Goal: Task Accomplishment & Management: Use online tool/utility

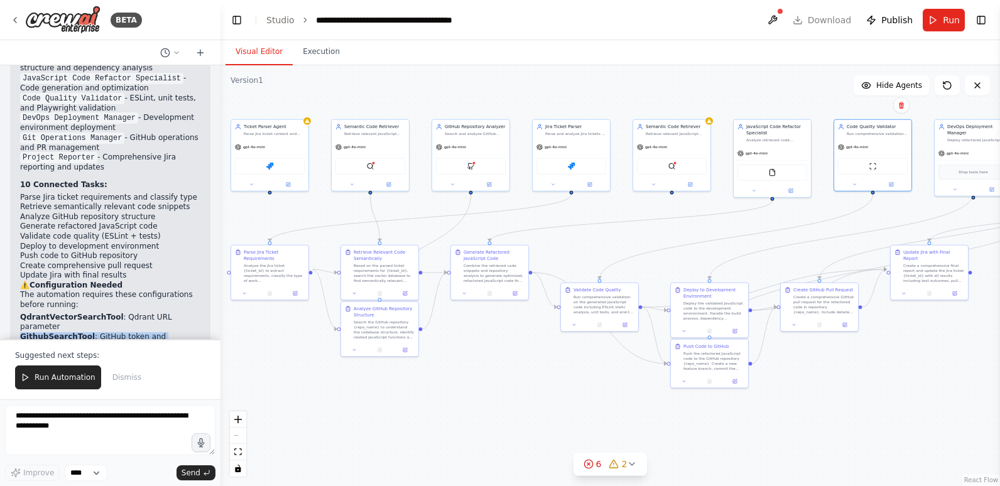
drag, startPoint x: 71, startPoint y: 160, endPoint x: 8, endPoint y: 150, distance: 64.2
click at [8, 150] on div "Hello! I'm the CrewAI assistant. What kind of automation do you want to build? …" at bounding box center [110, 202] width 221 height 274
copy li "GithubSearchTool : GitHub token and embedding configuration"
click at [130, 332] on li "GithubSearchTool : GitHub token and embedding configuration" at bounding box center [110, 341] width 180 height 19
drag, startPoint x: 148, startPoint y: 151, endPoint x: 149, endPoint y: 157, distance: 6.3
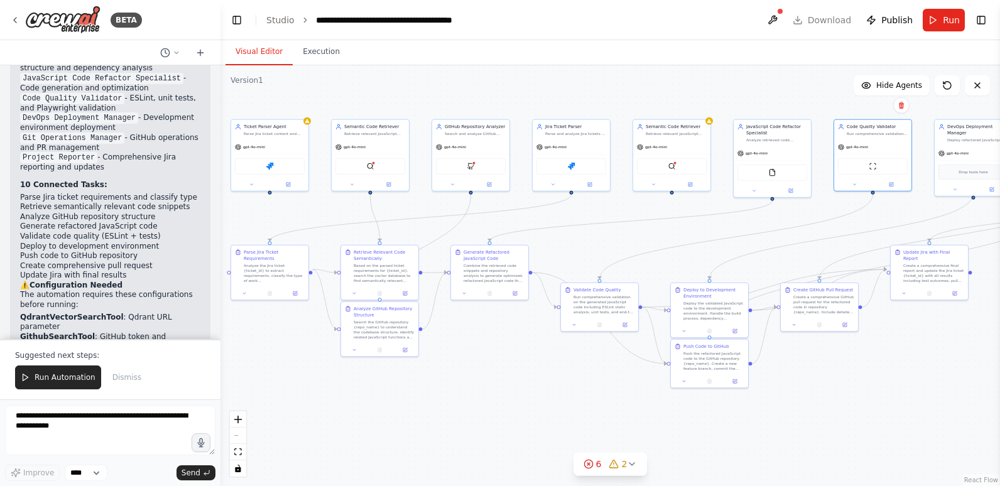
click at [149, 332] on li "GithubSearchTool : GitHub token and embedding configuration" at bounding box center [110, 341] width 180 height 19
drag, startPoint x: 149, startPoint y: 157, endPoint x: 148, endPoint y: 169, distance: 12.0
click at [148, 352] on li "JIRA tools : Your Jira API credentials" at bounding box center [110, 357] width 180 height 10
click at [389, 183] on icon at bounding box center [389, 182] width 3 height 3
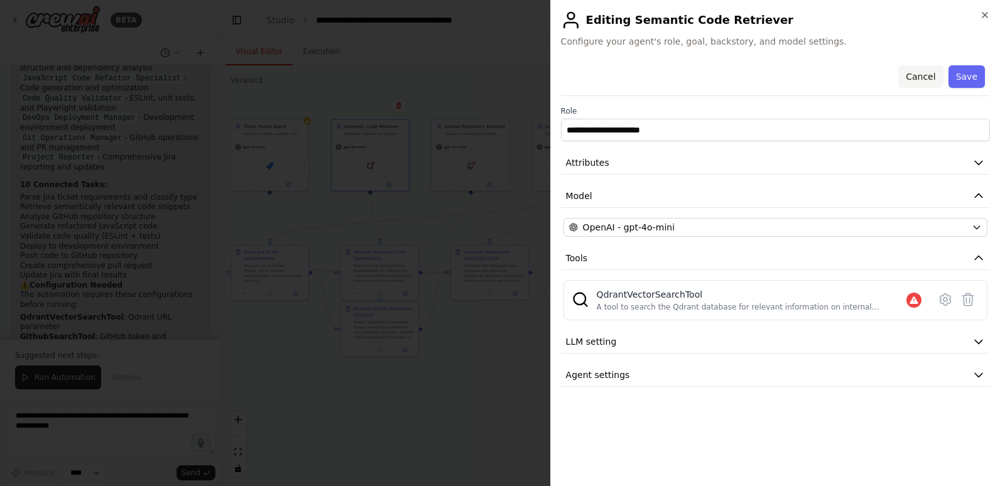
click at [922, 76] on button "Cancel" at bounding box center [921, 76] width 45 height 23
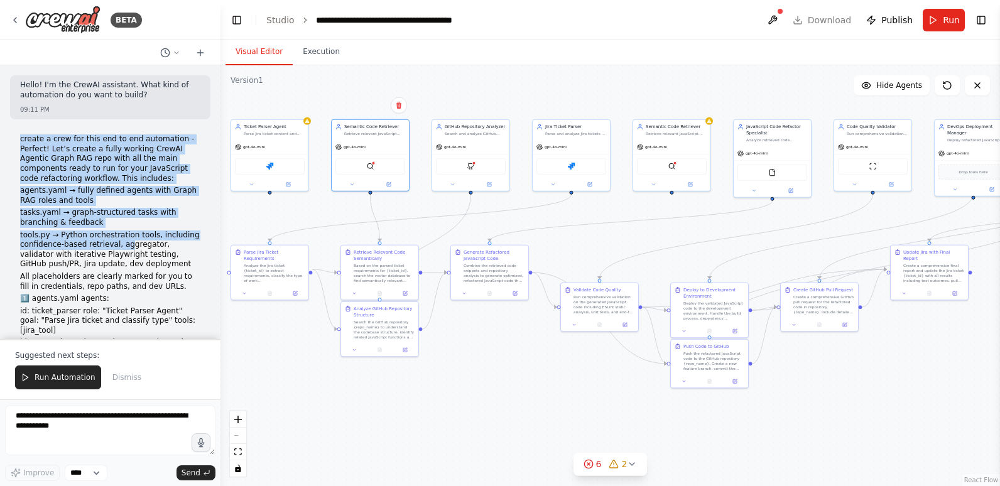
drag, startPoint x: 20, startPoint y: 136, endPoint x: 121, endPoint y: 247, distance: 149.5
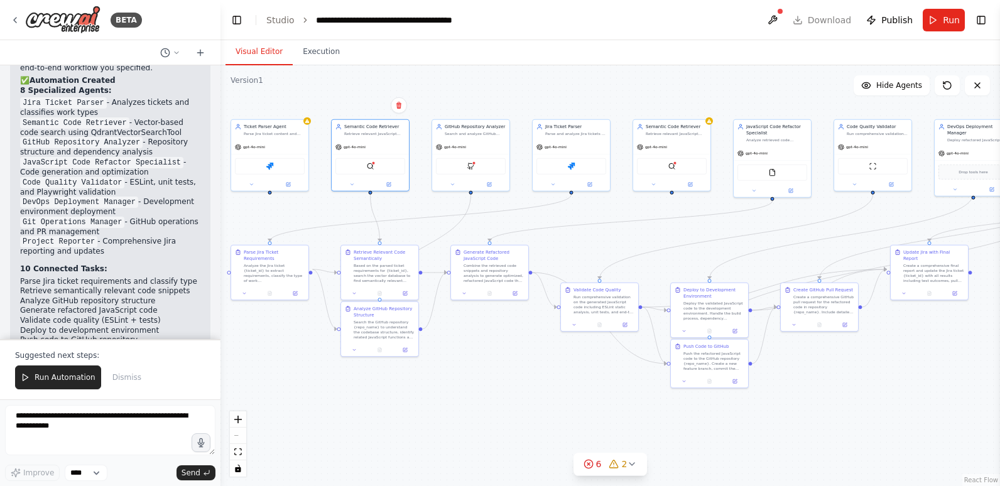
scroll to position [4132, 0]
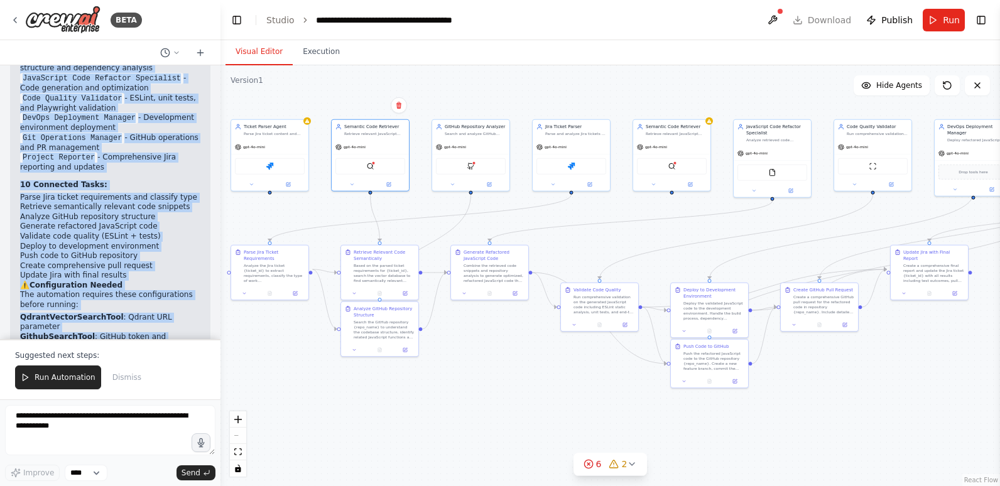
copy div "loremi d sita con adip eli se doe temporinci - Utlabor! Etd’m aliqua e admin ve…"
click at [358, 471] on div ".deletable-edge-delete-btn { width: 20px; height: 20px; border: 0px solid #ffff…" at bounding box center [611, 275] width 780 height 421
click at [114, 451] on li "Full integration : [GEOGRAPHIC_DATA] ↔ [GEOGRAPHIC_DATA] ↔ Development environm…" at bounding box center [110, 466] width 180 height 30
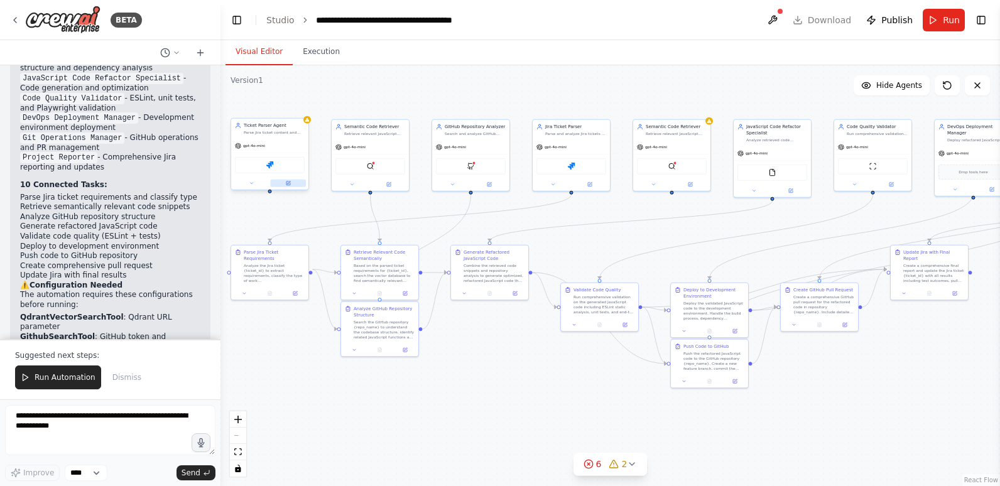
click at [288, 184] on icon at bounding box center [288, 182] width 3 height 3
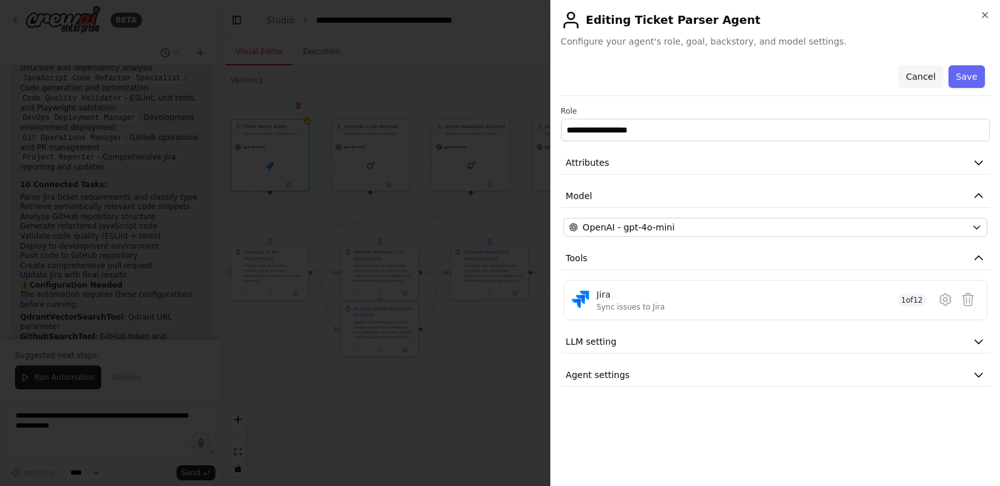
click at [931, 72] on button "Cancel" at bounding box center [921, 76] width 45 height 23
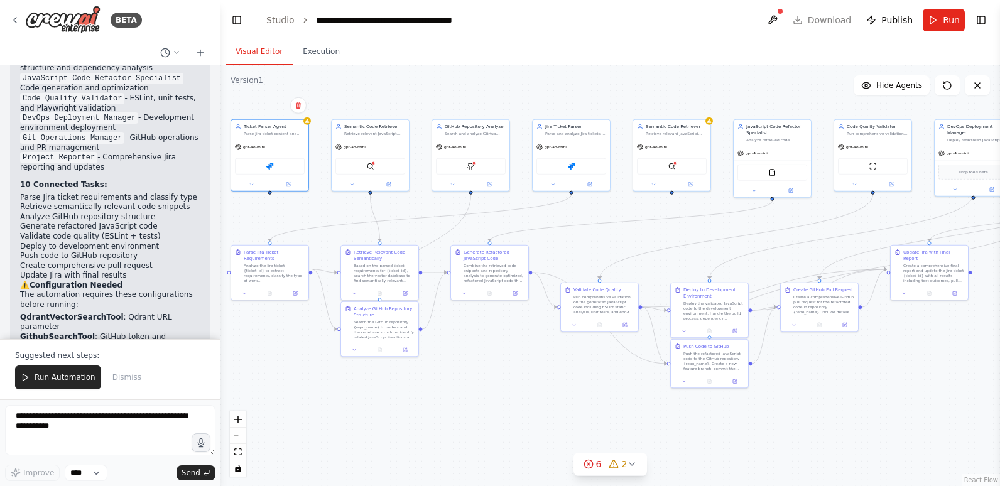
click at [811, 17] on header "**********" at bounding box center [611, 20] width 780 height 40
click at [981, 16] on button "Toggle Right Sidebar" at bounding box center [982, 20] width 18 height 18
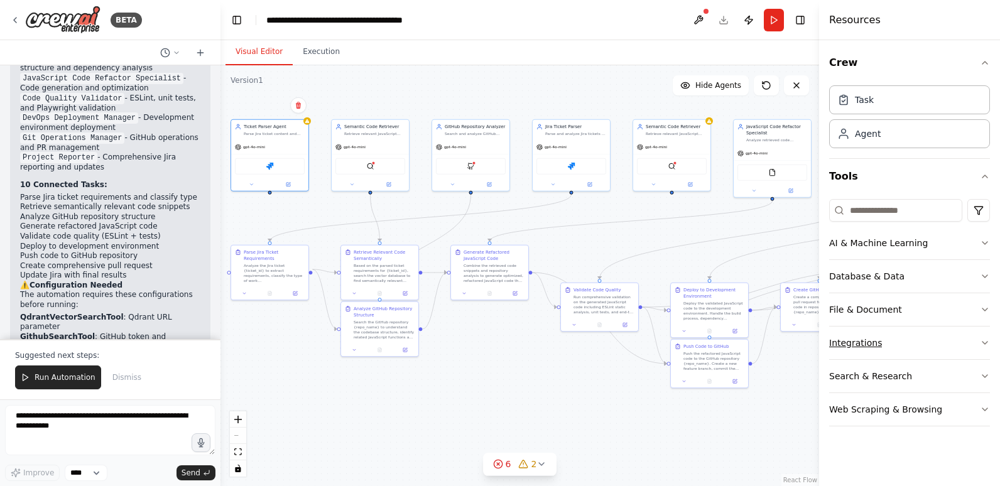
click at [855, 344] on div "Integrations" at bounding box center [856, 343] width 53 height 13
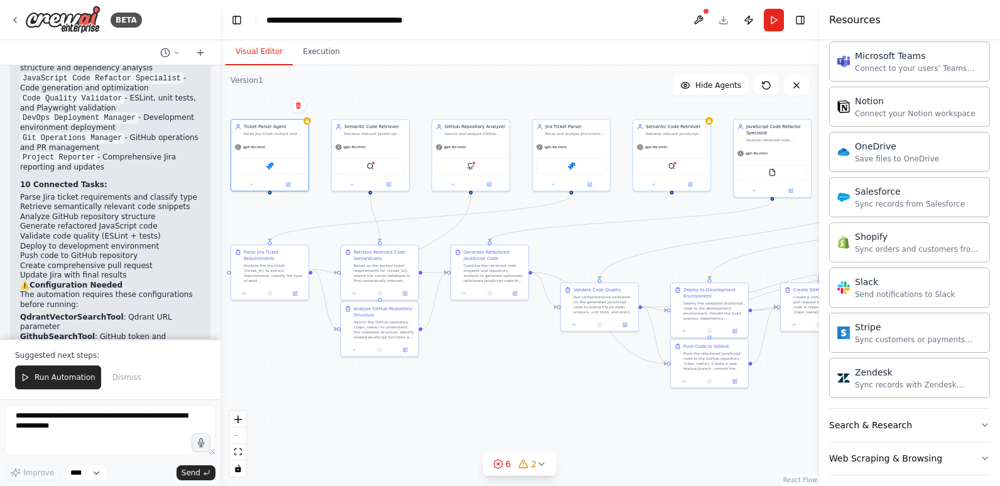
scroll to position [921, 0]
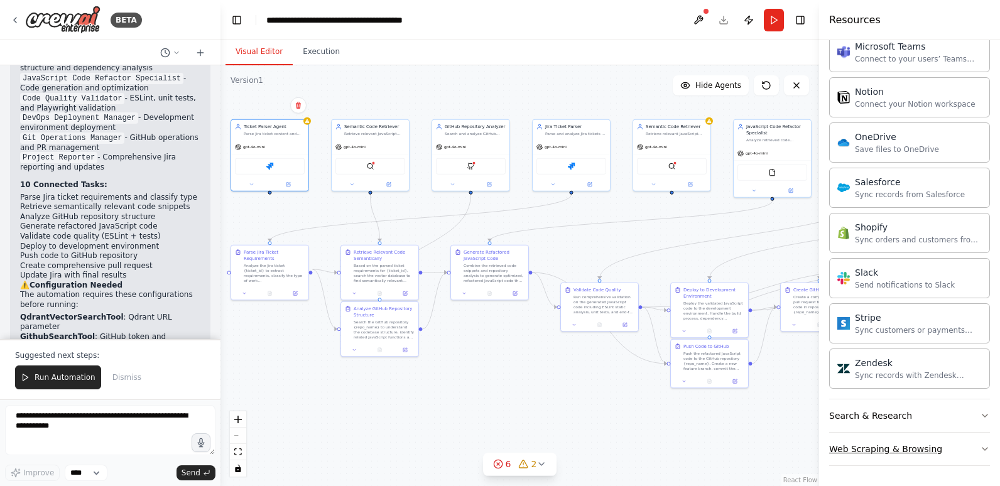
click at [911, 451] on div "Web Scraping & Browsing" at bounding box center [886, 449] width 113 height 13
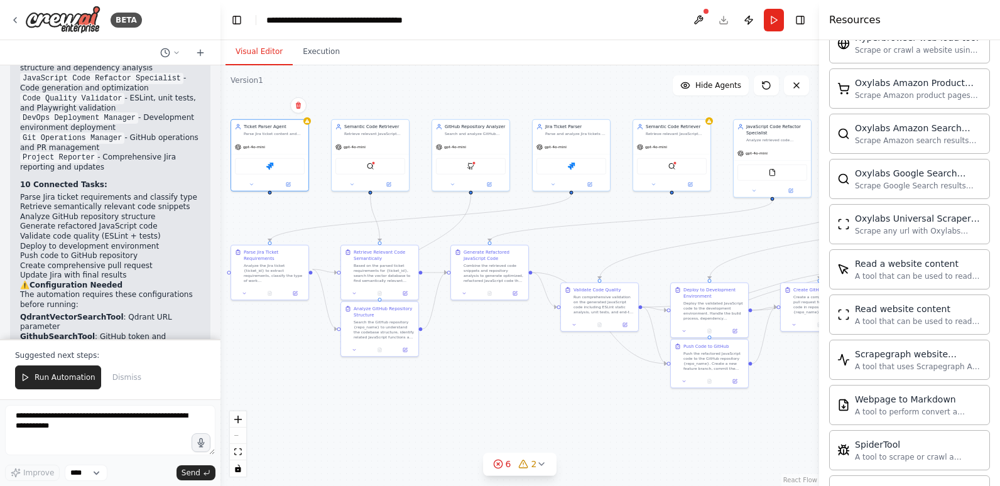
scroll to position [1609, 0]
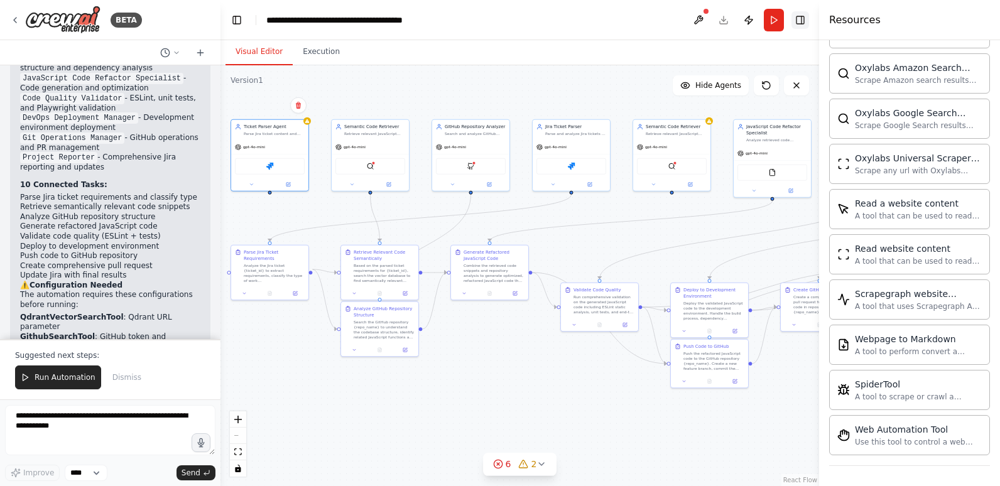
click at [797, 17] on button "Toggle Right Sidebar" at bounding box center [801, 20] width 18 height 18
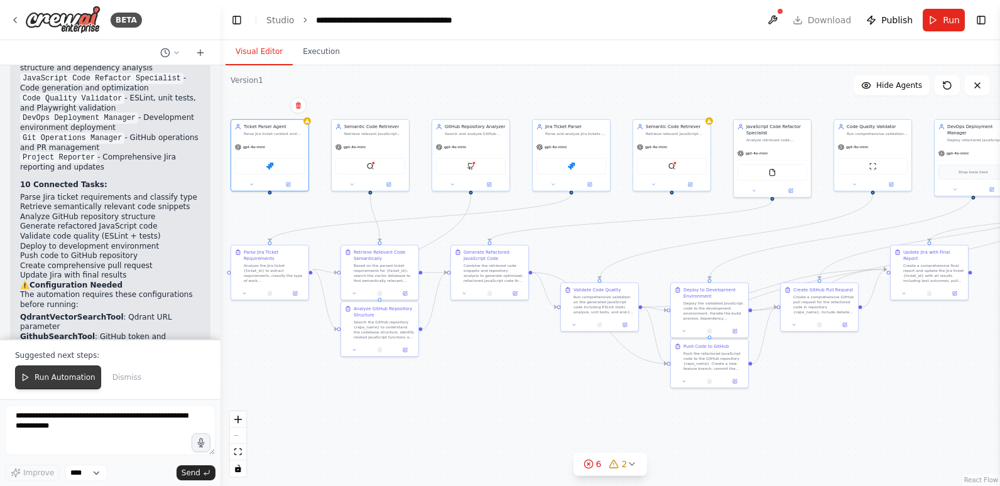
click at [68, 376] on span "Run Automation" at bounding box center [65, 378] width 61 height 10
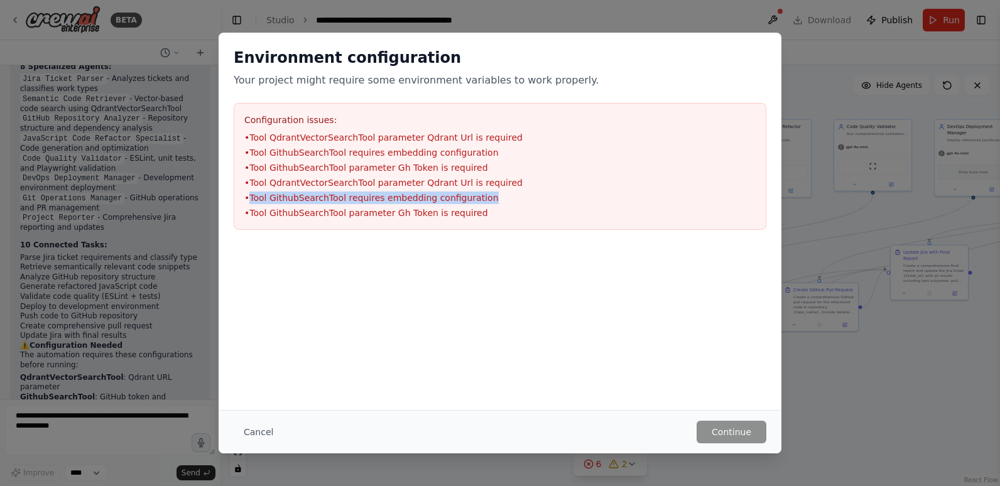
drag, startPoint x: 471, startPoint y: 197, endPoint x: 251, endPoint y: 194, distance: 220.0
click at [251, 194] on li "• Tool GithubSearchTool requires embedding configuration" at bounding box center [500, 198] width 512 height 13
copy li "Tool GithubSearchTool requires embedding configuration"
click at [265, 428] on button "Cancel" at bounding box center [259, 432] width 50 height 23
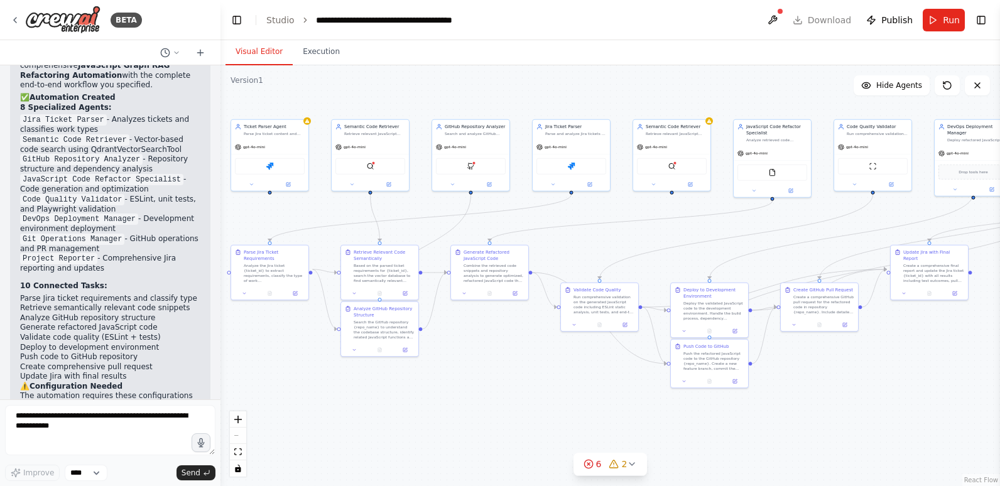
scroll to position [4009, 0]
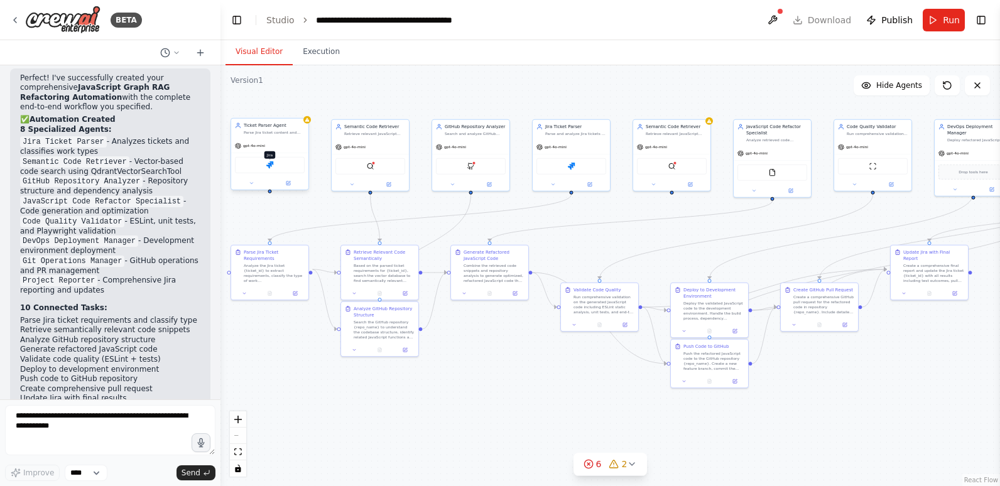
click at [268, 167] on img at bounding box center [270, 166] width 8 height 8
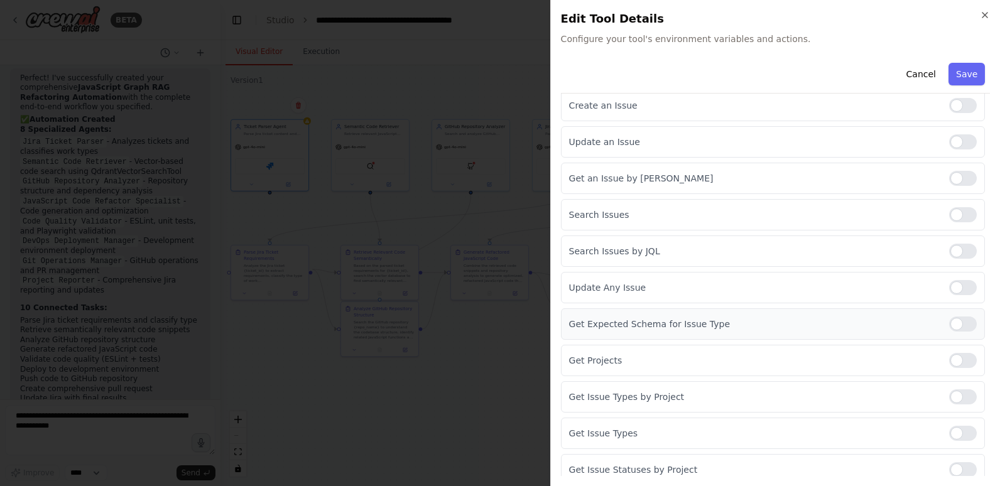
scroll to position [124, 0]
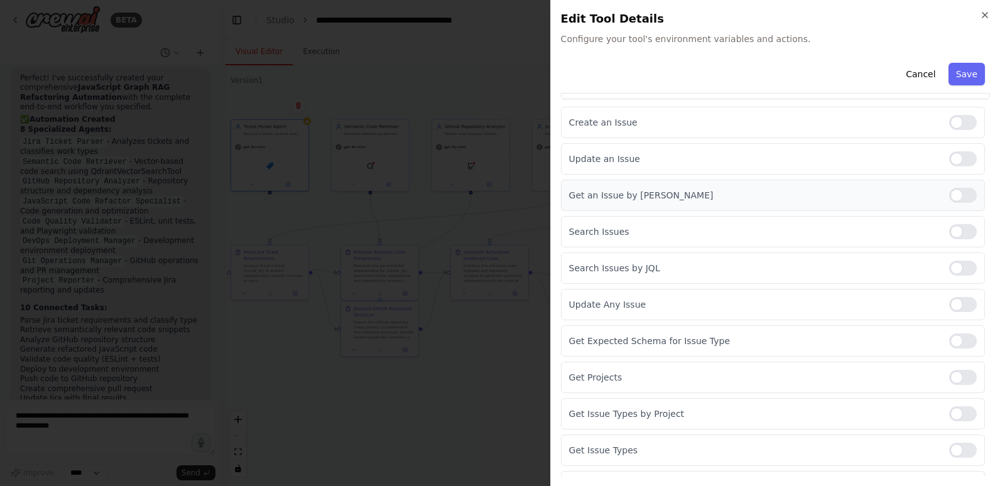
click at [956, 195] on div at bounding box center [964, 195] width 28 height 15
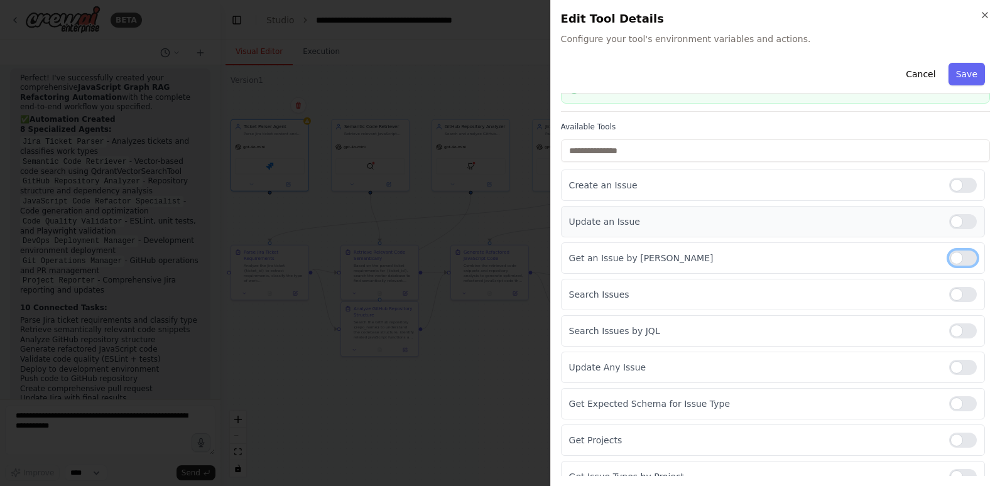
scroll to position [0, 0]
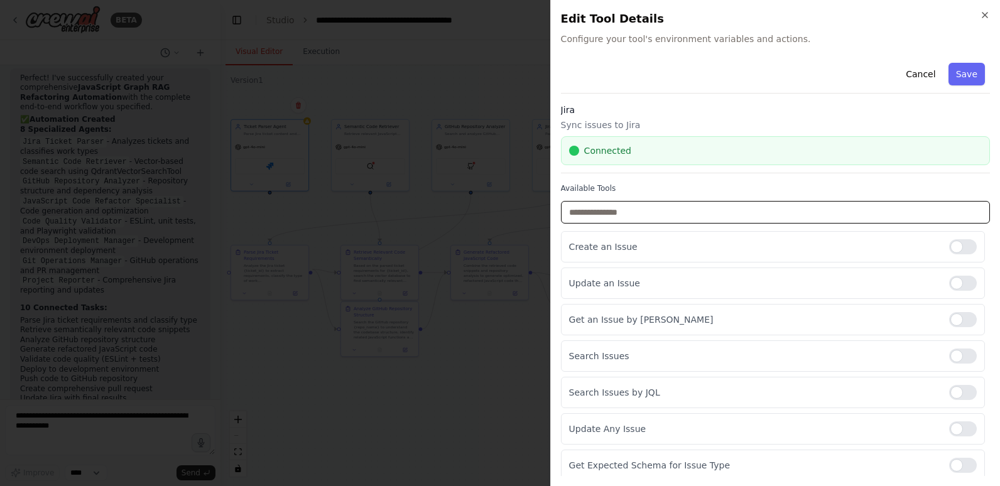
click at [802, 211] on input "text" at bounding box center [775, 212] width 429 height 23
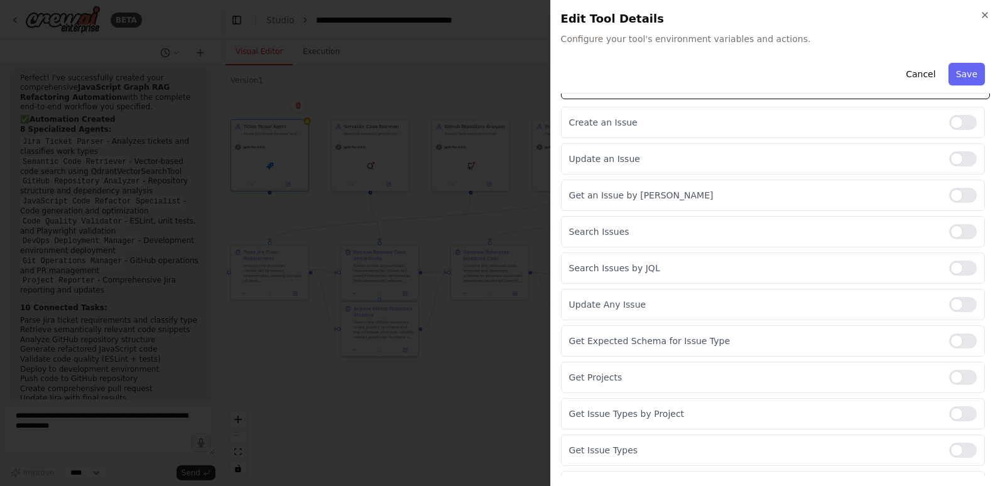
scroll to position [126, 0]
click at [950, 194] on div at bounding box center [964, 194] width 28 height 15
click at [960, 194] on div at bounding box center [964, 194] width 28 height 15
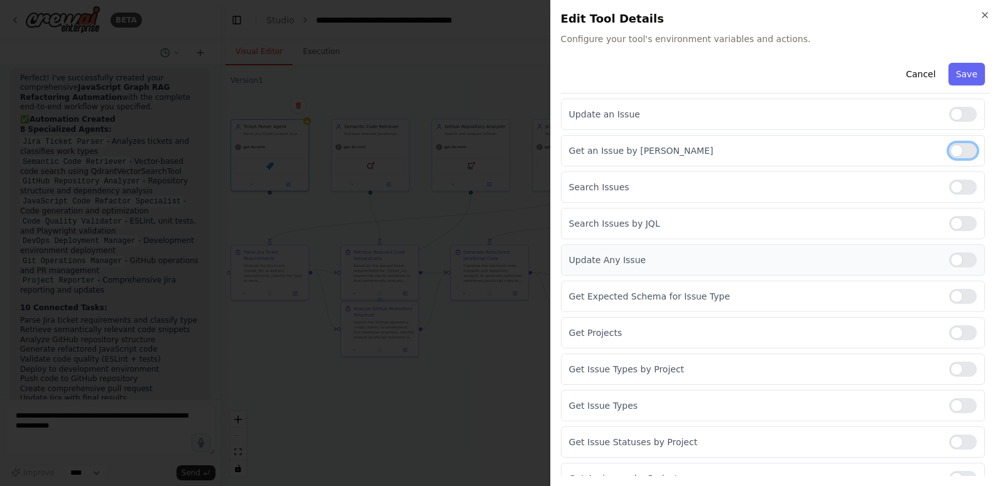
scroll to position [187, 0]
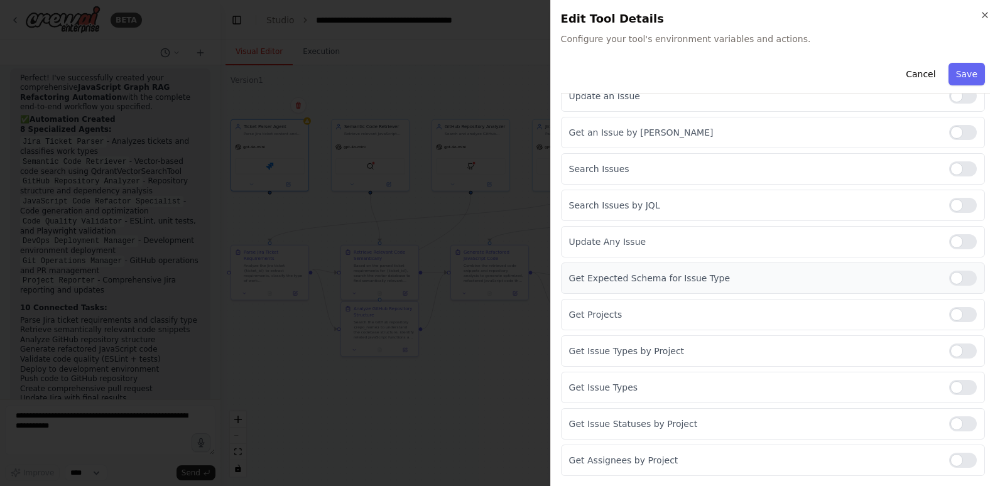
click at [962, 280] on div at bounding box center [964, 278] width 28 height 15
click at [959, 312] on div at bounding box center [964, 314] width 28 height 15
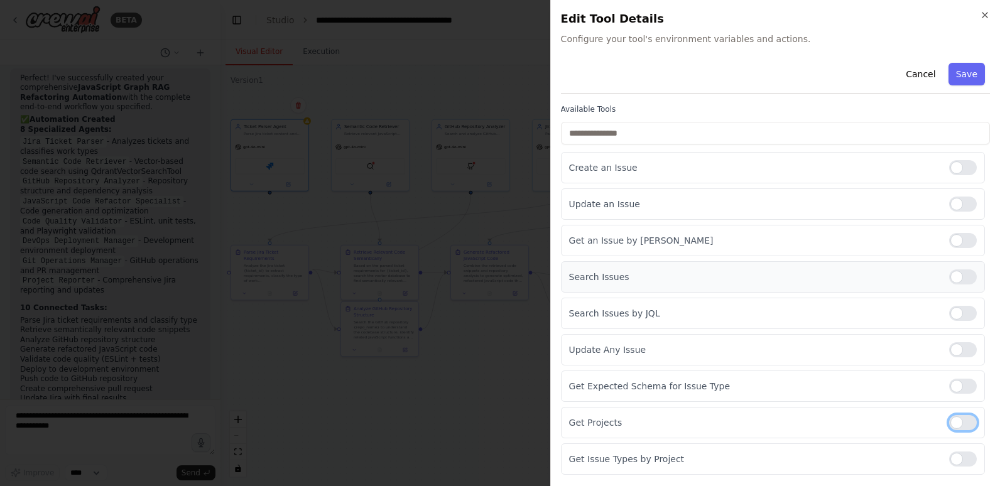
scroll to position [62, 0]
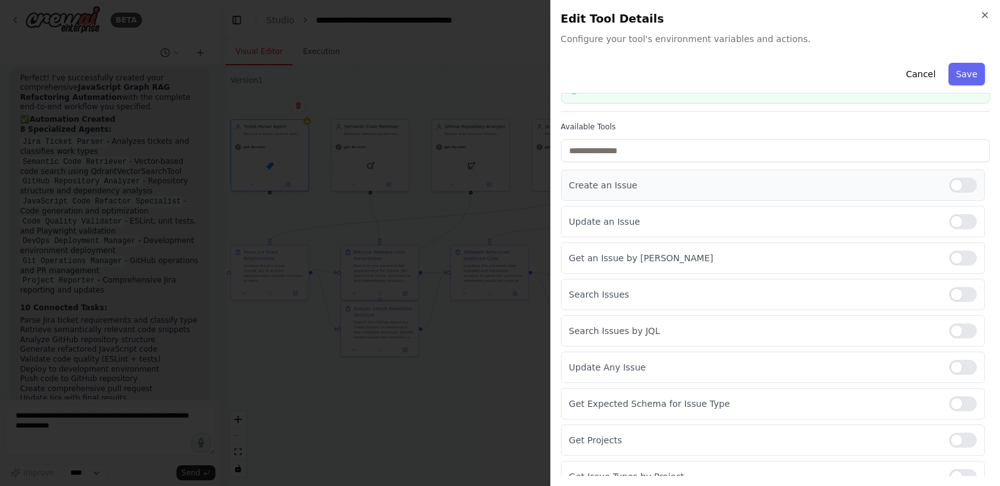
click at [958, 183] on div at bounding box center [964, 185] width 28 height 15
click at [960, 221] on div at bounding box center [964, 221] width 28 height 15
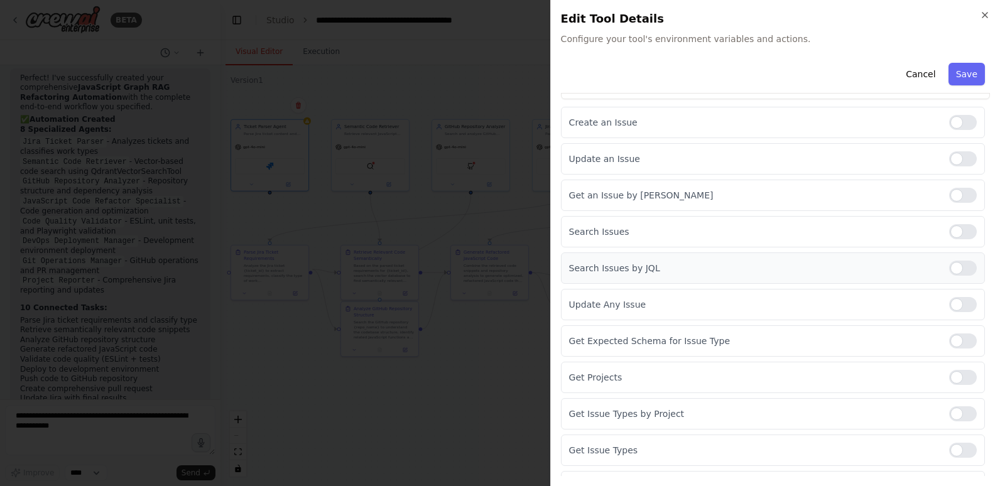
click at [950, 268] on div at bounding box center [964, 268] width 28 height 15
click at [963, 267] on div at bounding box center [964, 268] width 28 height 15
click at [964, 235] on div at bounding box center [964, 231] width 28 height 15
click at [950, 233] on div at bounding box center [964, 231] width 28 height 15
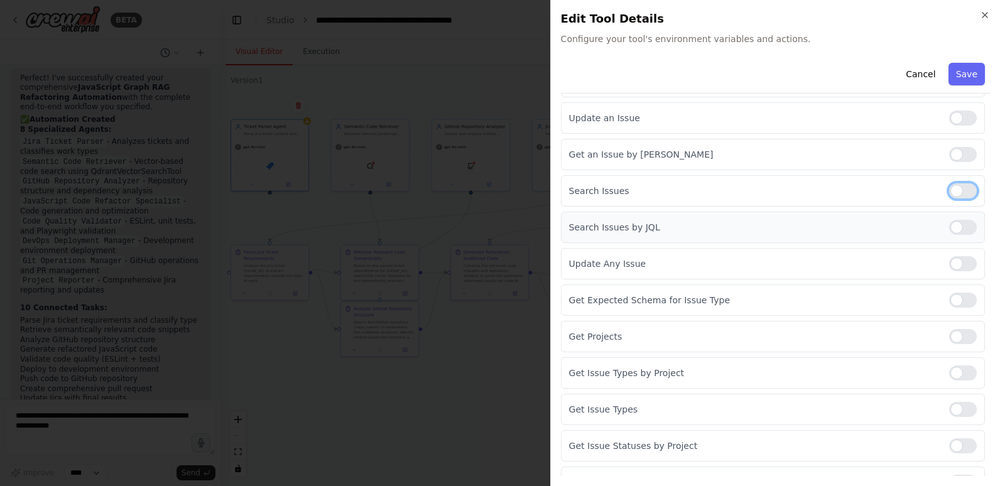
scroll to position [187, 0]
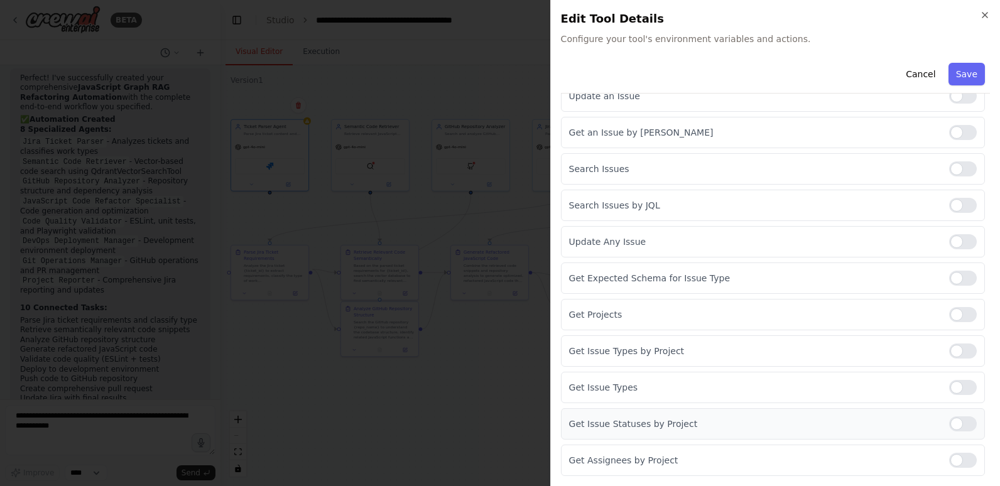
click at [965, 424] on div at bounding box center [964, 424] width 28 height 15
click at [966, 71] on button "Save" at bounding box center [967, 74] width 36 height 23
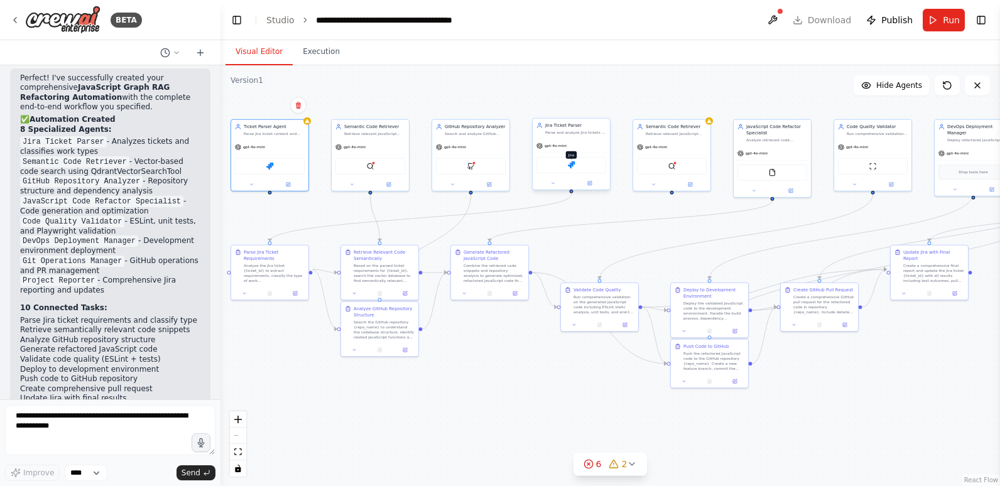
click at [571, 168] on img at bounding box center [572, 166] width 8 height 8
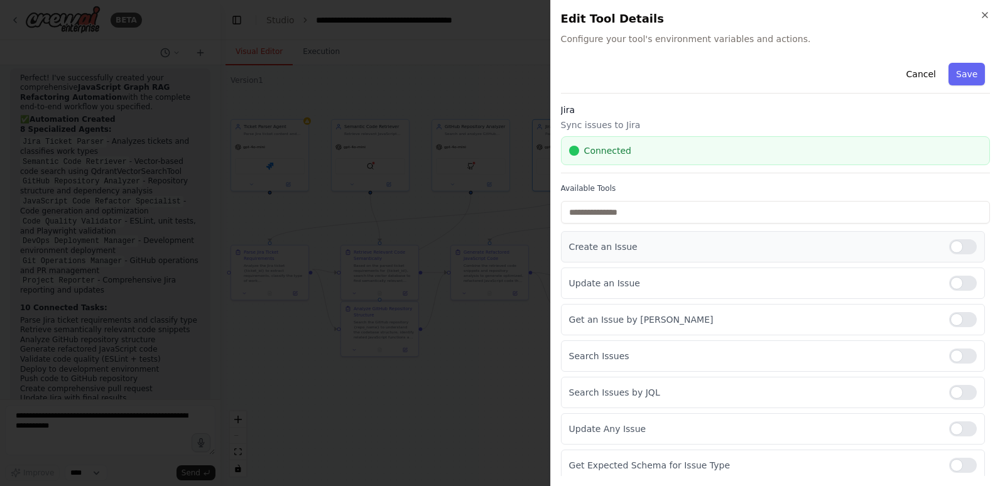
click at [959, 246] on div at bounding box center [964, 246] width 28 height 15
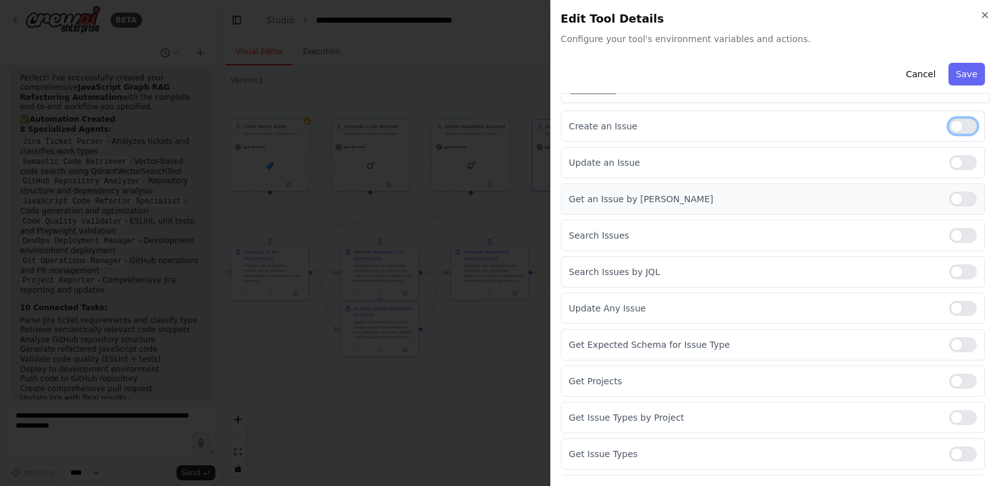
scroll to position [126, 0]
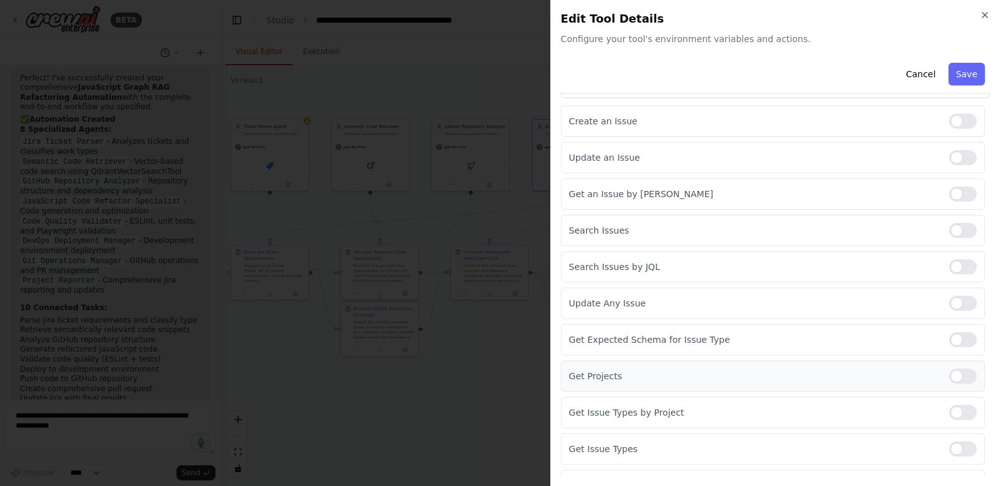
click at [961, 373] on div at bounding box center [964, 376] width 28 height 15
click at [958, 189] on div at bounding box center [964, 194] width 28 height 15
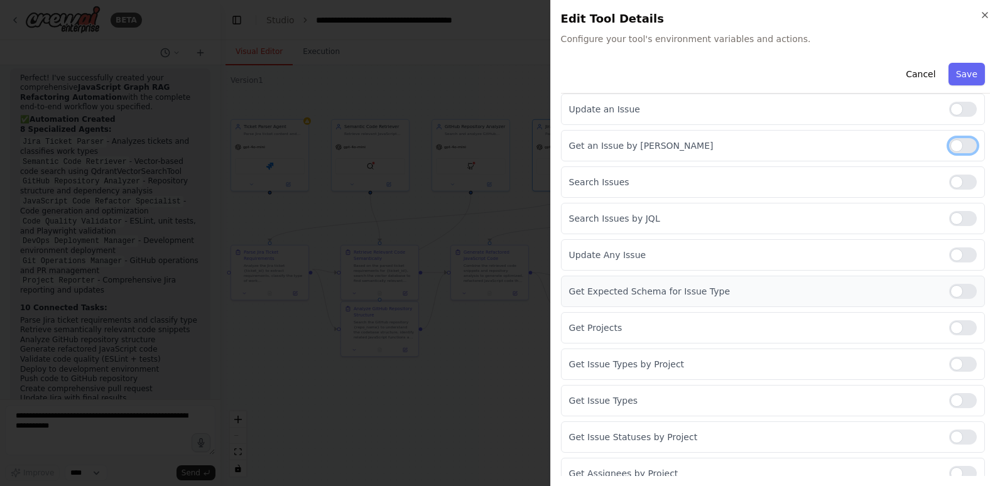
scroll to position [187, 0]
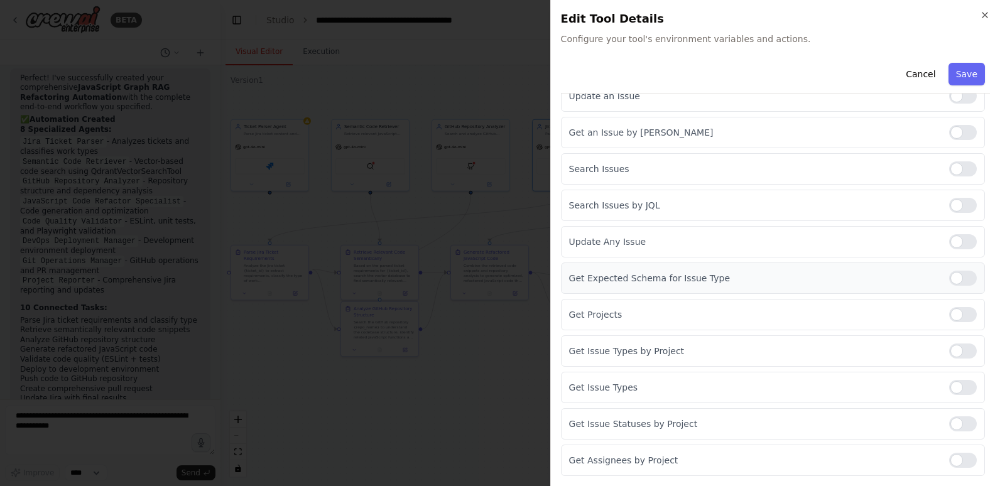
click at [957, 282] on div at bounding box center [964, 278] width 28 height 15
click at [959, 346] on div at bounding box center [964, 351] width 28 height 15
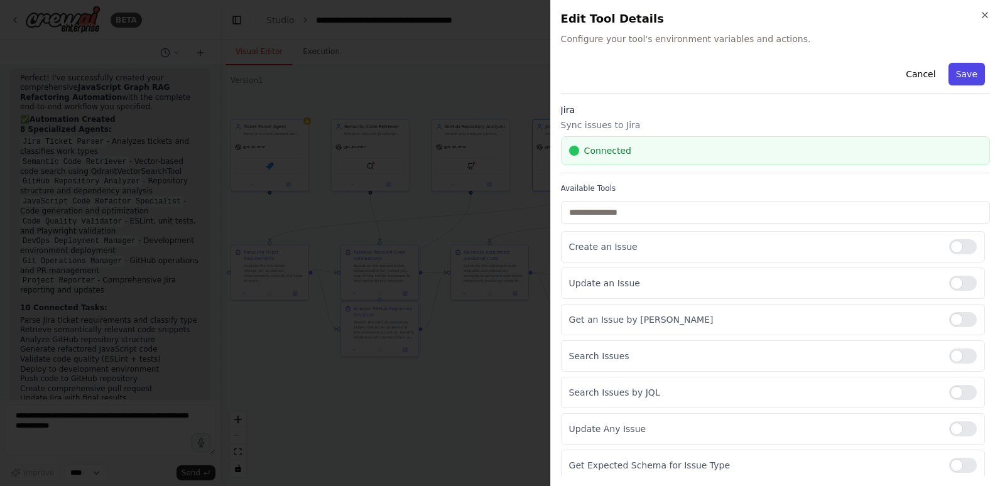
click at [959, 71] on button "Save" at bounding box center [967, 74] width 36 height 23
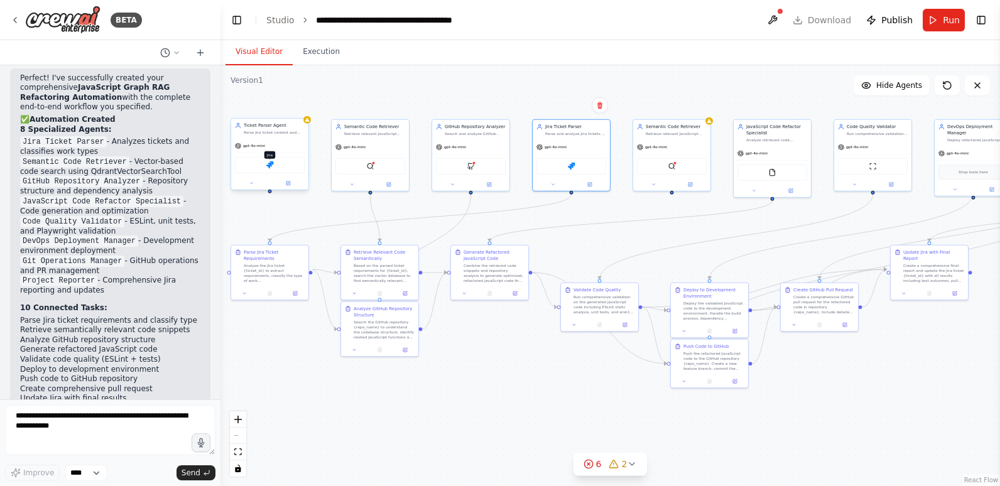
click at [271, 162] on img at bounding box center [270, 166] width 8 height 8
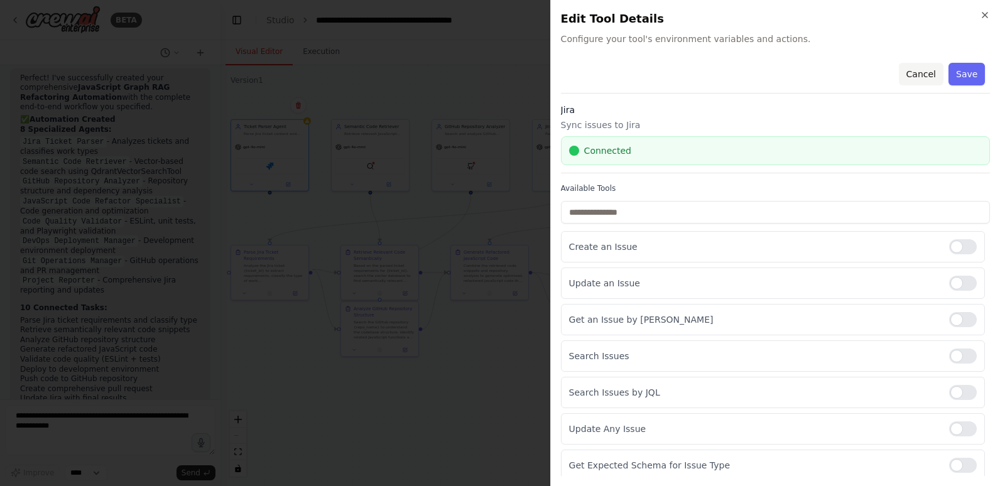
click at [917, 70] on button "Cancel" at bounding box center [921, 74] width 45 height 23
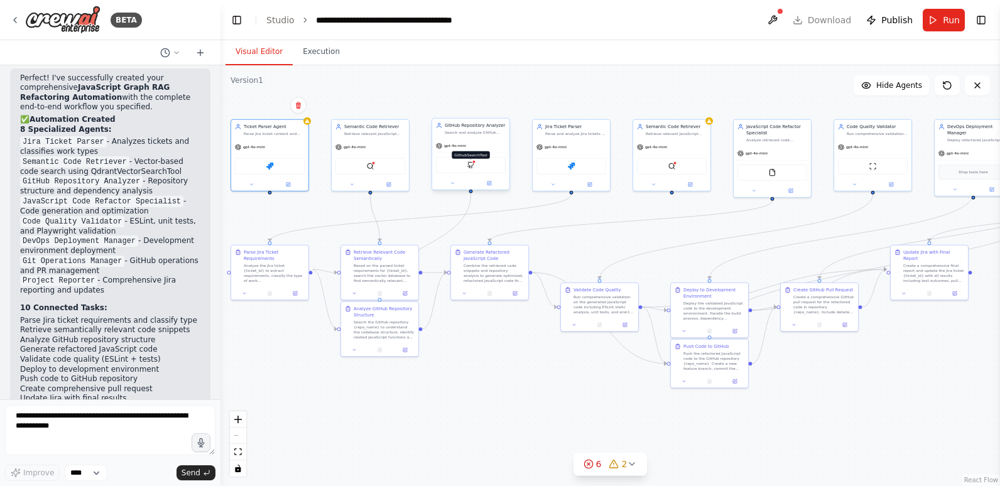
click at [471, 167] on img at bounding box center [472, 166] width 8 height 8
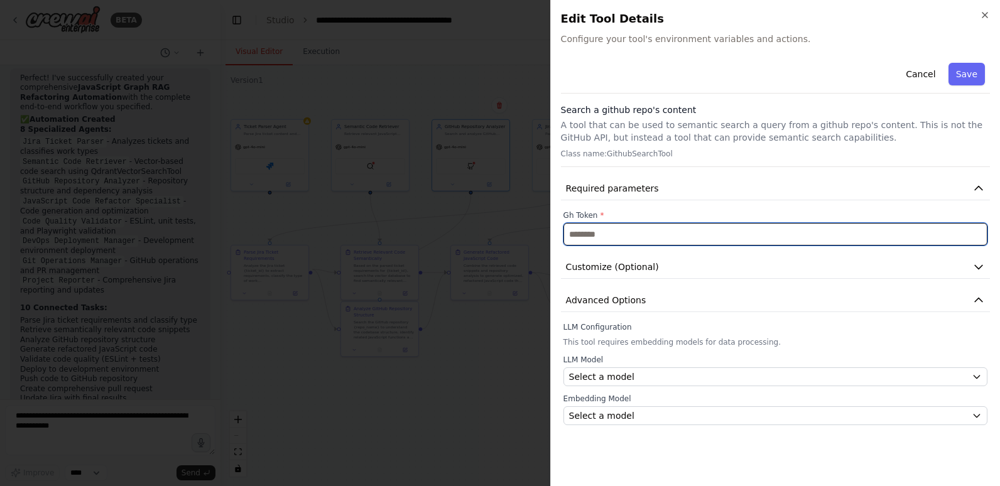
click at [744, 238] on input "text" at bounding box center [776, 234] width 424 height 23
paste input "**********"
type input "**********"
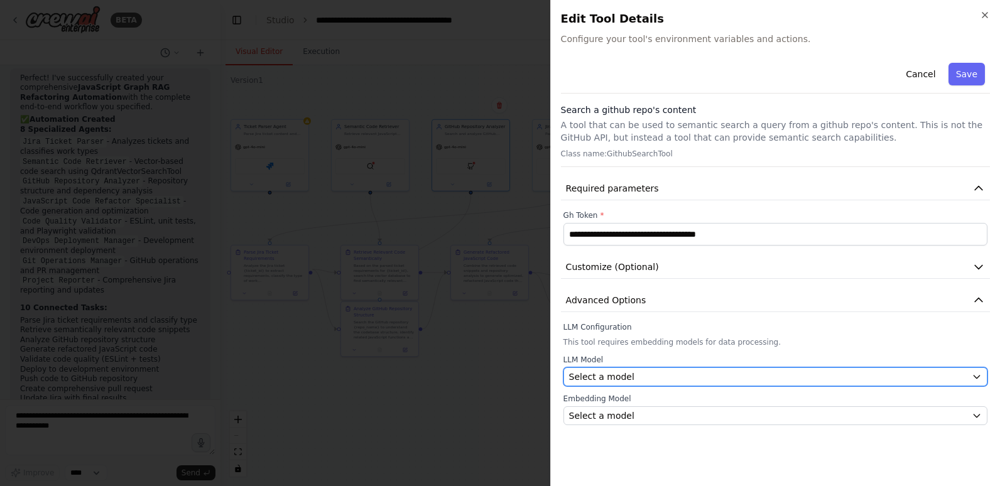
click at [749, 377] on div "Select a model" at bounding box center [768, 377] width 398 height 13
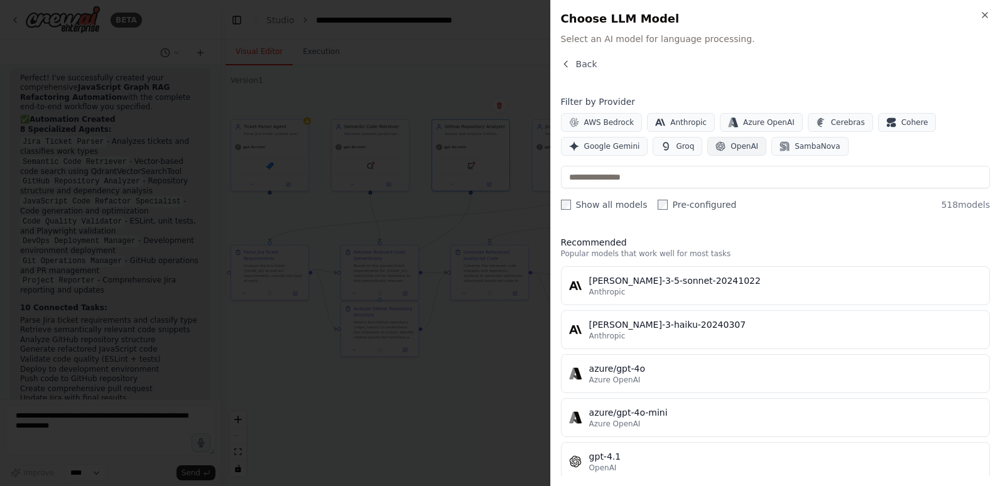
click at [739, 143] on span "OpenAI" at bounding box center [745, 146] width 28 height 10
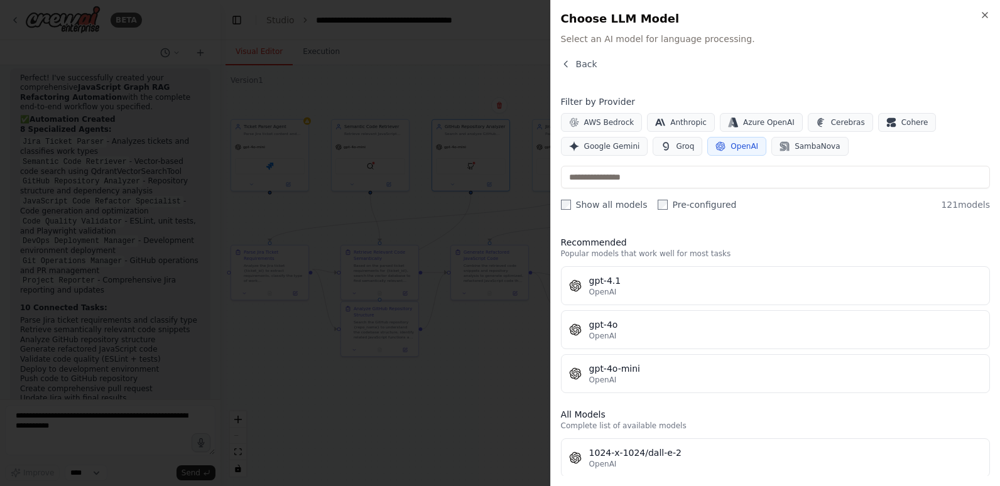
scroll to position [63, 0]
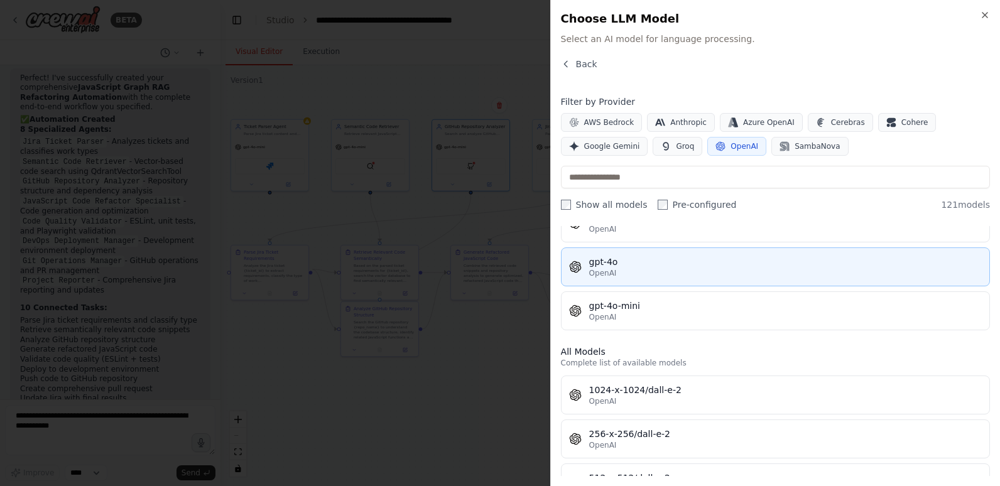
click at [753, 261] on div "gpt-4o" at bounding box center [785, 262] width 393 height 13
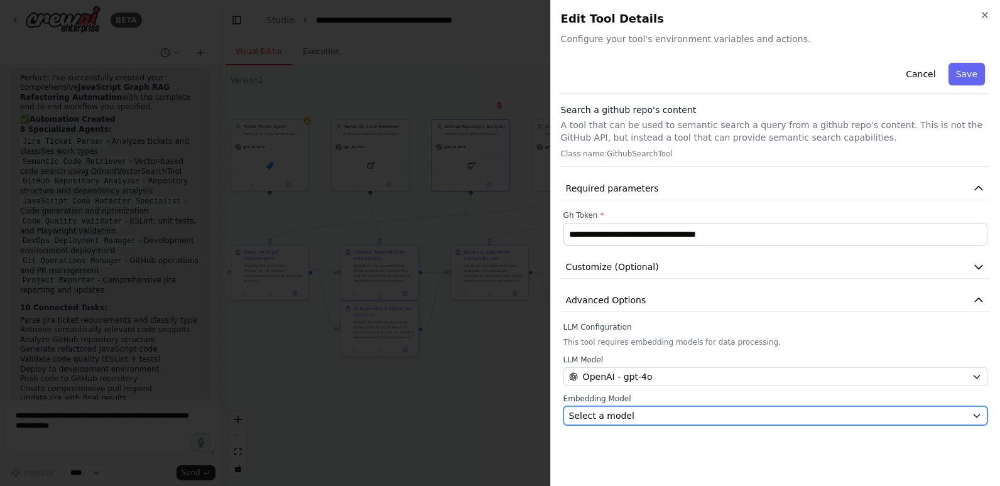
click at [791, 417] on div "Select a model" at bounding box center [768, 416] width 398 height 13
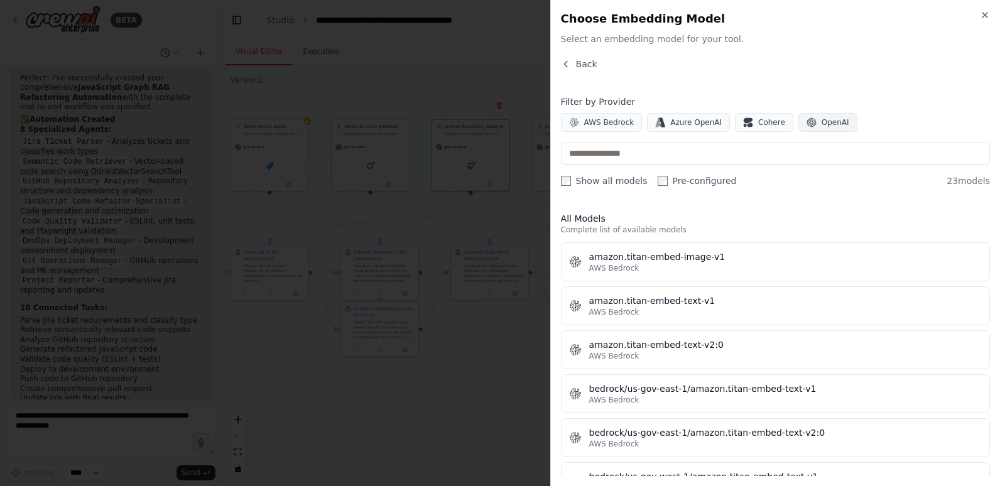
click at [822, 119] on span "OpenAI" at bounding box center [836, 123] width 28 height 10
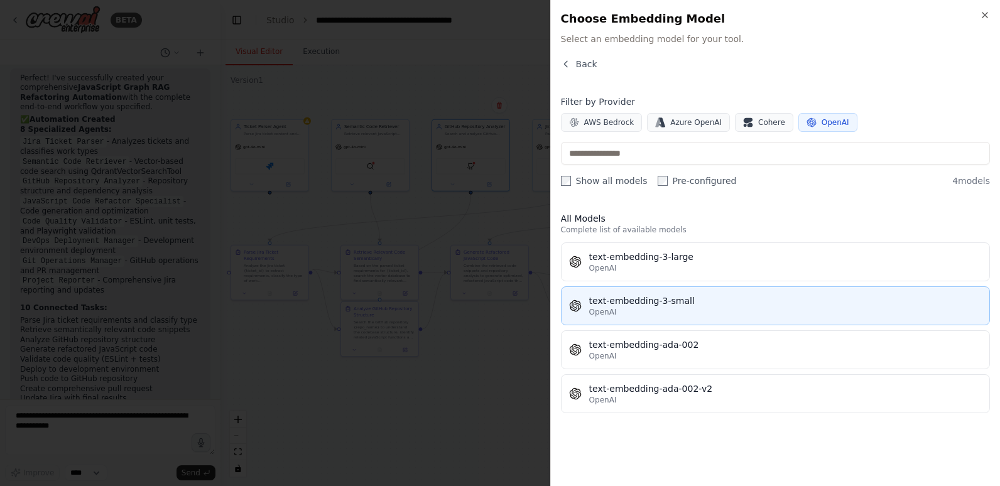
click at [673, 302] on div "text-embedding-3-small" at bounding box center [785, 301] width 393 height 13
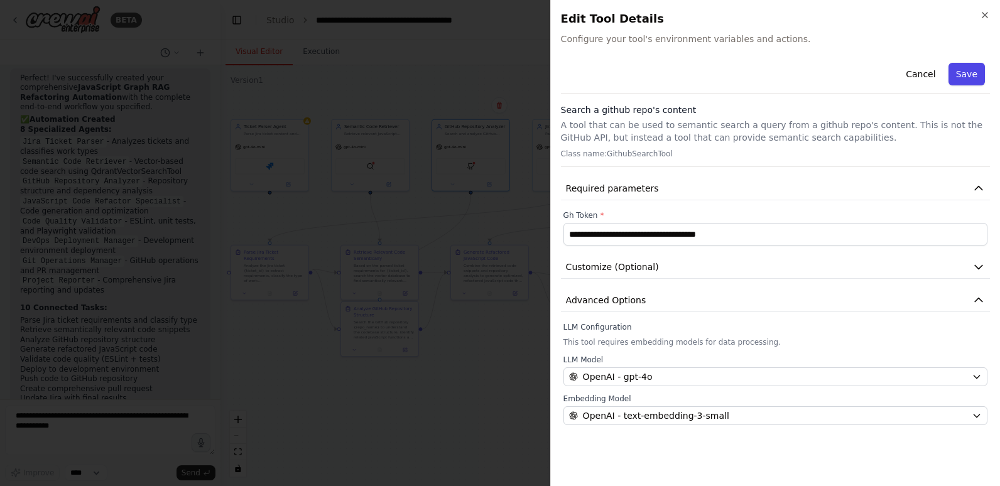
click at [973, 79] on button "Save" at bounding box center [967, 74] width 36 height 23
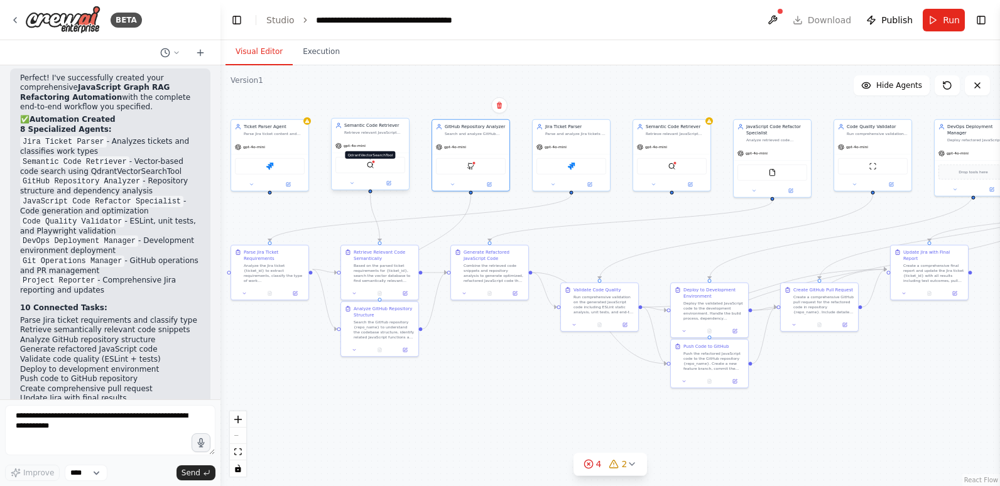
click at [370, 164] on img at bounding box center [371, 166] width 8 height 8
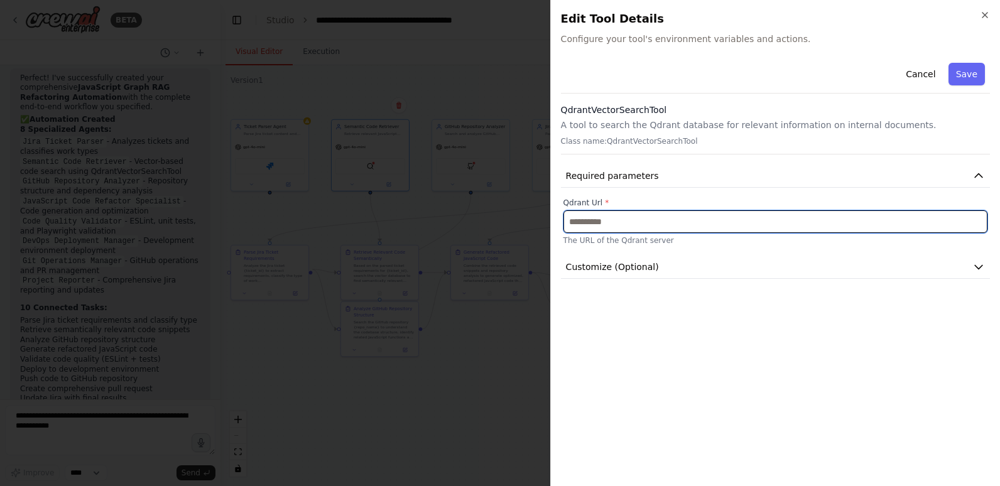
click at [674, 220] on input "text" at bounding box center [776, 222] width 424 height 23
click at [585, 222] on input "text" at bounding box center [776, 222] width 424 height 23
paste input "**********"
type input "**********"
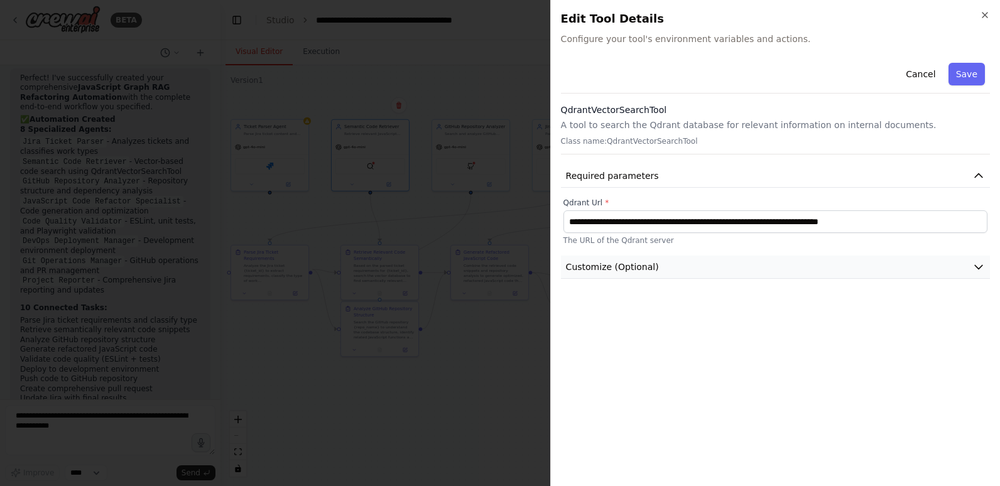
click at [765, 272] on button "Customize (Optional)" at bounding box center [775, 267] width 429 height 23
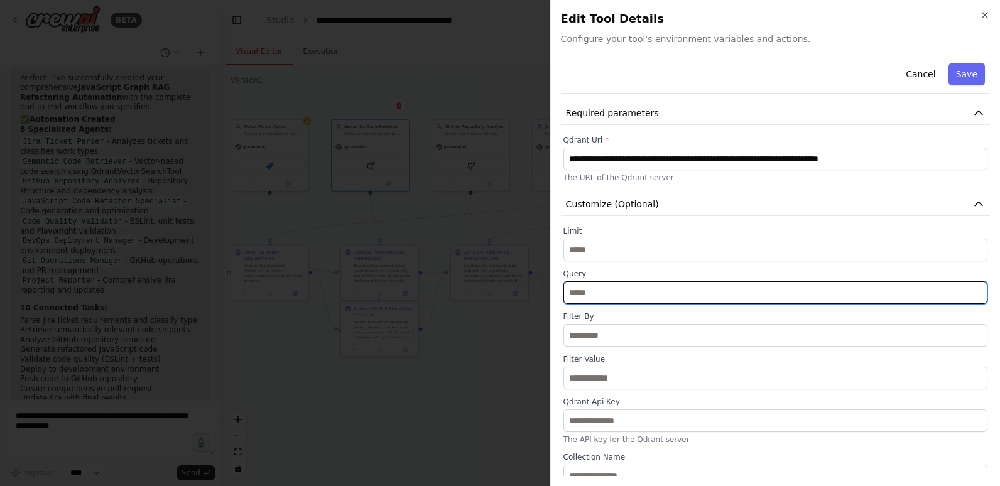
click at [726, 297] on input "text" at bounding box center [776, 293] width 424 height 23
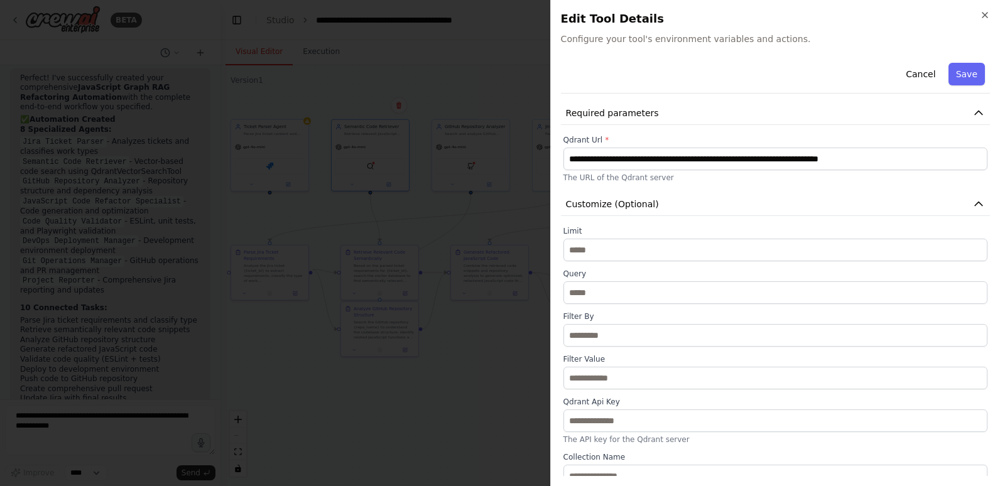
click at [725, 270] on label "Query" at bounding box center [776, 274] width 424 height 10
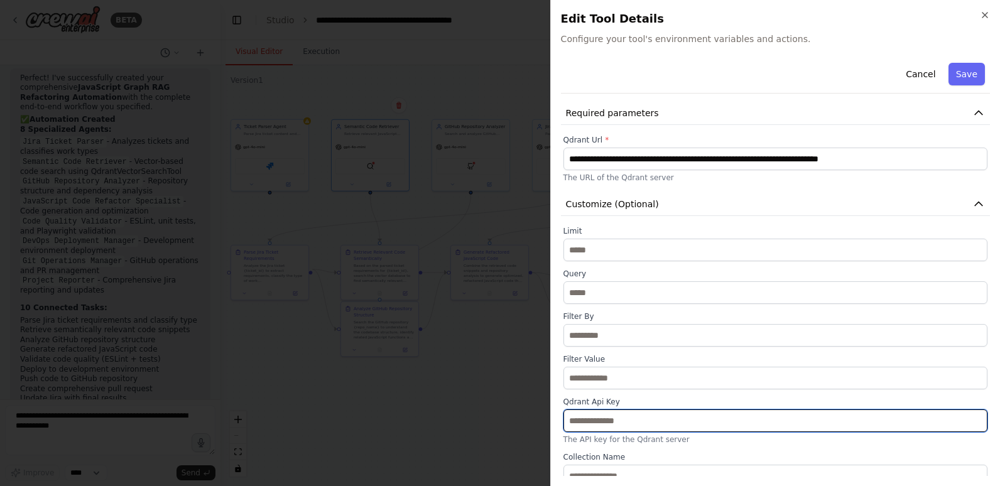
click at [701, 421] on input "text" at bounding box center [776, 421] width 424 height 23
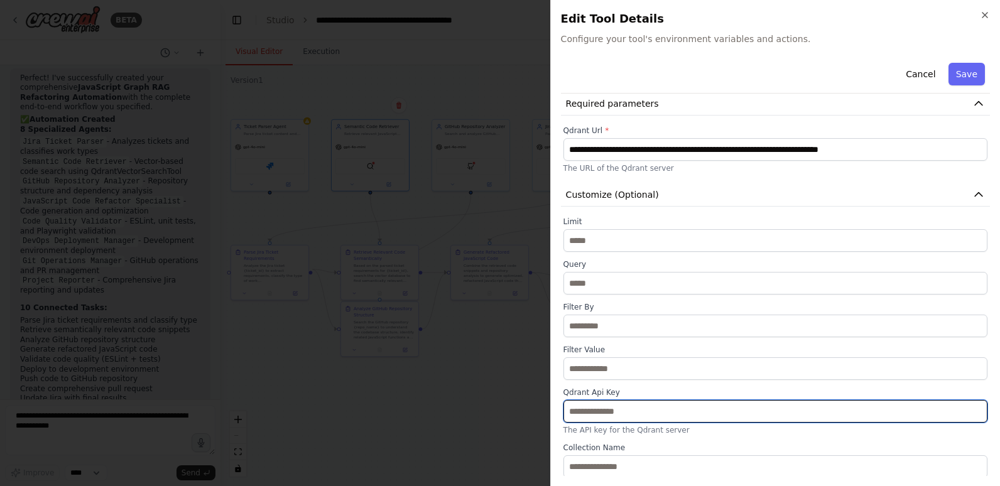
scroll to position [74, 0]
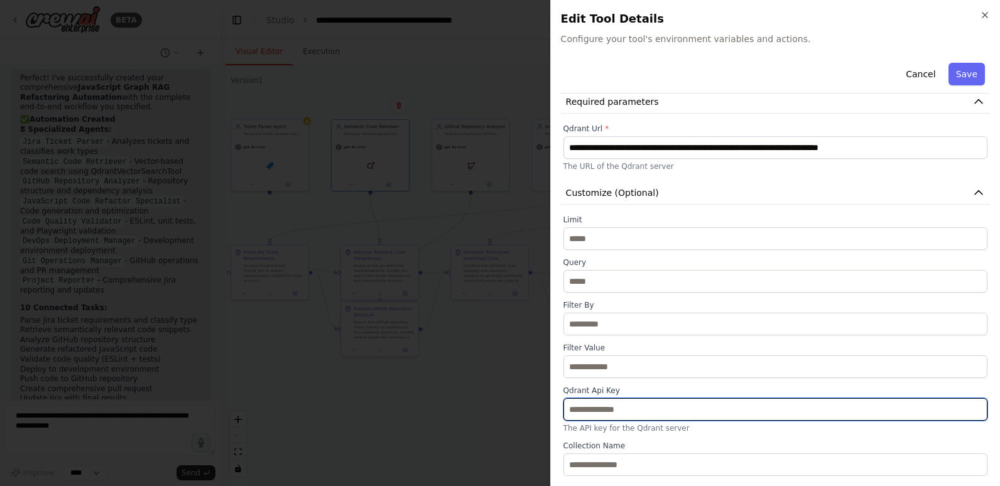
click at [640, 408] on input "text" at bounding box center [776, 409] width 424 height 23
paste input "**********"
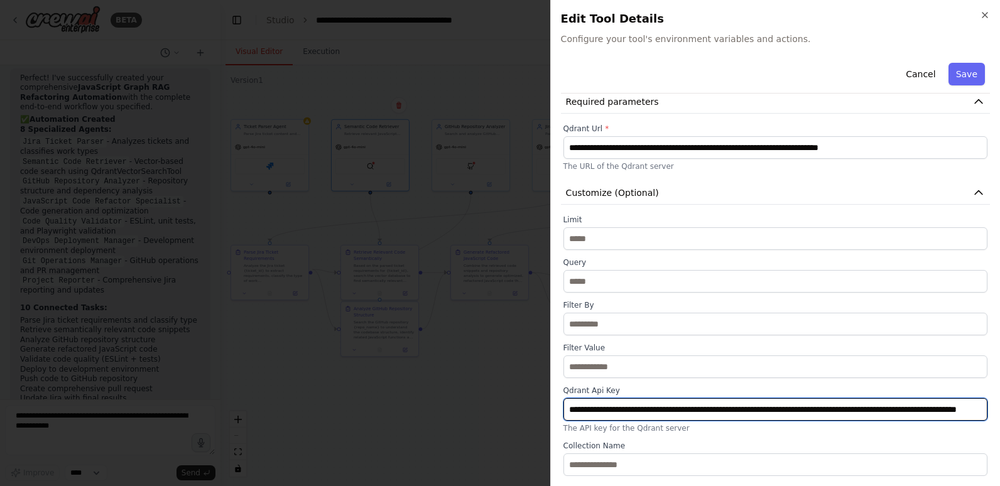
scroll to position [0, 131]
type input "**********"
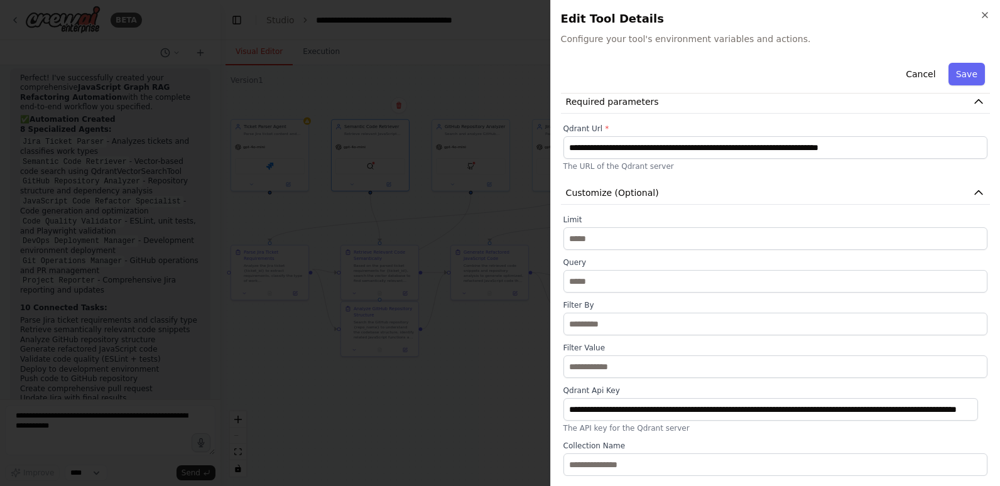
scroll to position [0, 0]
click at [996, 417] on div "**********" at bounding box center [775, 243] width 450 height 486
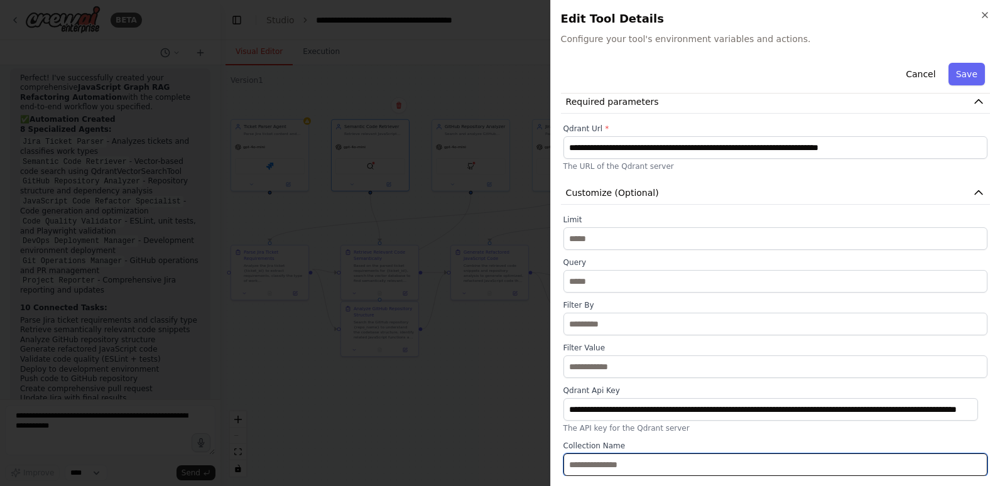
click at [731, 461] on input "text" at bounding box center [776, 465] width 424 height 23
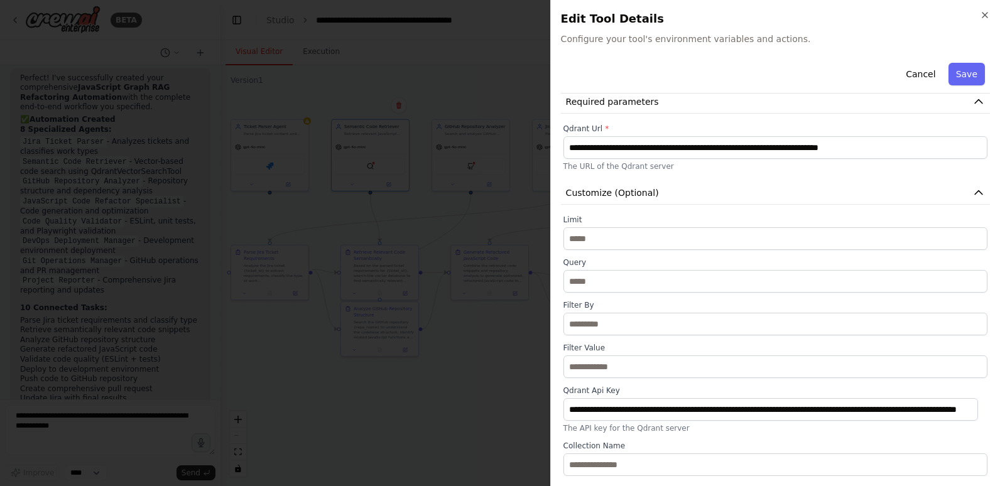
click at [728, 438] on div "**********" at bounding box center [776, 345] width 424 height 261
click at [958, 72] on button "Save" at bounding box center [967, 74] width 36 height 23
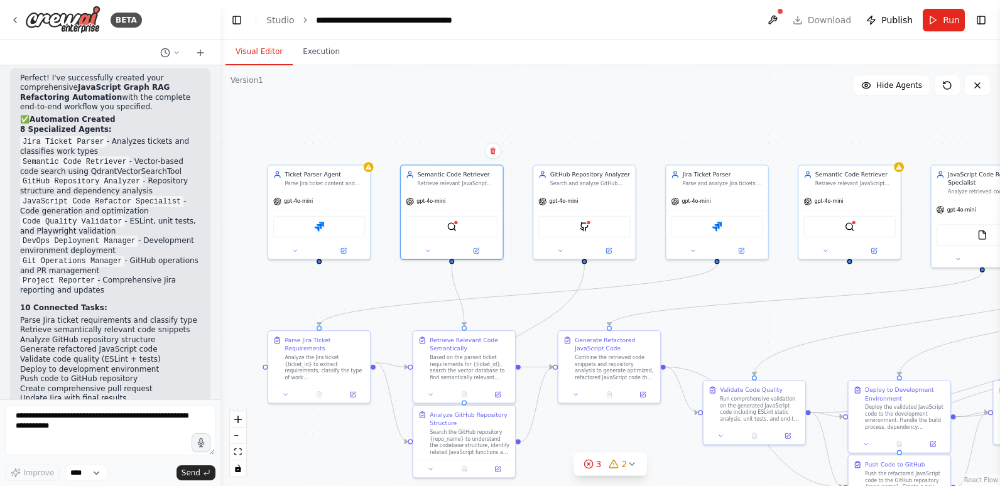
drag, startPoint x: 273, startPoint y: 332, endPoint x: 324, endPoint y: 452, distance: 131.2
click at [324, 452] on div ".deletable-edge-delete-btn { width: 20px; height: 20px; border: 0px solid #ffff…" at bounding box center [611, 275] width 780 height 421
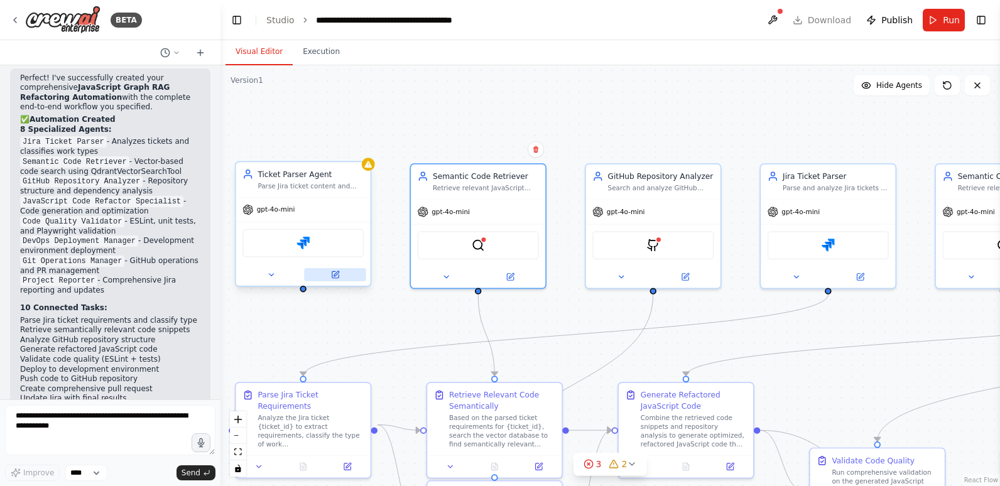
click at [335, 280] on button at bounding box center [335, 274] width 62 height 13
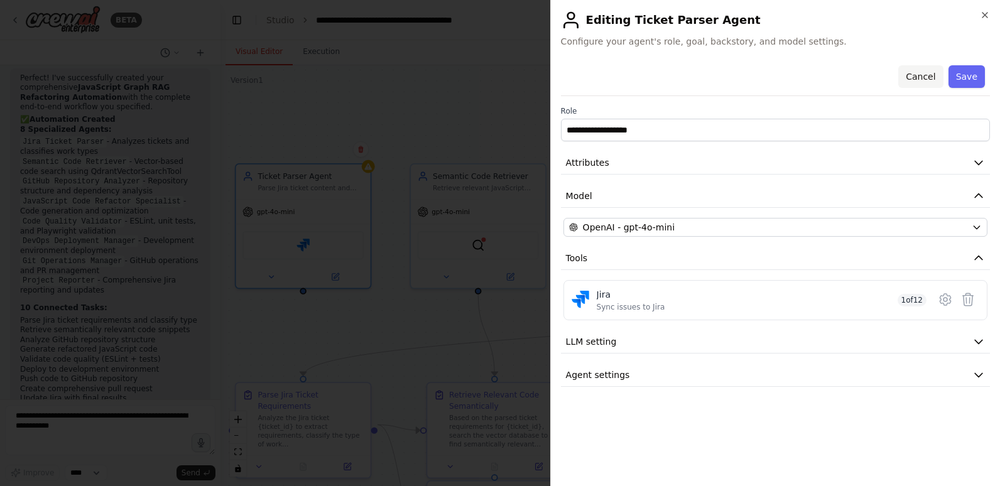
click at [928, 79] on button "Cancel" at bounding box center [921, 76] width 45 height 23
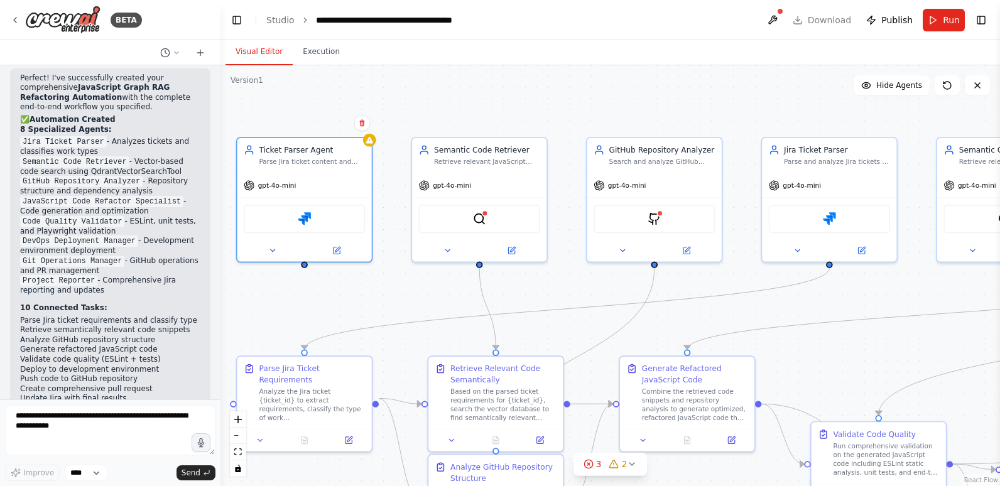
drag, startPoint x: 380, startPoint y: 331, endPoint x: 381, endPoint y: 300, distance: 30.8
click at [380, 305] on div ".deletable-edge-delete-btn { width: 20px; height: 20px; border: 0px solid #ffff…" at bounding box center [611, 275] width 780 height 421
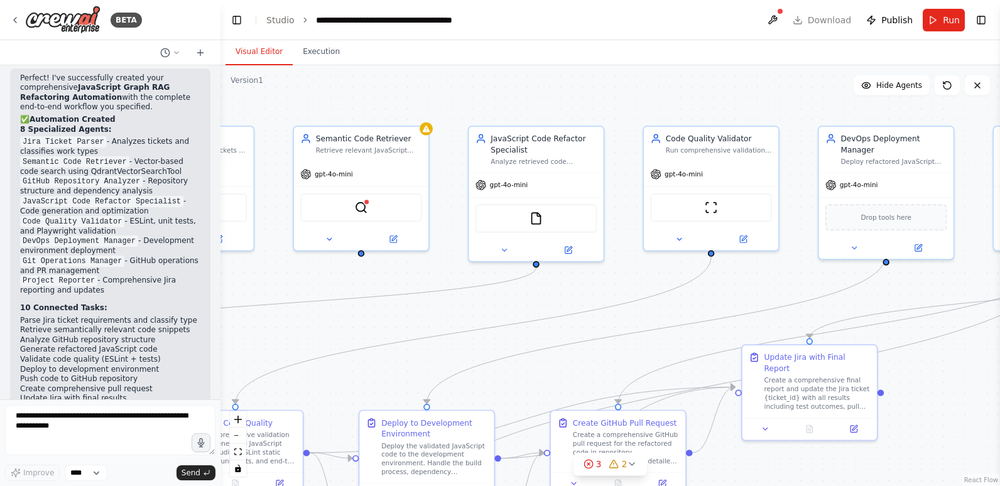
drag, startPoint x: 884, startPoint y: 304, endPoint x: 240, endPoint y: 293, distance: 643.6
click at [240, 293] on div ".deletable-edge-delete-btn { width: 20px; height: 20px; border: 0px solid #ffff…" at bounding box center [611, 275] width 780 height 421
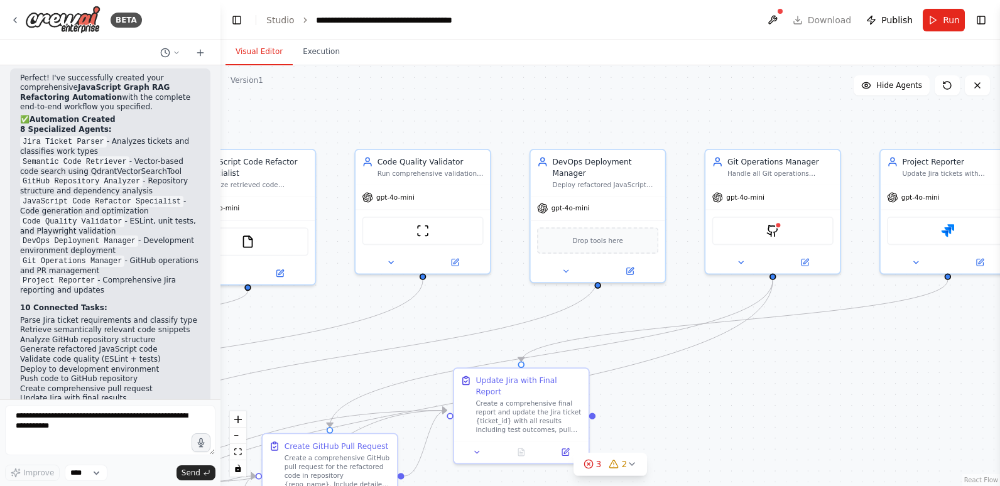
drag, startPoint x: 574, startPoint y: 297, endPoint x: 286, endPoint y: 320, distance: 289.4
click at [286, 320] on div ".deletable-edge-delete-btn { width: 20px; height: 20px; border: 0px solid #ffff…" at bounding box center [611, 275] width 780 height 421
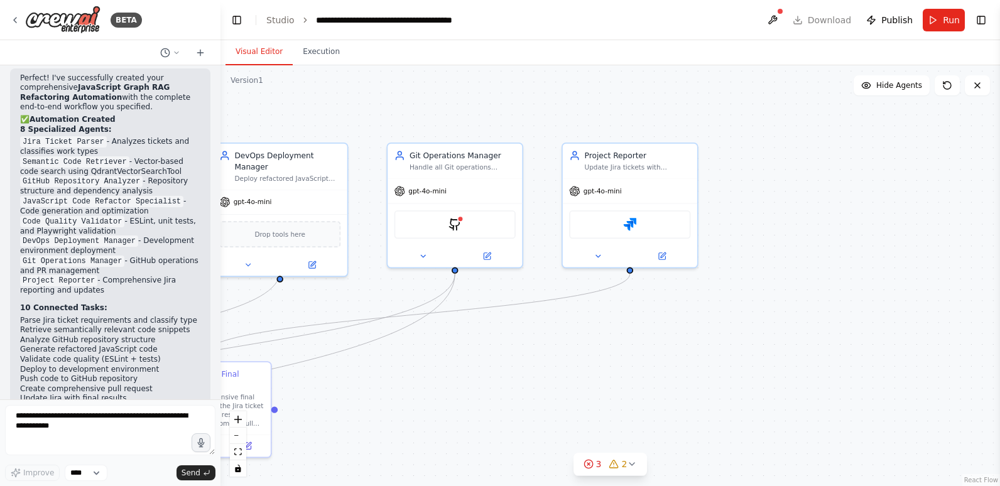
drag, startPoint x: 845, startPoint y: 414, endPoint x: 527, endPoint y: 408, distance: 318.0
click at [527, 408] on div ".deletable-edge-delete-btn { width: 20px; height: 20px; border: 0px solid #ffff…" at bounding box center [611, 275] width 780 height 421
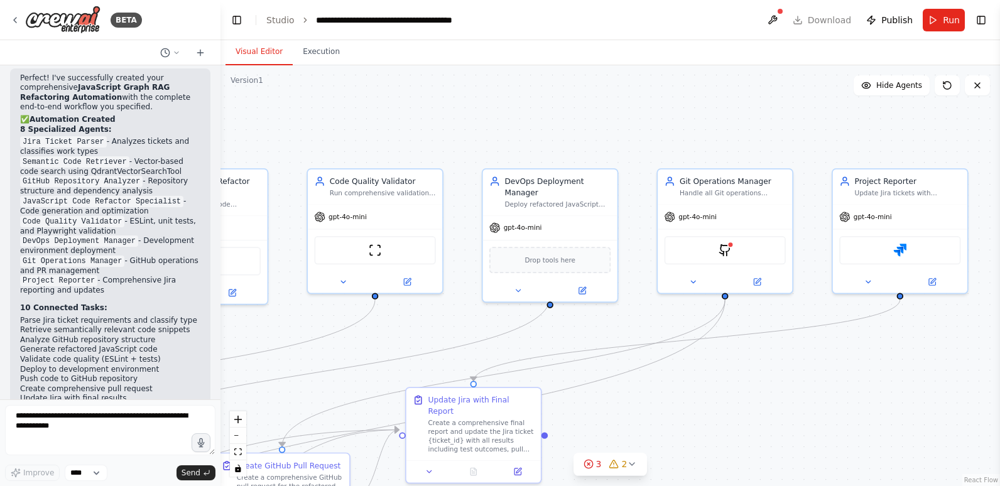
drag, startPoint x: 549, startPoint y: 336, endPoint x: 819, endPoint y: 361, distance: 271.4
click at [819, 361] on div ".deletable-edge-delete-btn { width: 20px; height: 20px; border: 0px solid #ffff…" at bounding box center [611, 275] width 780 height 421
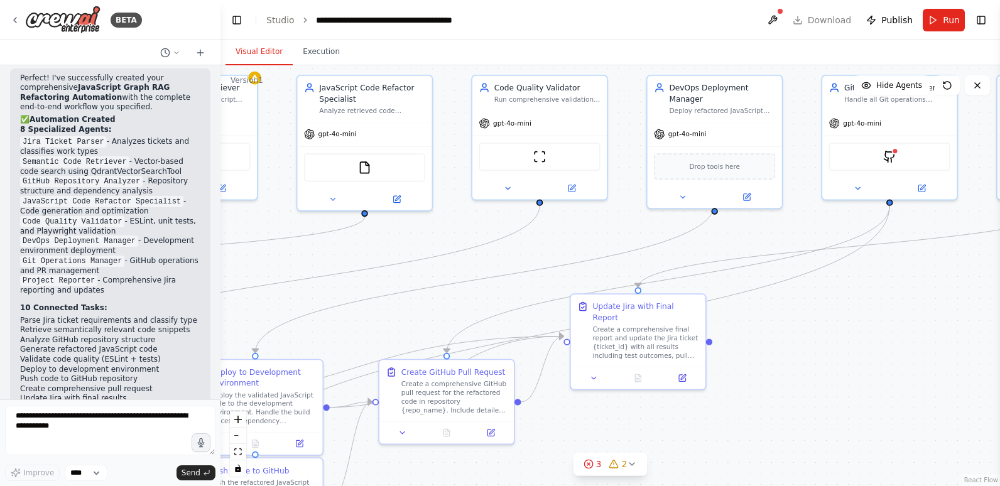
drag, startPoint x: 723, startPoint y: 424, endPoint x: 831, endPoint y: 340, distance: 137.1
click at [831, 340] on div ".deletable-edge-delete-btn { width: 20px; height: 20px; border: 0px solid #ffff…" at bounding box center [611, 275] width 780 height 421
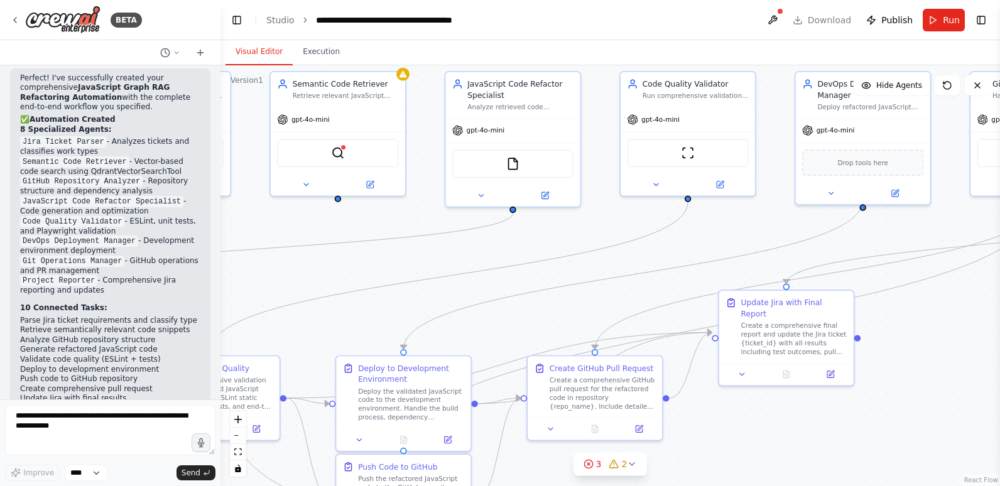
drag, startPoint x: 618, startPoint y: 432, endPoint x: 787, endPoint y: 434, distance: 169.1
click at [787, 434] on div ".deletable-edge-delete-btn { width: 20px; height: 20px; border: 0px solid #ffff…" at bounding box center [611, 275] width 780 height 421
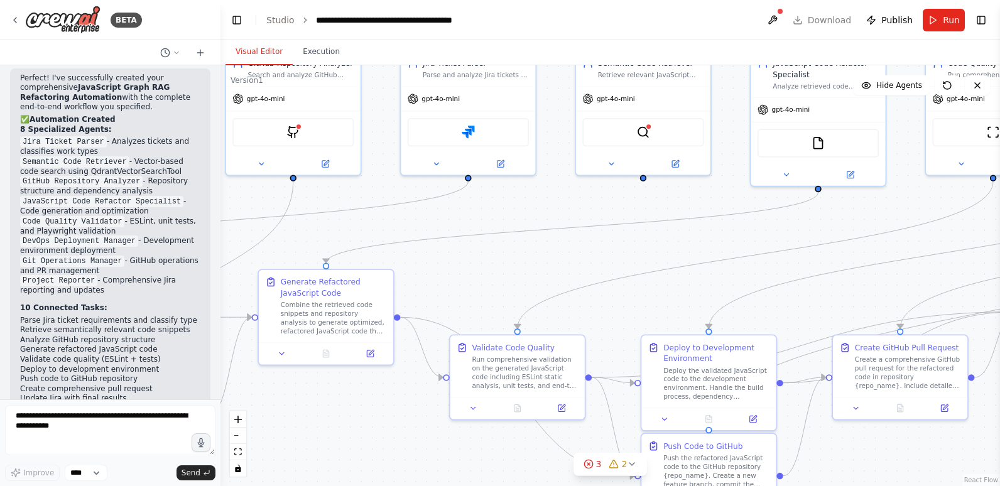
drag, startPoint x: 322, startPoint y: 275, endPoint x: 627, endPoint y: 255, distance: 305.4
click at [627, 255] on div ".deletable-edge-delete-btn { width: 20px; height: 20px; border: 0px solid #ffff…" at bounding box center [611, 275] width 780 height 421
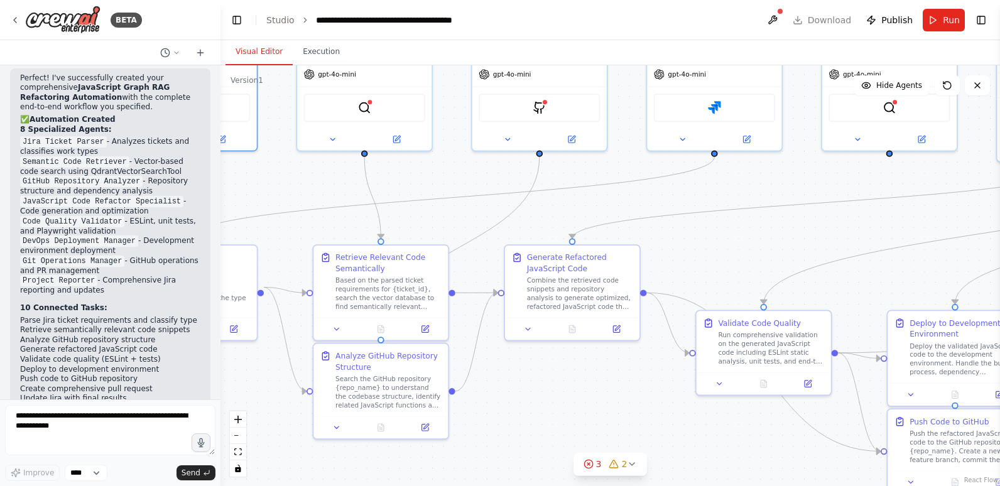
drag, startPoint x: 321, startPoint y: 419, endPoint x: 563, endPoint y: 395, distance: 243.2
click at [563, 395] on div ".deletable-edge-delete-btn { width: 20px; height: 20px; border: 0px solid #ffff…" at bounding box center [611, 275] width 780 height 421
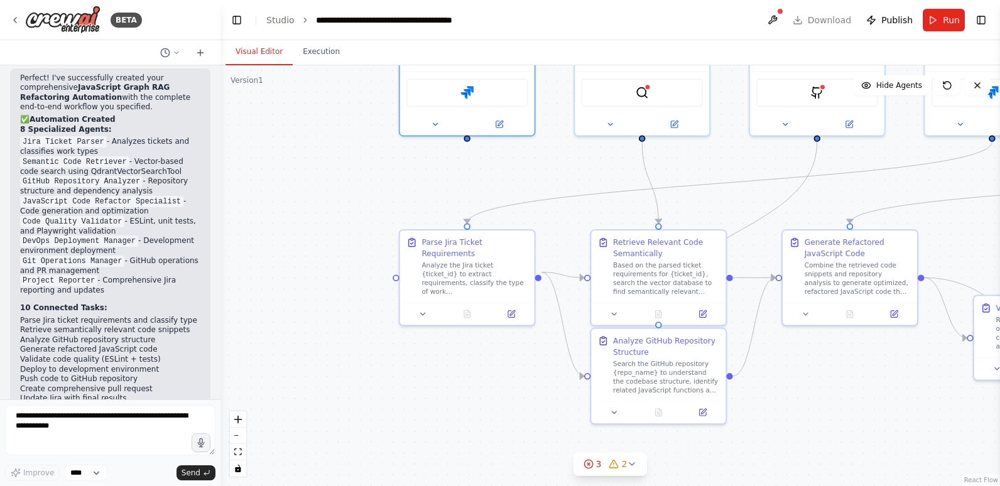
drag, startPoint x: 268, startPoint y: 426, endPoint x: 546, endPoint y: 411, distance: 278.2
click at [546, 411] on div ".deletable-edge-delete-btn { width: 20px; height: 20px; border: 0px solid #ffff…" at bounding box center [611, 275] width 780 height 421
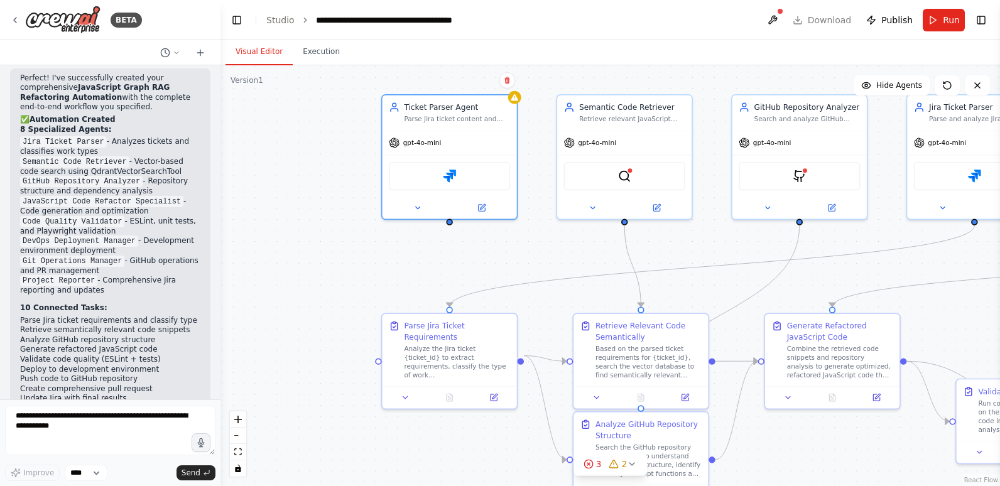
drag, startPoint x: 349, startPoint y: 356, endPoint x: 331, endPoint y: 442, distance: 87.3
click at [331, 442] on div ".deletable-edge-delete-btn { width: 20px; height: 20px; border: 0px solid #ffff…" at bounding box center [611, 275] width 780 height 421
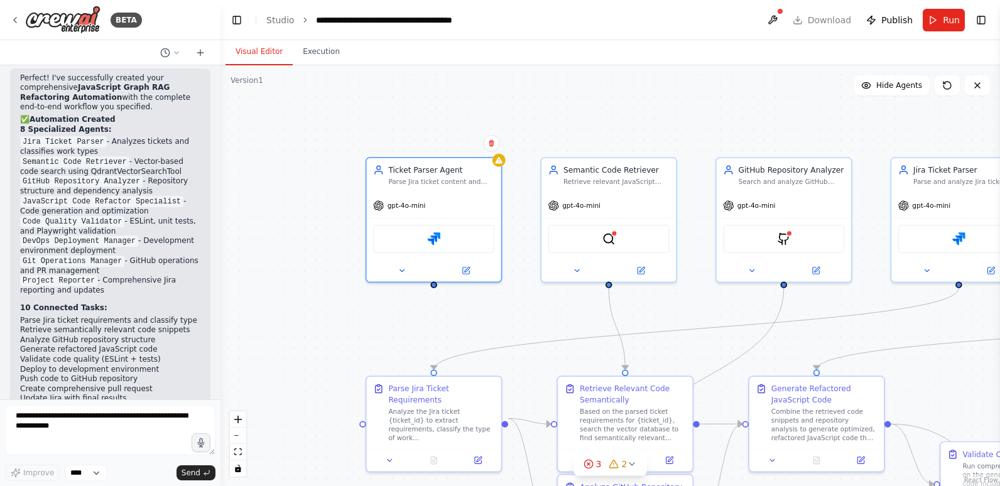
drag, startPoint x: 358, startPoint y: 303, endPoint x: 342, endPoint y: 364, distance: 62.9
click at [342, 364] on div ".deletable-edge-delete-btn { width: 20px; height: 20px; border: 0px solid #ffff…" at bounding box center [611, 275] width 780 height 421
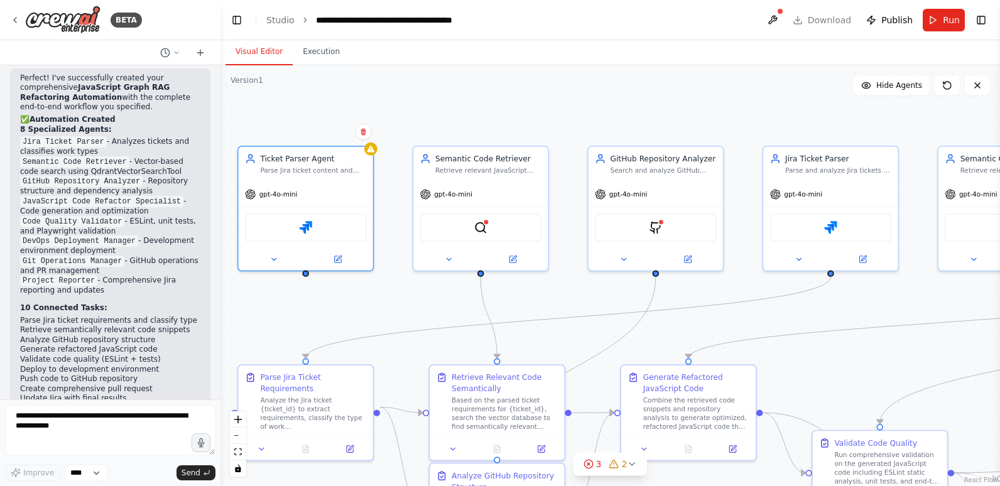
drag, startPoint x: 493, startPoint y: 339, endPoint x: 364, endPoint y: 328, distance: 128.7
click at [364, 328] on div ".deletable-edge-delete-btn { width: 20px; height: 20px; border: 0px solid #ffff…" at bounding box center [611, 275] width 780 height 421
click at [865, 258] on icon at bounding box center [863, 257] width 6 height 6
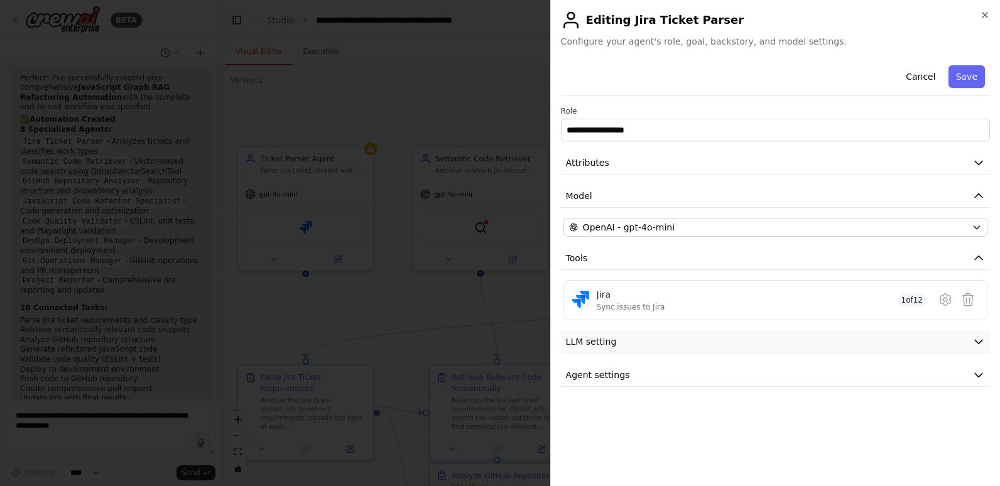
click at [728, 349] on button "LLM setting" at bounding box center [775, 342] width 429 height 23
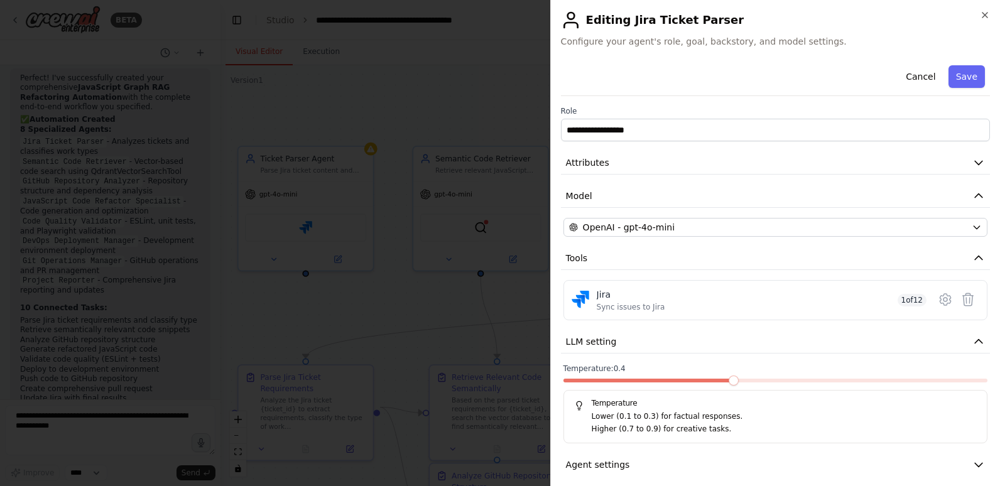
click at [727, 380] on span at bounding box center [649, 381] width 170 height 4
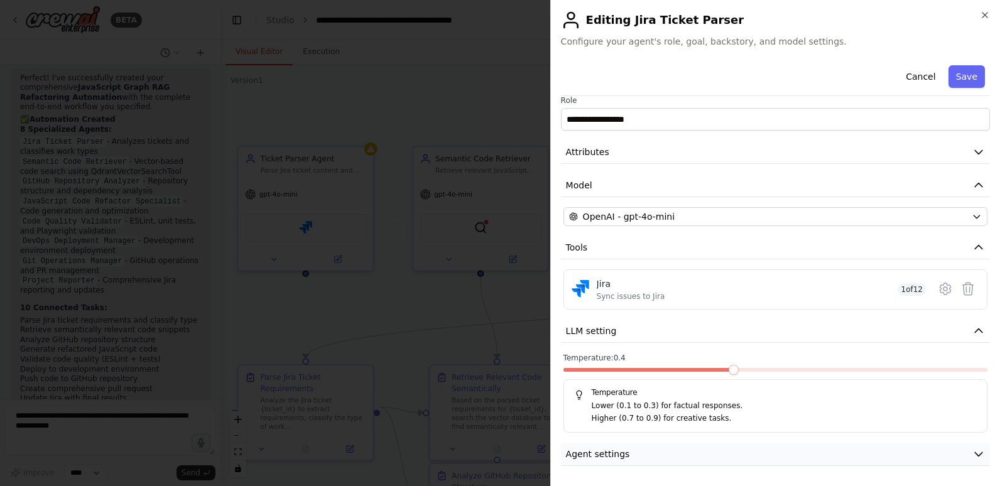
click at [659, 453] on button "Agent settings" at bounding box center [775, 454] width 429 height 23
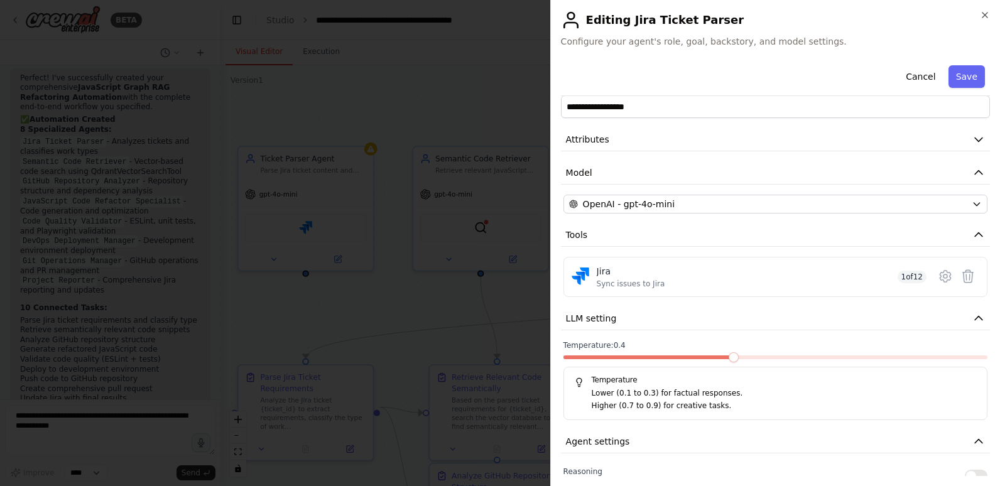
scroll to position [0, 0]
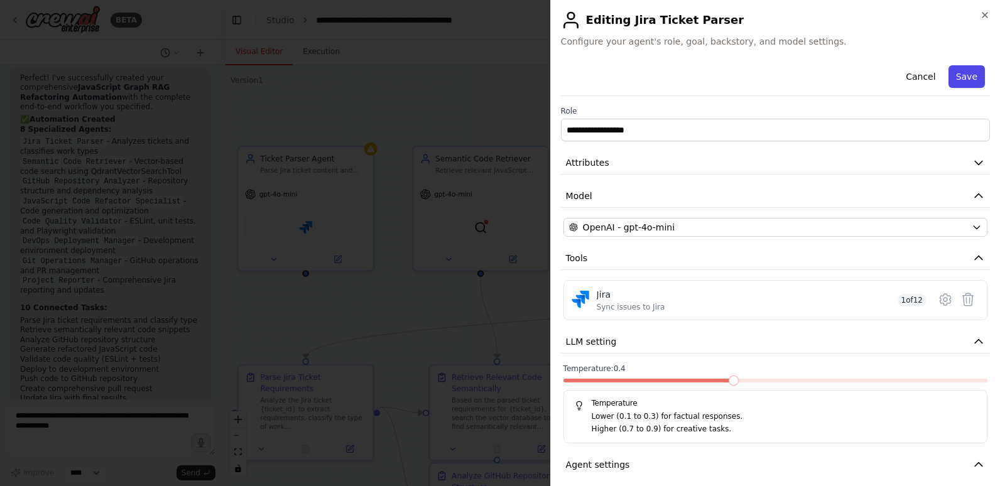
click at [961, 75] on button "Save" at bounding box center [967, 76] width 36 height 23
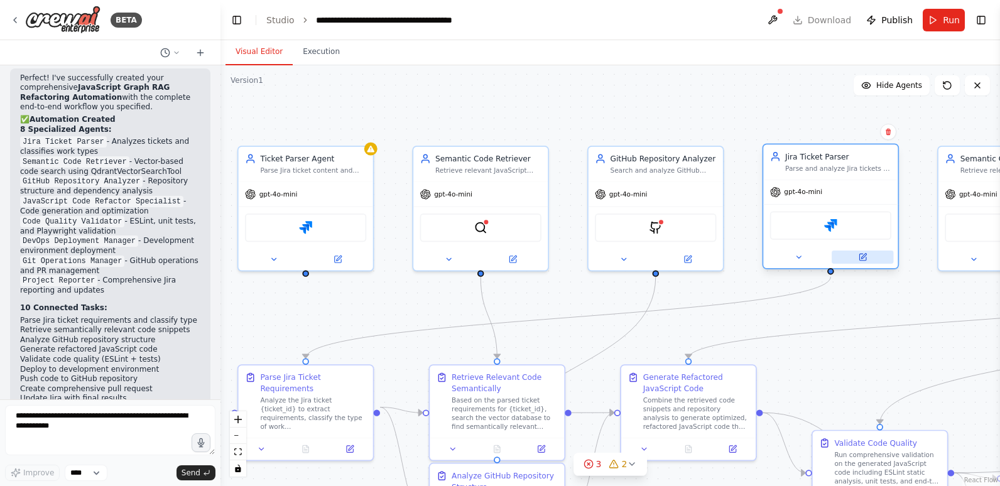
click at [870, 260] on button at bounding box center [863, 257] width 62 height 13
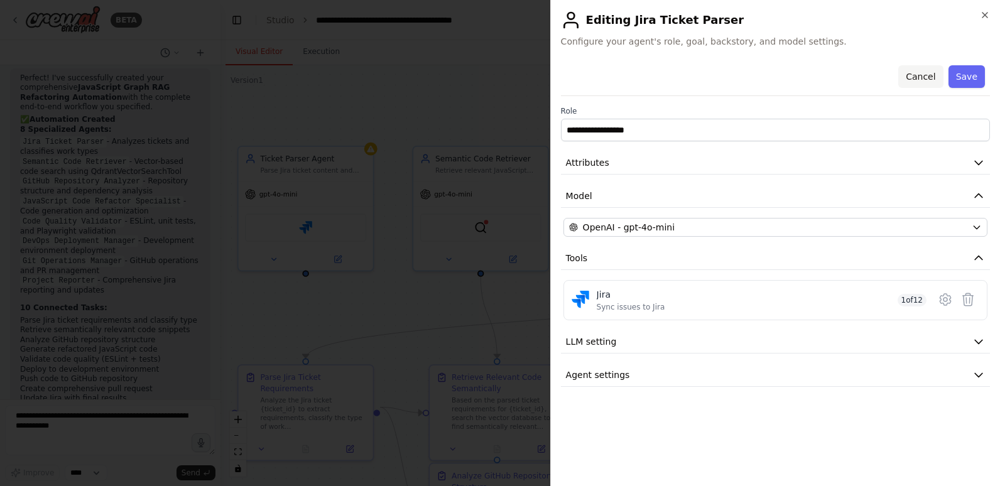
click at [926, 76] on button "Cancel" at bounding box center [921, 76] width 45 height 23
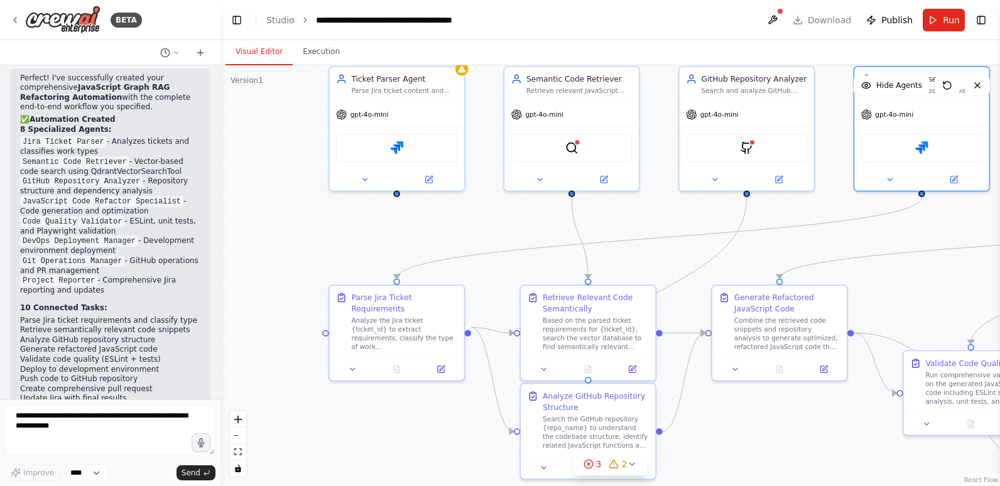
drag, startPoint x: 830, startPoint y: 383, endPoint x: 921, endPoint y: 303, distance: 121.1
click at [921, 303] on div ".deletable-edge-delete-btn { width: 20px; height: 20px; border: 0px solid #ffff…" at bounding box center [611, 275] width 780 height 421
click at [444, 364] on icon at bounding box center [441, 367] width 6 height 6
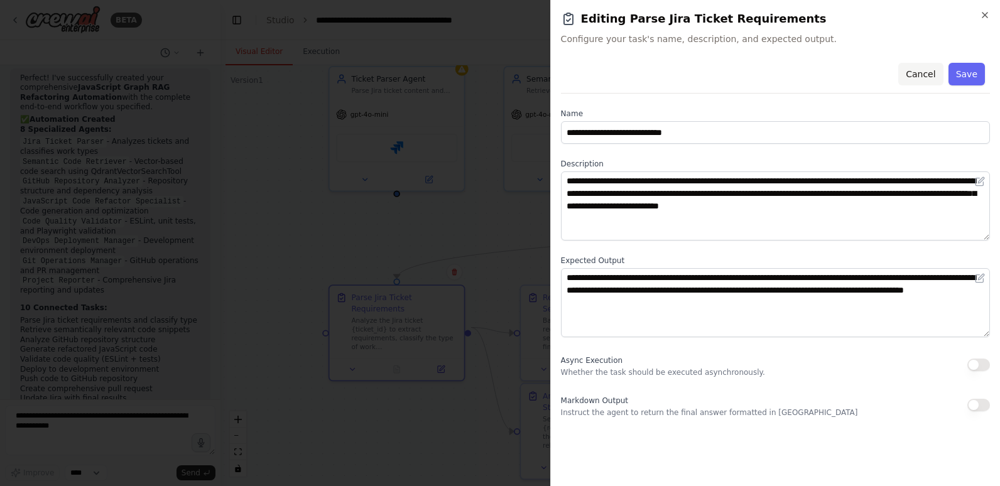
click at [929, 70] on button "Cancel" at bounding box center [921, 74] width 45 height 23
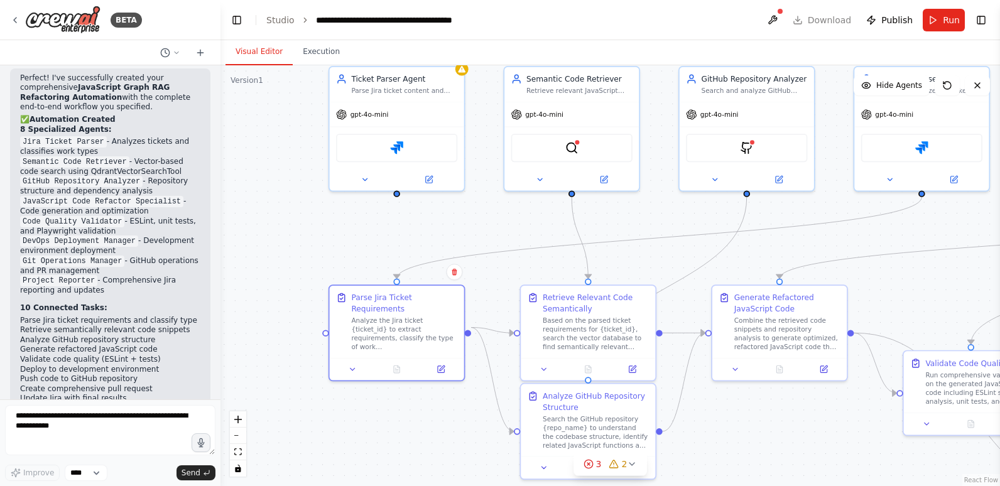
scroll to position [4072, 0]
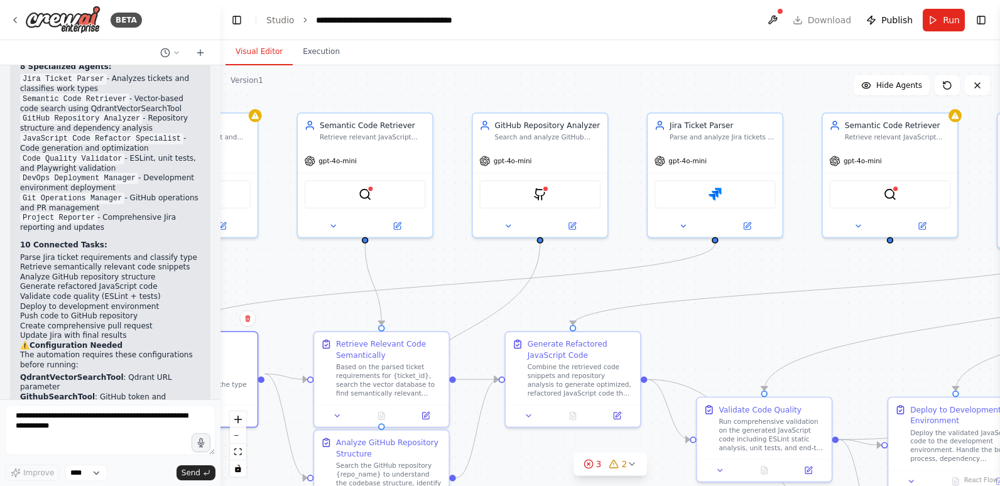
drag, startPoint x: 466, startPoint y: 239, endPoint x: 260, endPoint y: 286, distance: 212.1
click at [260, 286] on div ".deletable-edge-delete-btn { width: 20px; height: 20px; border: 0px solid #ffff…" at bounding box center [611, 275] width 780 height 421
click at [537, 190] on img at bounding box center [540, 192] width 13 height 13
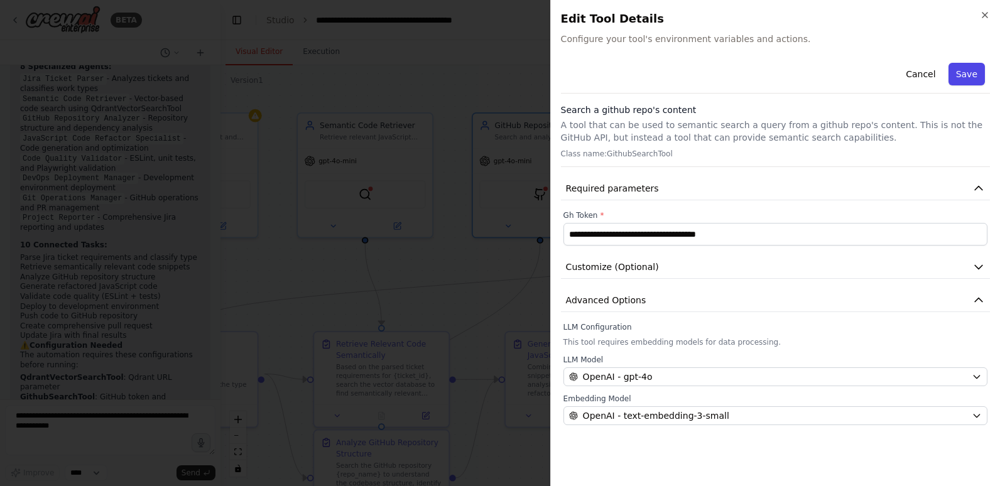
click at [961, 71] on button "Save" at bounding box center [967, 74] width 36 height 23
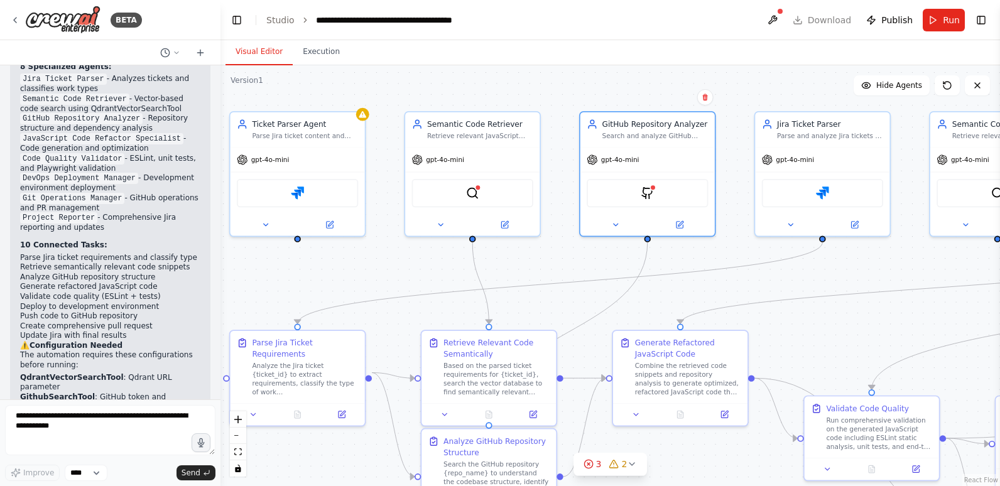
drag, startPoint x: 810, startPoint y: 259, endPoint x: 917, endPoint y: 258, distance: 107.5
click at [917, 258] on div ".deletable-edge-delete-btn { width: 20px; height: 20px; border: 0px solid #ffff…" at bounding box center [611, 275] width 780 height 421
click at [477, 184] on div at bounding box center [478, 185] width 6 height 6
click at [474, 188] on img at bounding box center [472, 191] width 13 height 13
click at [472, 190] on img at bounding box center [472, 191] width 13 height 13
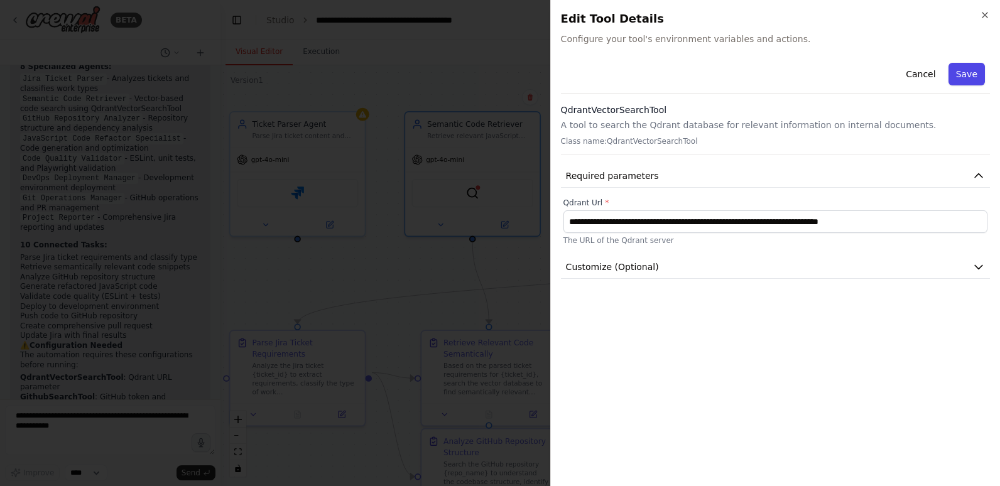
click at [964, 75] on button "Save" at bounding box center [967, 74] width 36 height 23
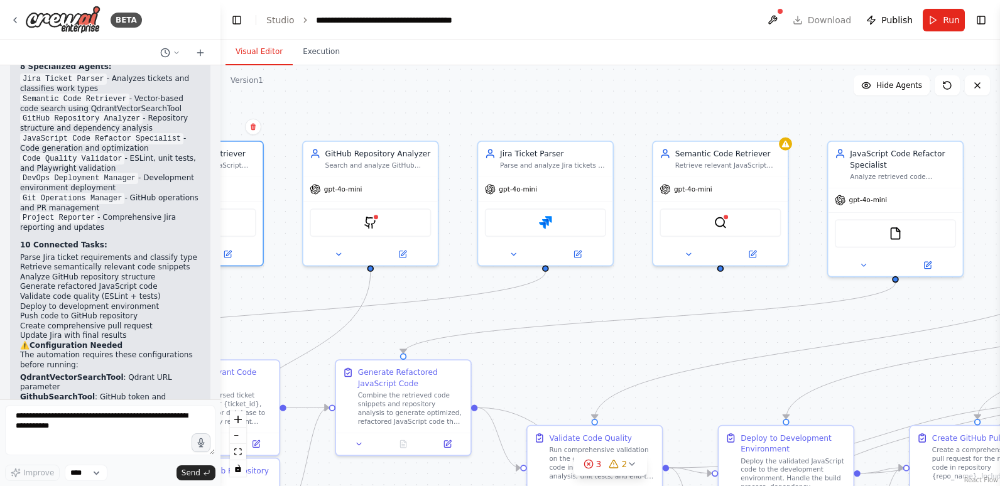
drag, startPoint x: 867, startPoint y: 262, endPoint x: 589, endPoint y: 292, distance: 278.7
click at [589, 292] on div ".deletable-edge-delete-btn { width: 20px; height: 20px; border: 0px solid #ffff…" at bounding box center [611, 275] width 780 height 421
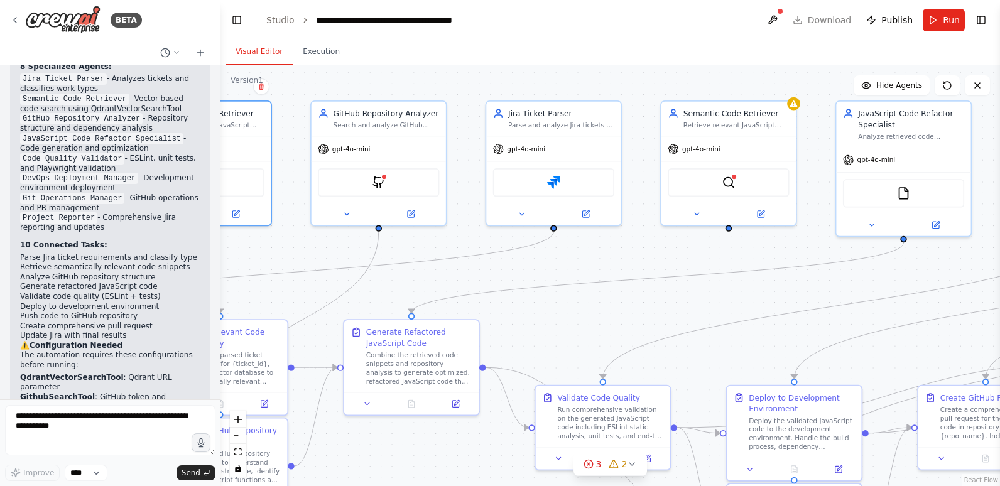
drag, startPoint x: 612, startPoint y: 290, endPoint x: 620, endPoint y: 250, distance: 41.0
click at [620, 250] on div ".deletable-edge-delete-btn { width: 20px; height: 20px; border: 0px solid #ffff…" at bounding box center [611, 275] width 780 height 421
click at [52, 422] on textarea at bounding box center [110, 430] width 211 height 50
click at [947, 21] on span "Run" at bounding box center [951, 20] width 17 height 13
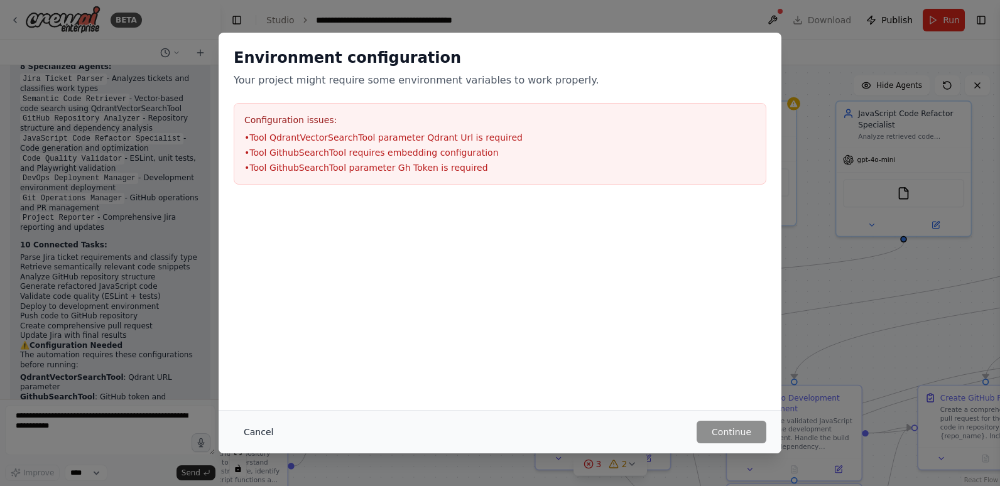
click at [251, 428] on button "Cancel" at bounding box center [259, 432] width 50 height 23
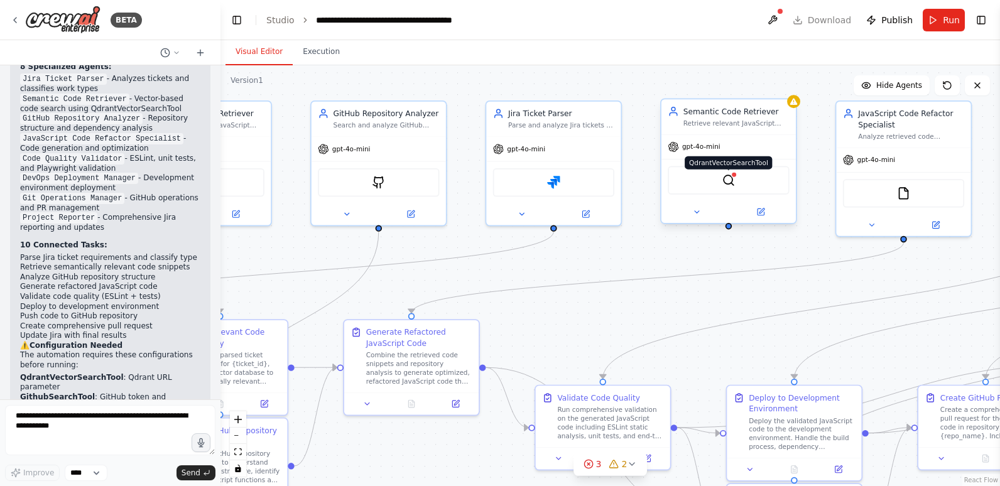
click at [729, 178] on img at bounding box center [728, 180] width 13 height 13
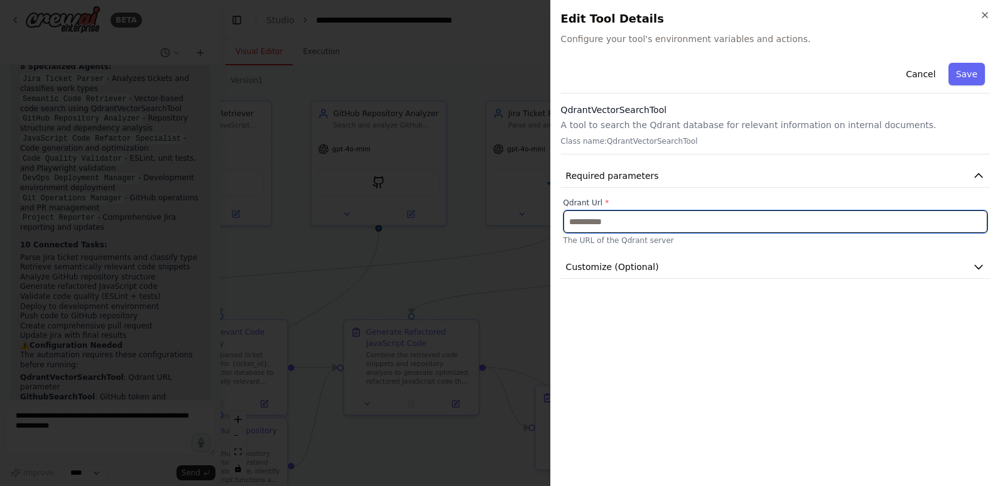
click at [735, 224] on input "text" at bounding box center [776, 222] width 424 height 23
paste input "**********"
type input "**********"
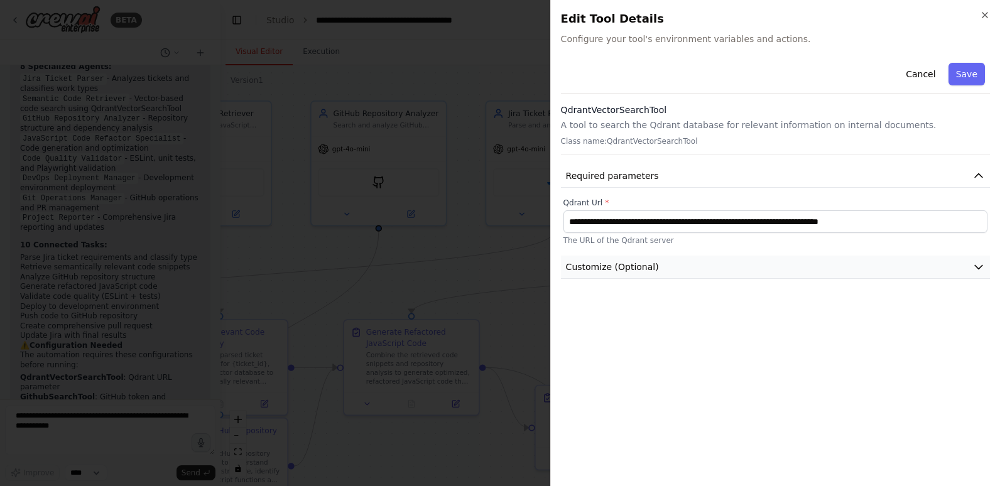
click at [774, 267] on button "Customize (Optional)" at bounding box center [775, 267] width 429 height 23
click at [956, 75] on button "Save" at bounding box center [967, 74] width 36 height 23
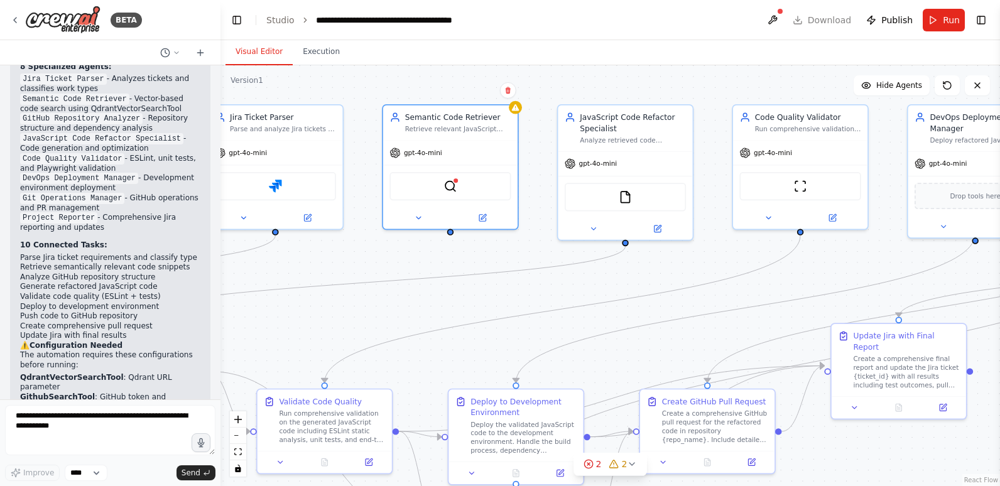
drag, startPoint x: 814, startPoint y: 290, endPoint x: 536, endPoint y: 293, distance: 278.4
click at [536, 293] on div ".deletable-edge-delete-btn { width: 20px; height: 20px; border: 0px solid #ffff…" at bounding box center [611, 275] width 780 height 421
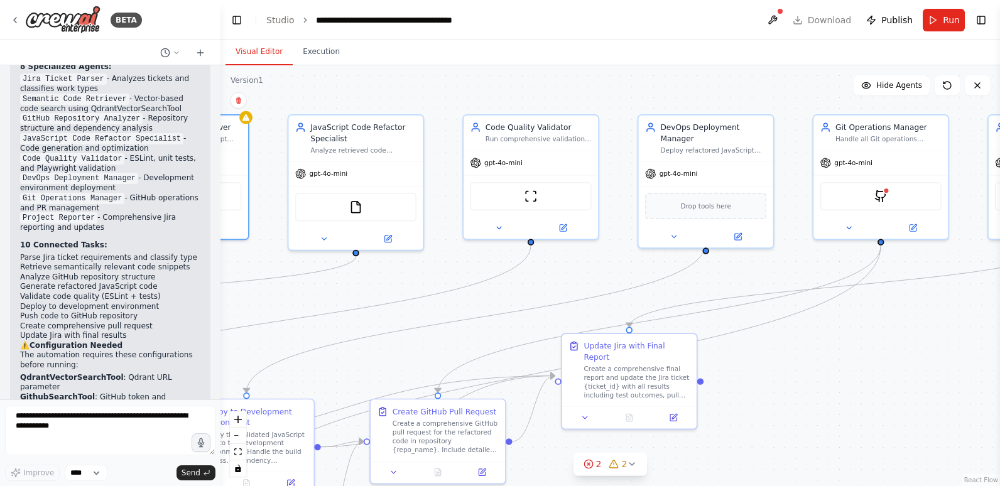
drag, startPoint x: 880, startPoint y: 277, endPoint x: 610, endPoint y: 287, distance: 269.8
click at [610, 287] on div ".deletable-edge-delete-btn { width: 20px; height: 20px; border: 0px solid #ffff…" at bounding box center [611, 275] width 780 height 421
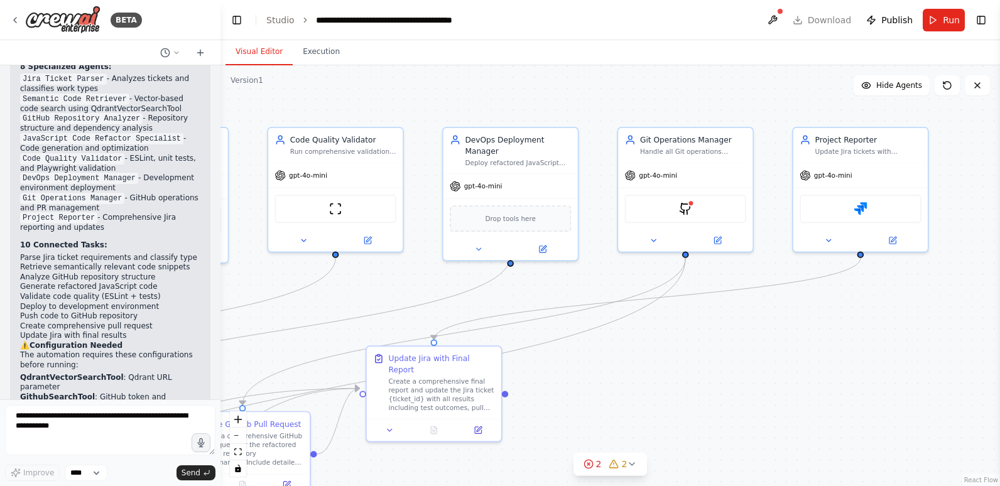
drag, startPoint x: 909, startPoint y: 321, endPoint x: 715, endPoint y: 334, distance: 195.2
click at [715, 334] on div ".deletable-edge-delete-btn { width: 20px; height: 20px; border: 0px solid #ffff…" at bounding box center [611, 275] width 780 height 421
click at [684, 205] on img at bounding box center [685, 206] width 13 height 13
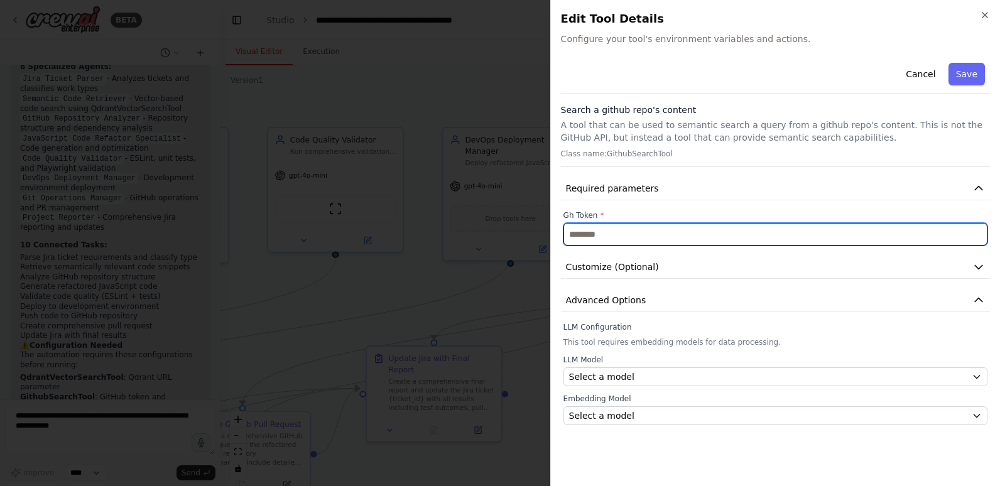
click at [681, 233] on input "text" at bounding box center [776, 234] width 424 height 23
paste input "**********"
type input "**********"
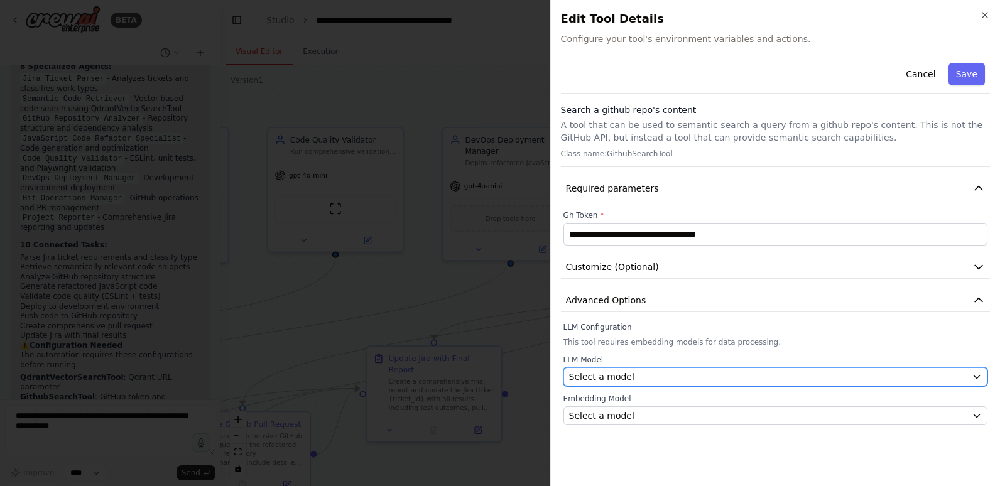
click at [681, 370] on button "Select a model" at bounding box center [776, 377] width 424 height 19
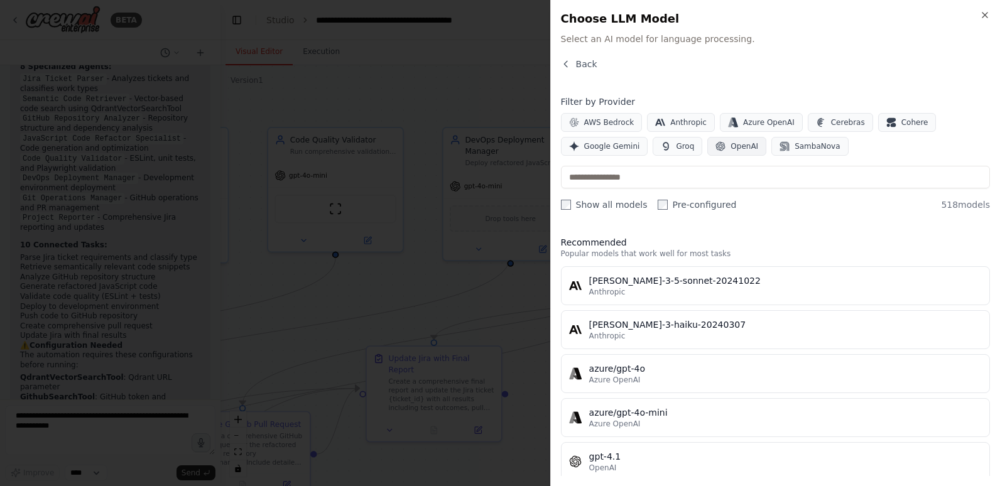
click at [733, 144] on span "OpenAI" at bounding box center [745, 146] width 28 height 10
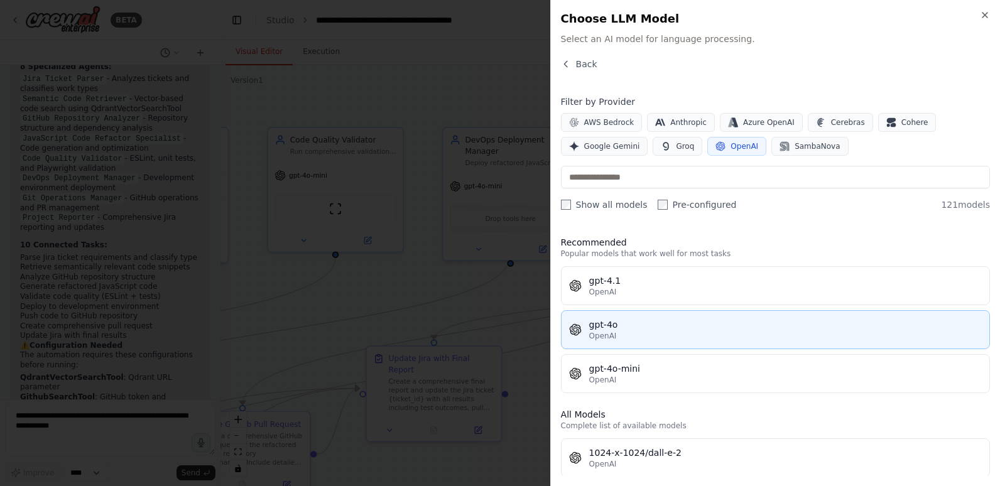
click at [633, 324] on div "gpt-4o" at bounding box center [785, 325] width 393 height 13
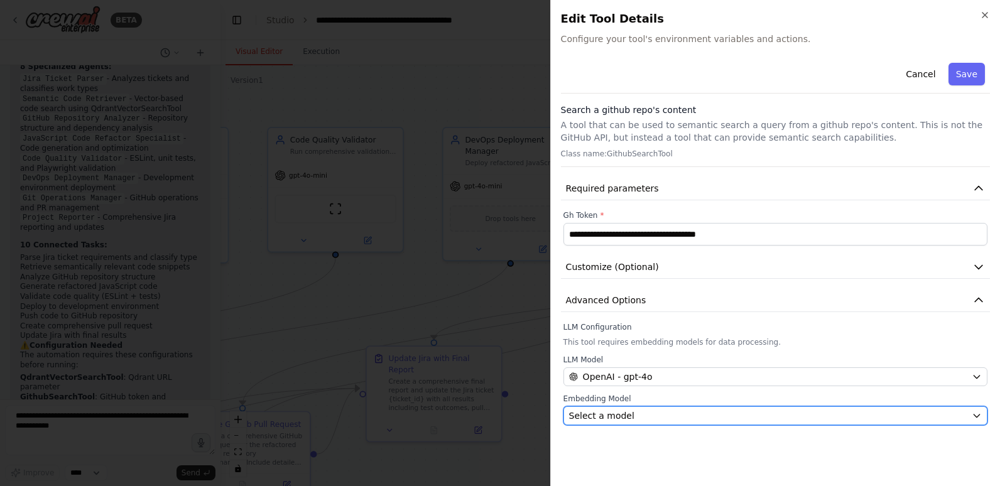
click at [635, 419] on div "Select a model" at bounding box center [768, 416] width 398 height 13
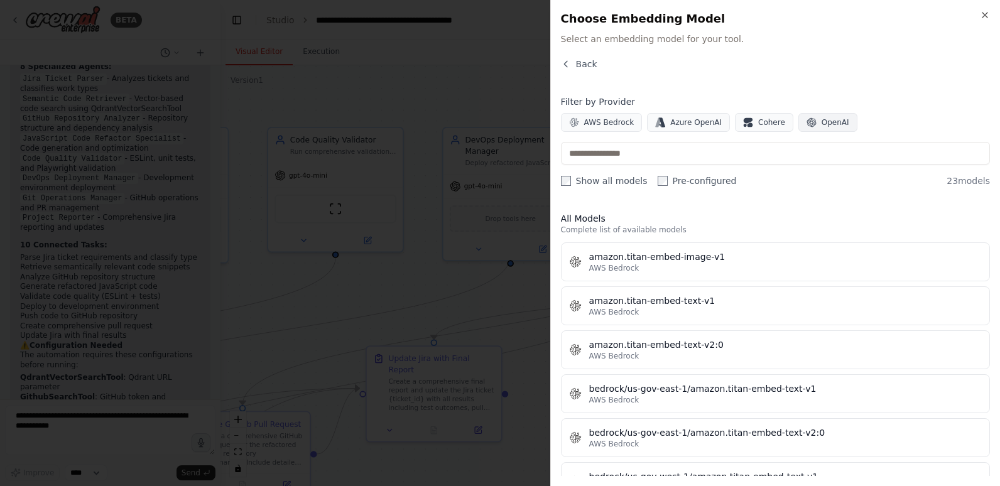
click at [804, 120] on button "OpenAI" at bounding box center [828, 122] width 59 height 19
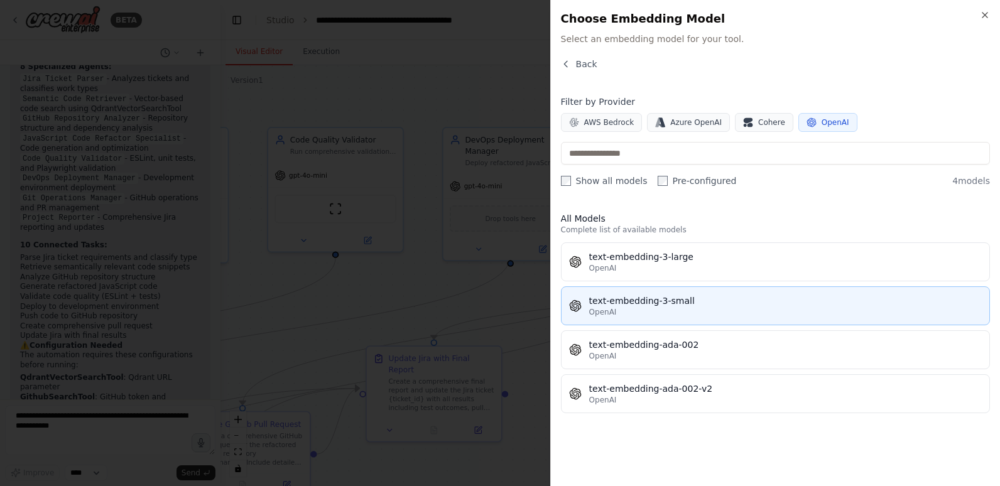
click at [689, 301] on div "text-embedding-3-small" at bounding box center [785, 301] width 393 height 13
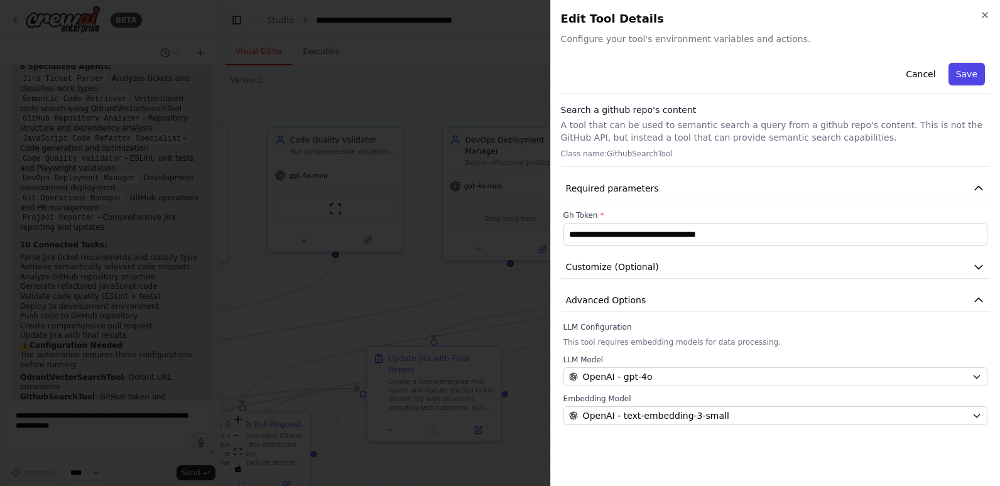
click at [978, 75] on button "Save" at bounding box center [967, 74] width 36 height 23
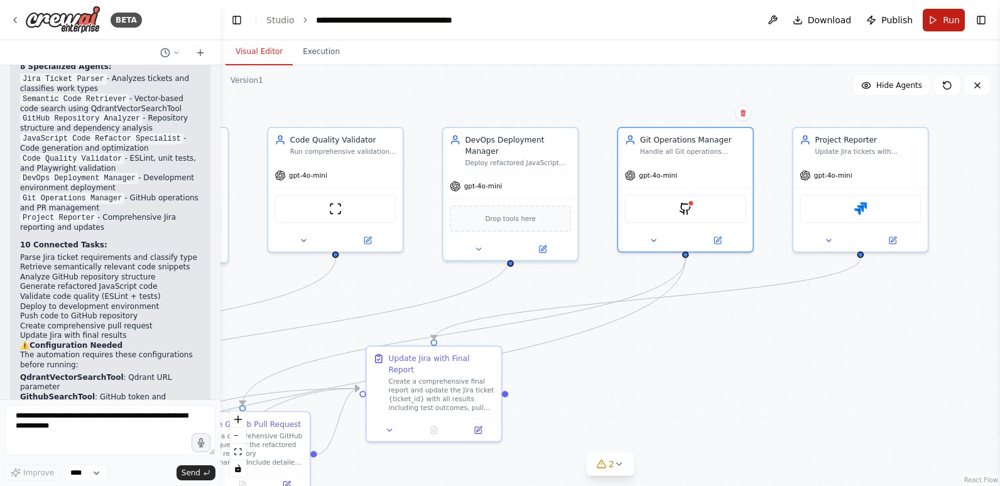
click at [943, 21] on button "Run" at bounding box center [944, 20] width 42 height 23
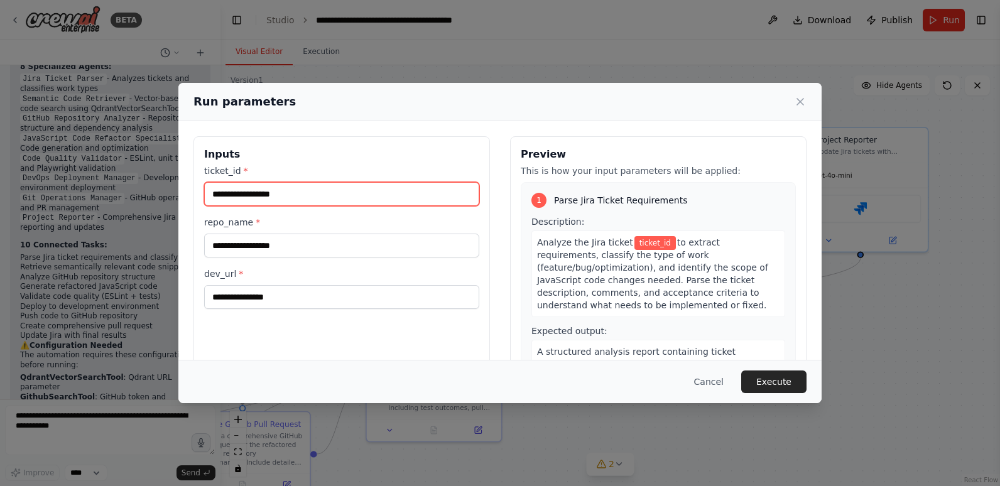
click at [311, 192] on input "ticket_id *" at bounding box center [341, 194] width 275 height 24
type input "******"
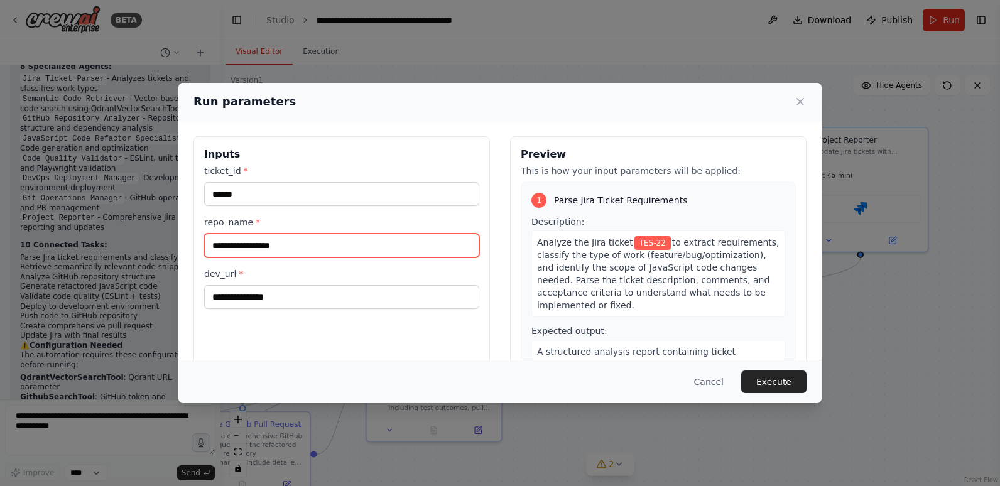
click at [261, 241] on input "repo_name *" at bounding box center [341, 246] width 275 height 24
paste input "**********"
type input "**********"
drag, startPoint x: 256, startPoint y: 241, endPoint x: 141, endPoint y: 244, distance: 115.7
click at [142, 244] on div "**********" at bounding box center [500, 243] width 1000 height 486
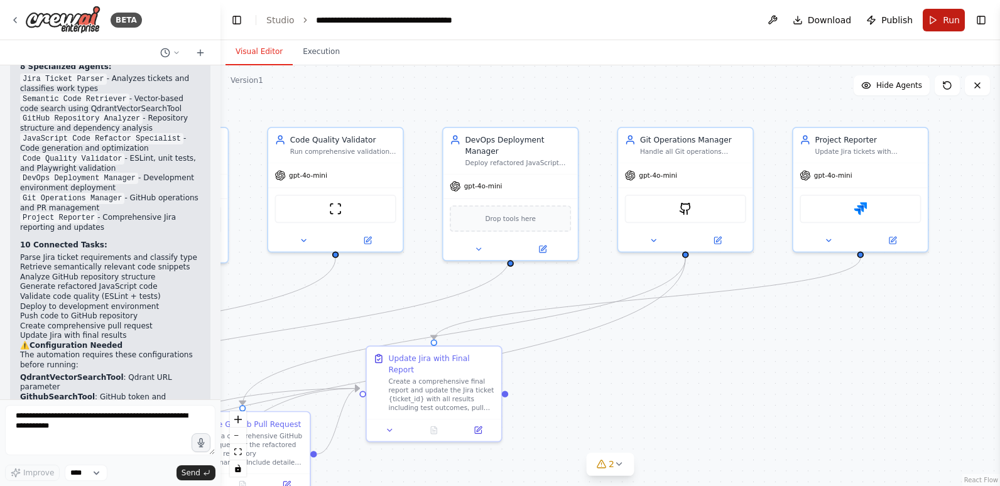
click at [934, 19] on button "Run" at bounding box center [944, 20] width 42 height 23
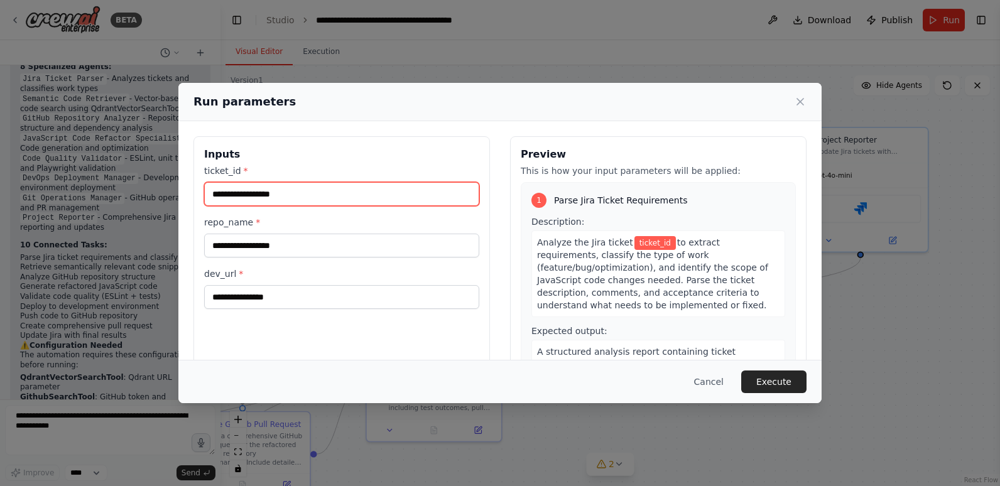
click at [294, 195] on input "ticket_id *" at bounding box center [341, 194] width 275 height 24
type input "******"
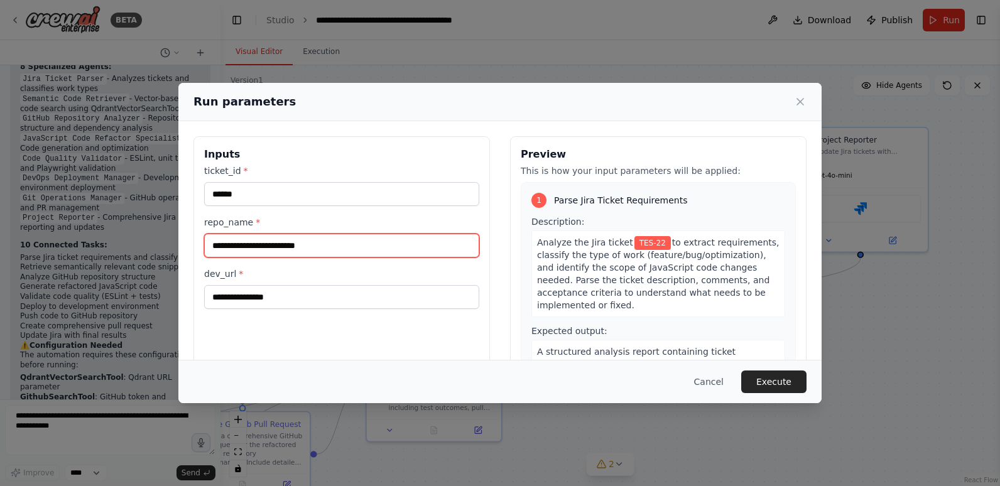
drag, startPoint x: 255, startPoint y: 245, endPoint x: 193, endPoint y: 245, distance: 62.2
click at [193, 245] on div "**********" at bounding box center [500, 285] width 644 height 328
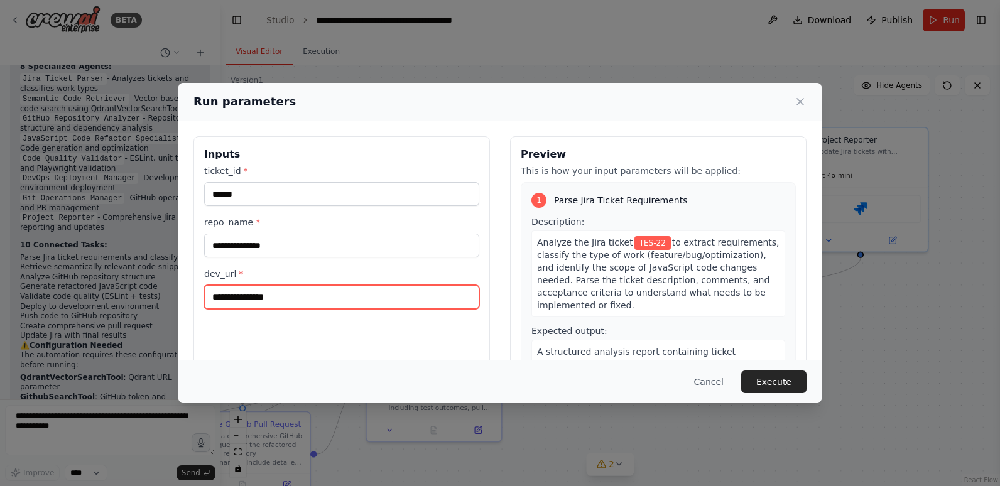
click at [273, 296] on input "dev_url *" at bounding box center [341, 297] width 275 height 24
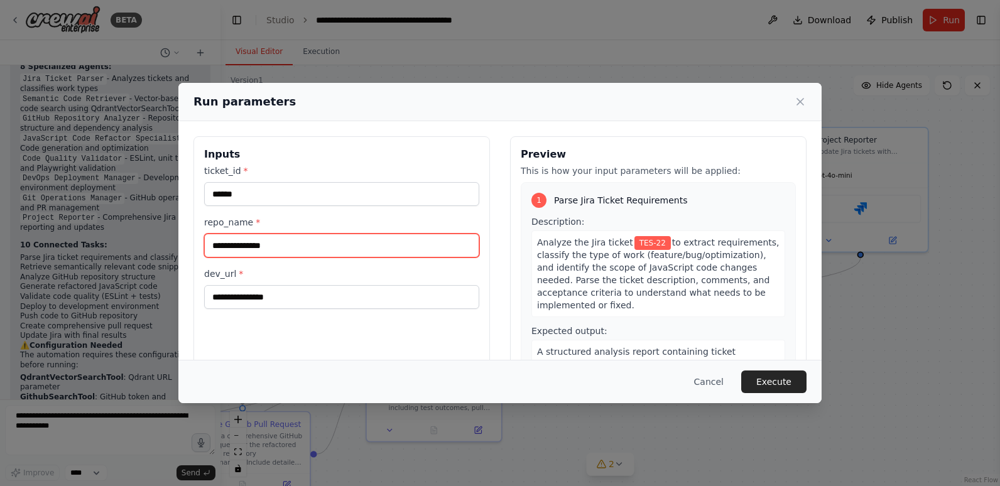
drag, startPoint x: 289, startPoint y: 246, endPoint x: 189, endPoint y: 243, distance: 100.0
click at [189, 243] on div "**********" at bounding box center [500, 285] width 644 height 328
paste input "text"
type input "**********"
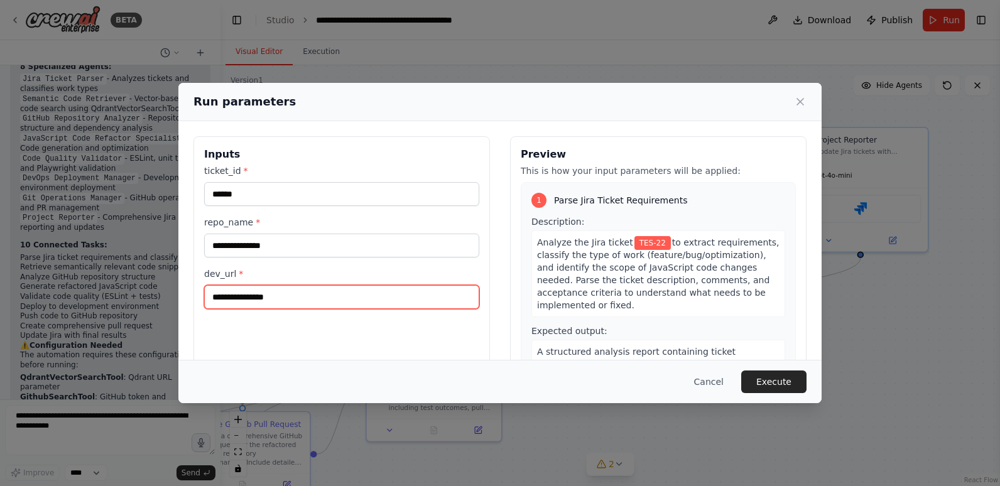
click at [278, 299] on input "dev_url *" at bounding box center [341, 297] width 275 height 24
paste input "**********"
type input "**********"
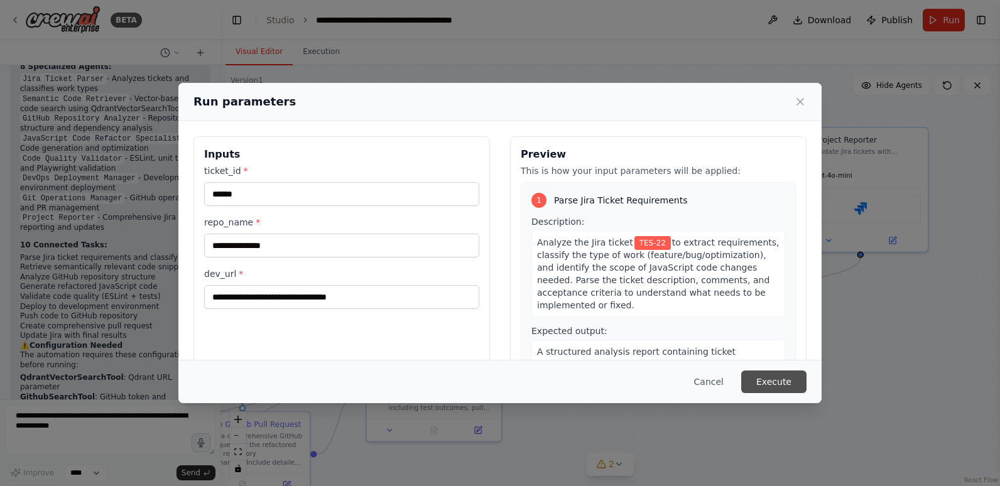
click at [773, 383] on button "Execute" at bounding box center [774, 382] width 65 height 23
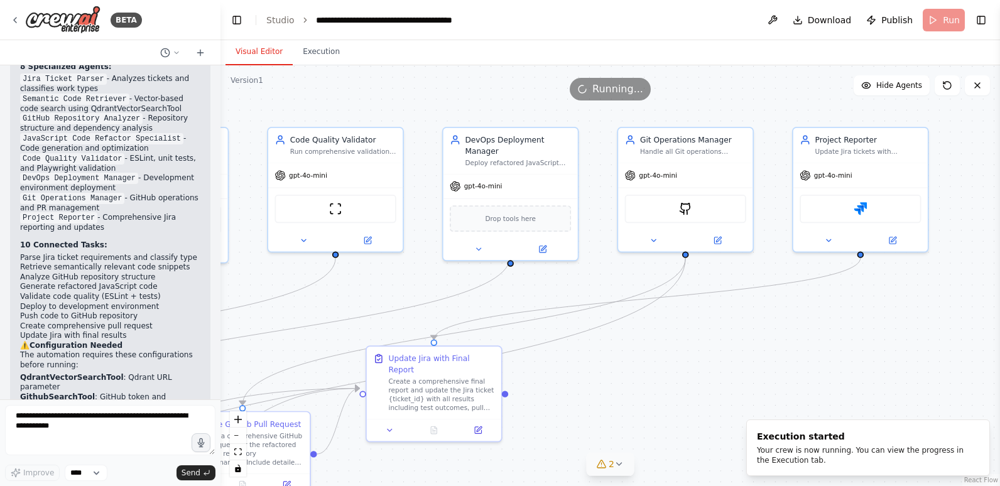
click at [606, 462] on icon at bounding box center [601, 464] width 10 height 10
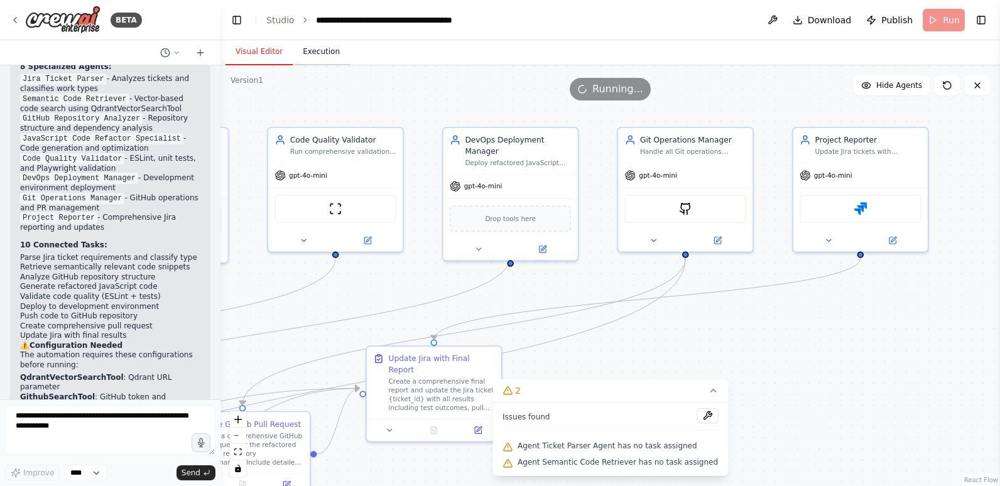
click at [318, 53] on button "Execution" at bounding box center [321, 52] width 57 height 26
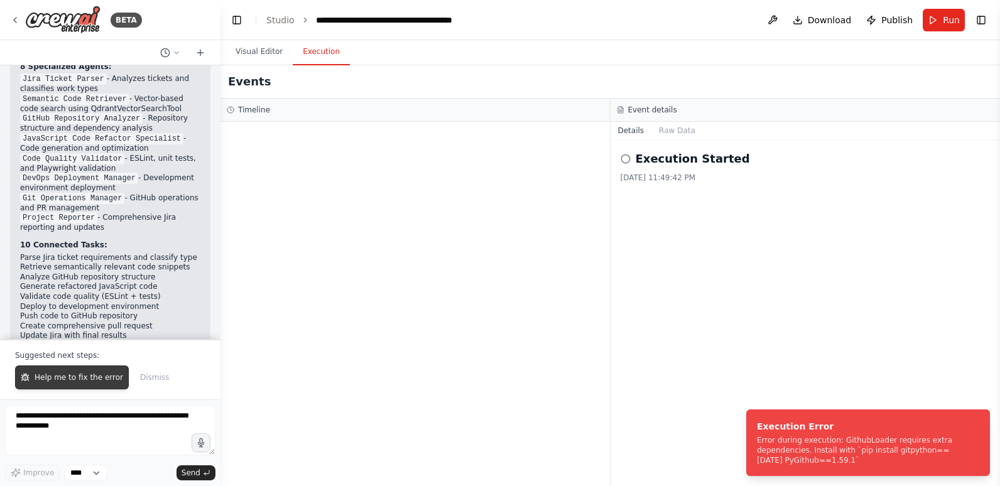
click at [70, 376] on span "Help me to fix the error" at bounding box center [79, 378] width 89 height 10
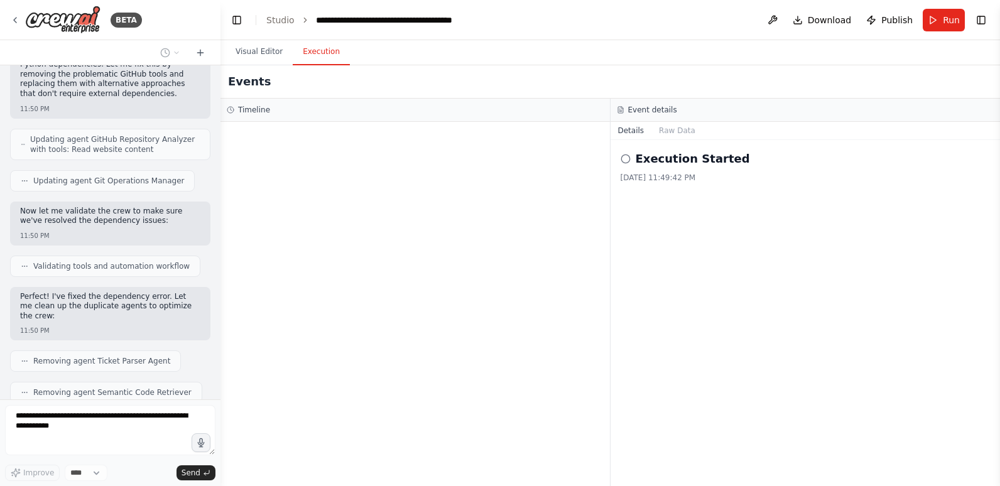
scroll to position [4834, 0]
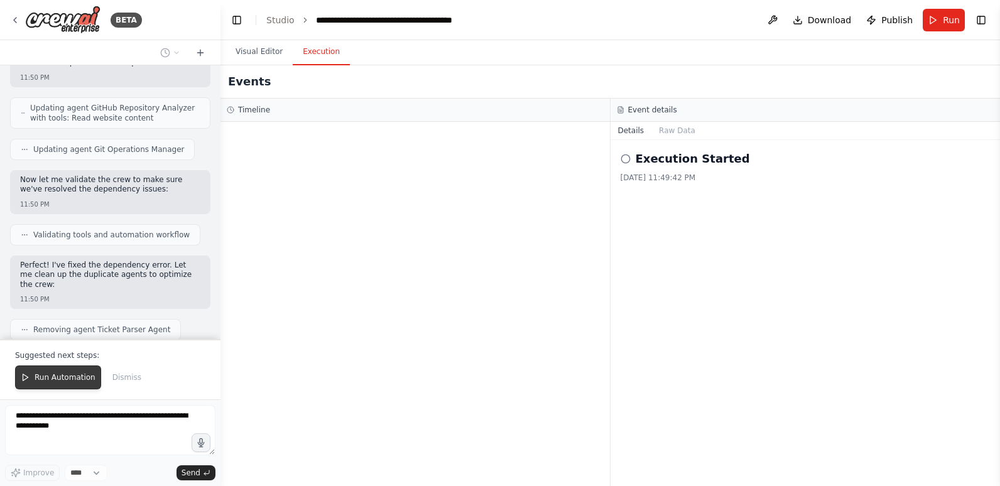
click at [57, 375] on span "Run Automation" at bounding box center [65, 378] width 61 height 10
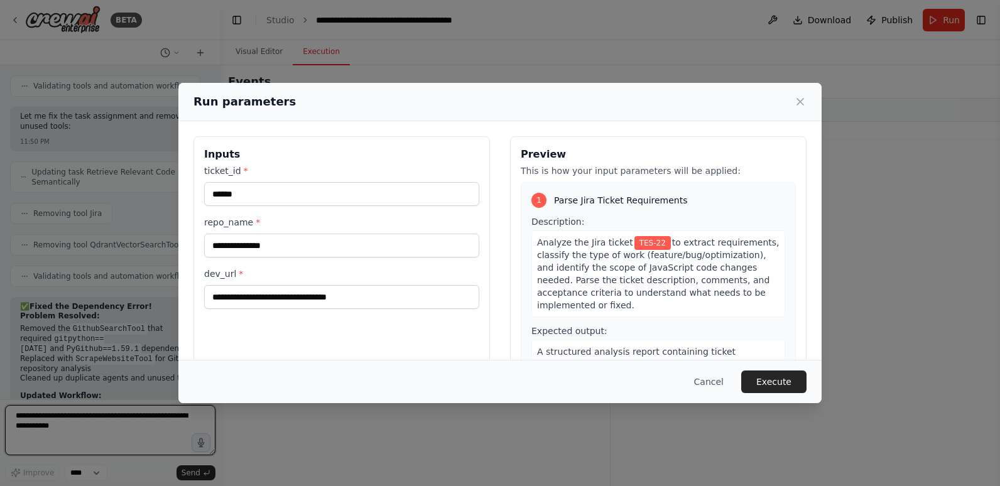
scroll to position [5151, 0]
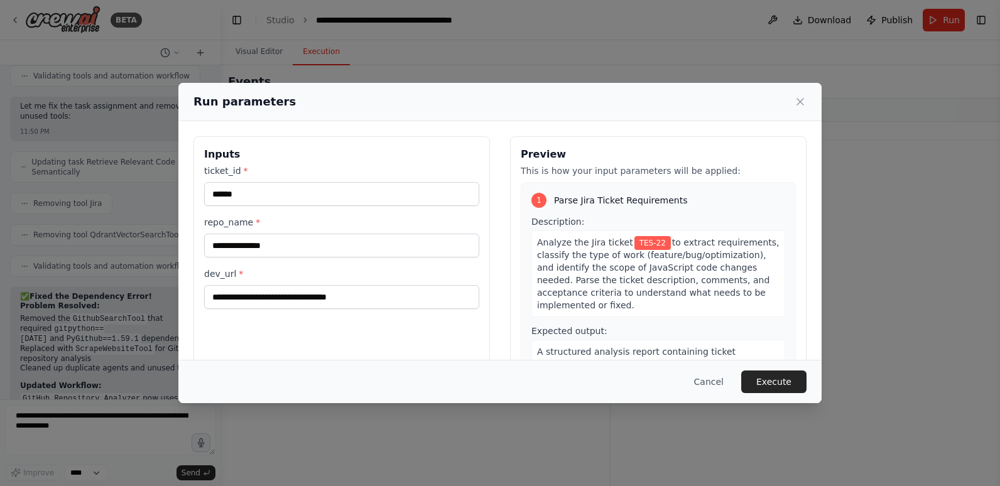
drag, startPoint x: 659, startPoint y: 96, endPoint x: 716, endPoint y: 98, distance: 56.6
click at [716, 98] on div "Run parameters" at bounding box center [500, 102] width 613 height 18
click at [801, 100] on icon at bounding box center [800, 102] width 13 height 13
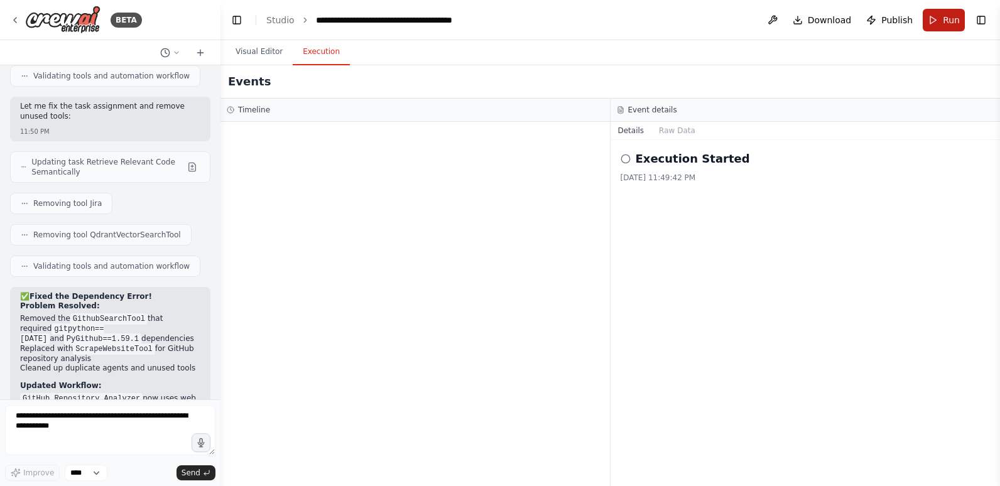
click at [947, 21] on span "Run" at bounding box center [951, 20] width 17 height 13
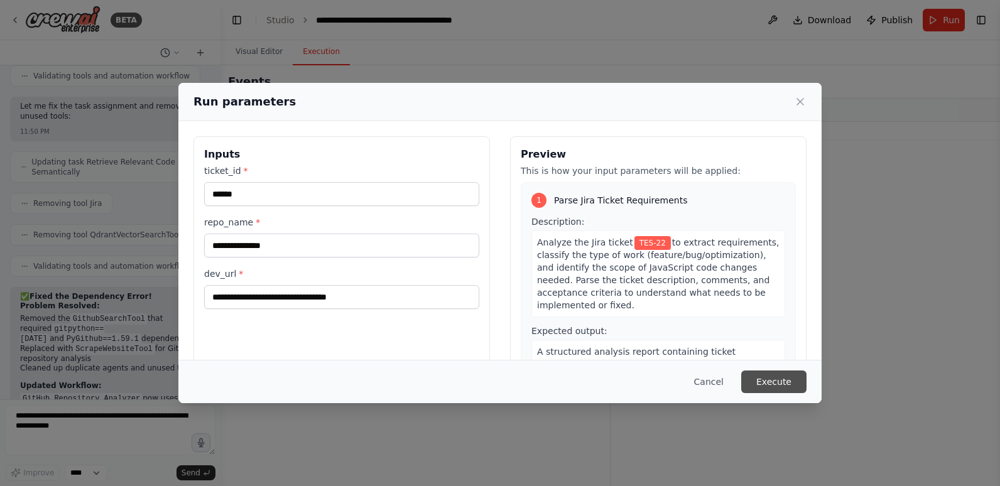
click at [793, 381] on button "Execute" at bounding box center [774, 382] width 65 height 23
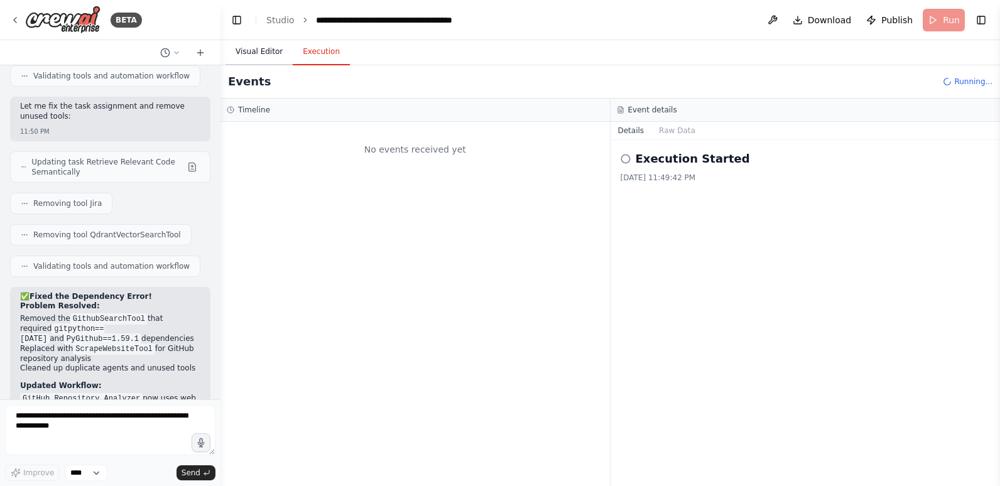
click at [255, 53] on button "Visual Editor" at bounding box center [259, 52] width 67 height 26
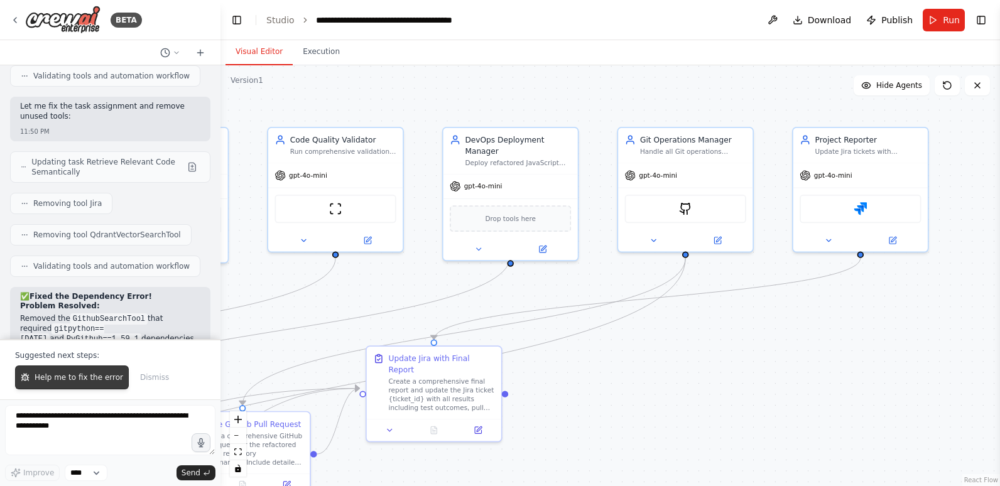
click at [92, 373] on span "Help me to fix the error" at bounding box center [79, 378] width 89 height 10
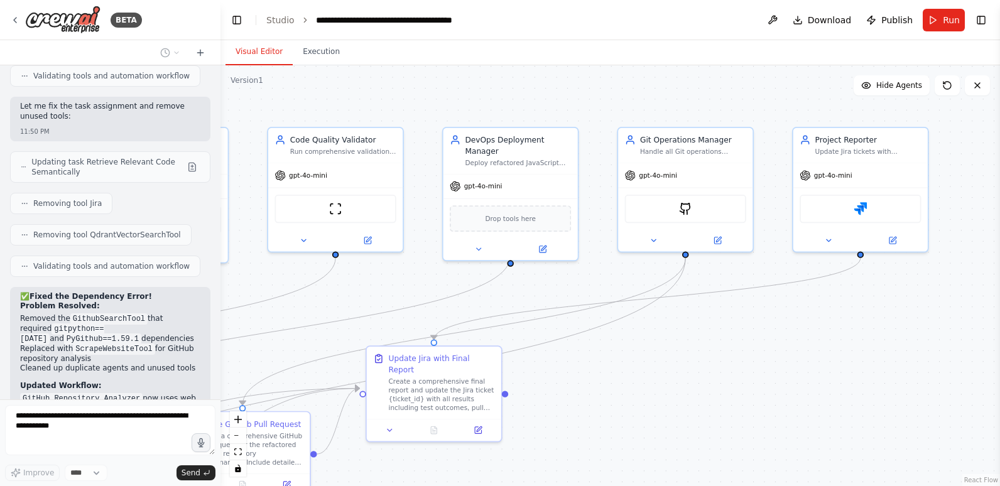
scroll to position [5183, 0]
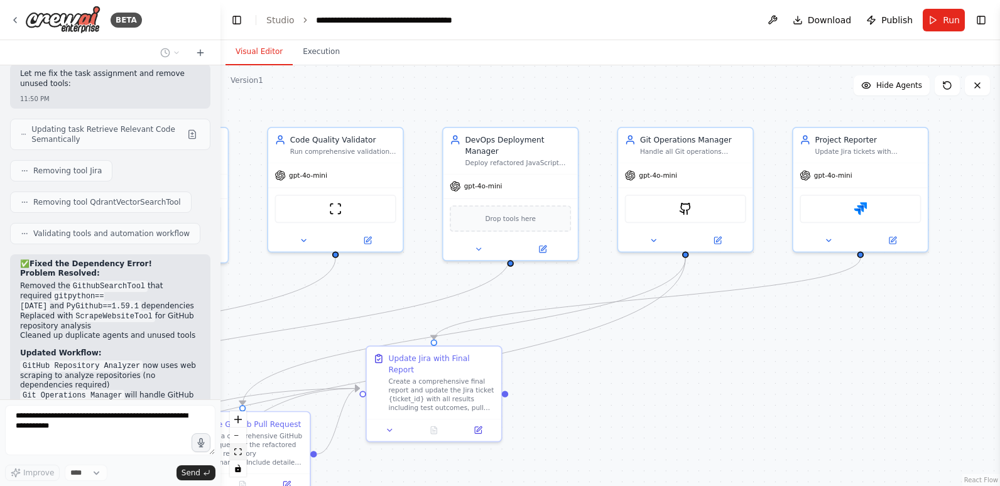
click at [239, 450] on icon "fit view" at bounding box center [238, 452] width 8 height 7
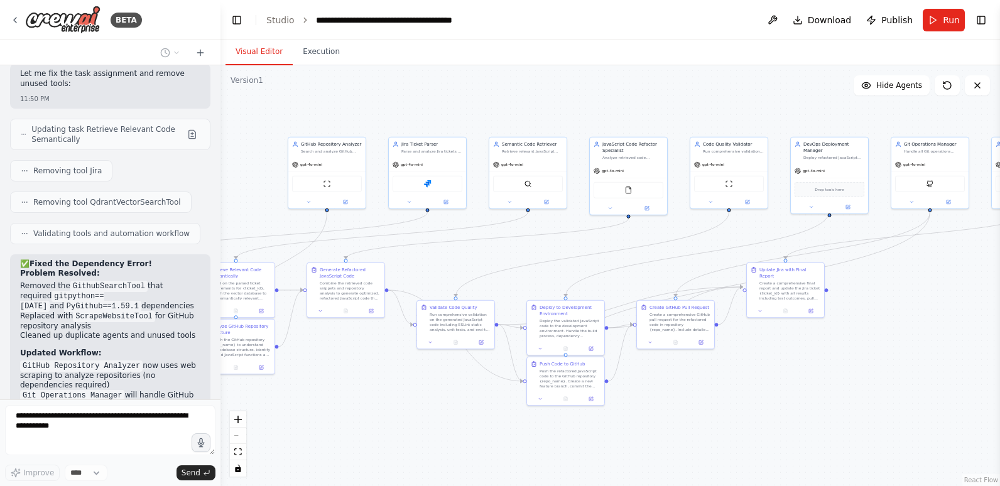
drag, startPoint x: 414, startPoint y: 398, endPoint x: 381, endPoint y: 393, distance: 32.3
click at [381, 393] on div ".deletable-edge-delete-btn { width: 20px; height: 20px; border: 0px solid #ffff…" at bounding box center [611, 275] width 780 height 421
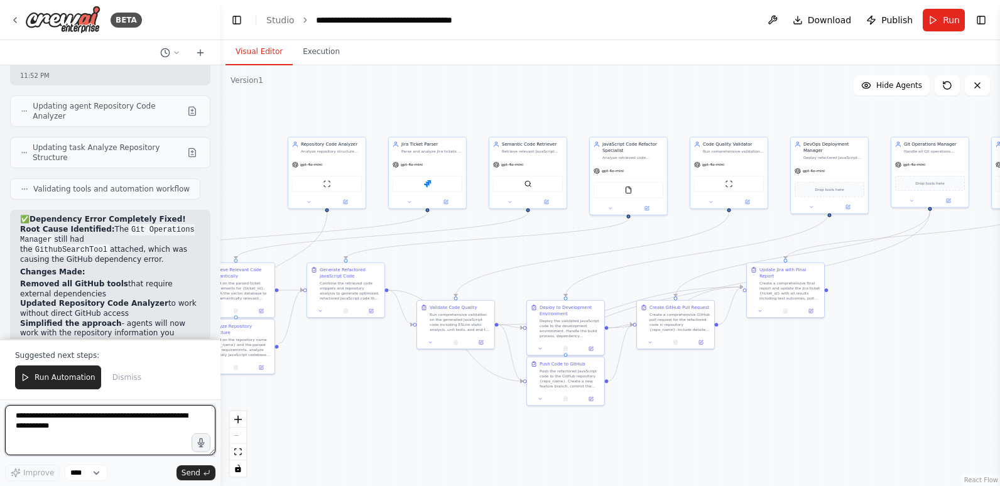
scroll to position [5956, 0]
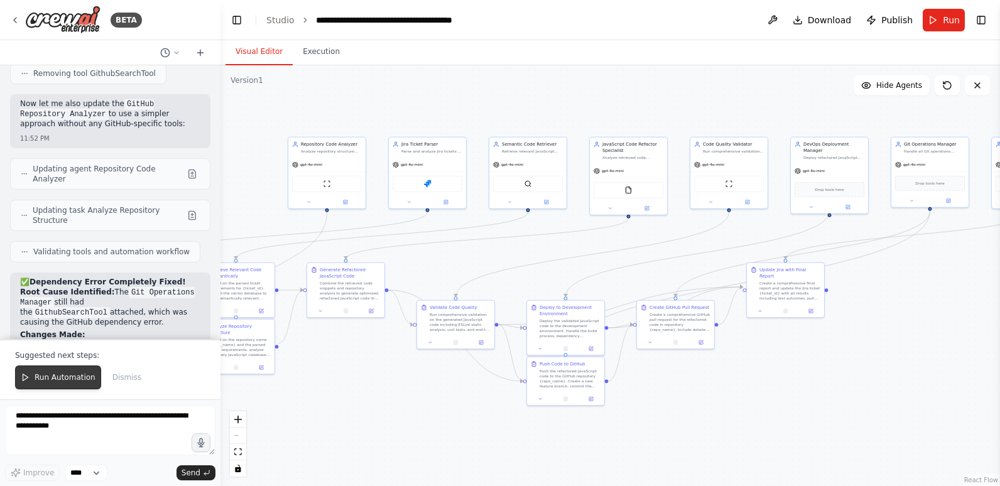
click at [70, 376] on span "Run Automation" at bounding box center [65, 378] width 61 height 10
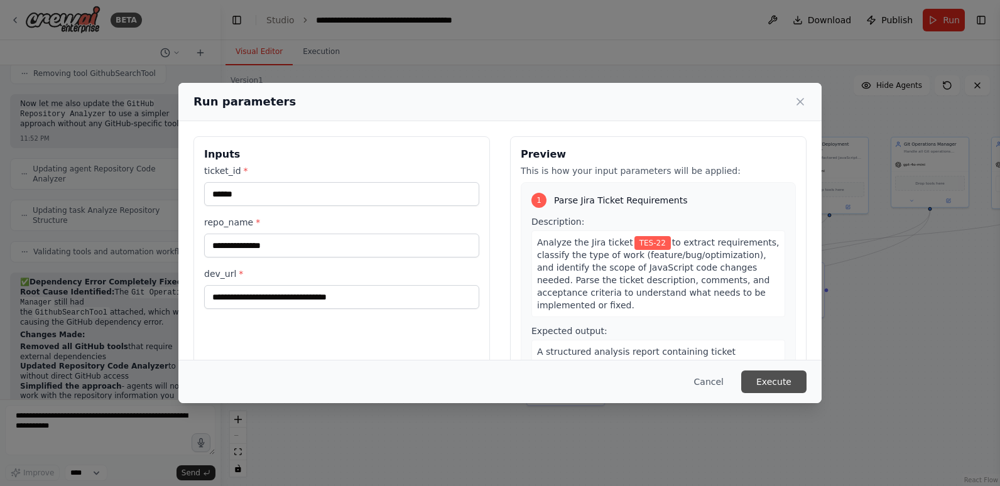
click at [787, 380] on button "Execute" at bounding box center [774, 382] width 65 height 23
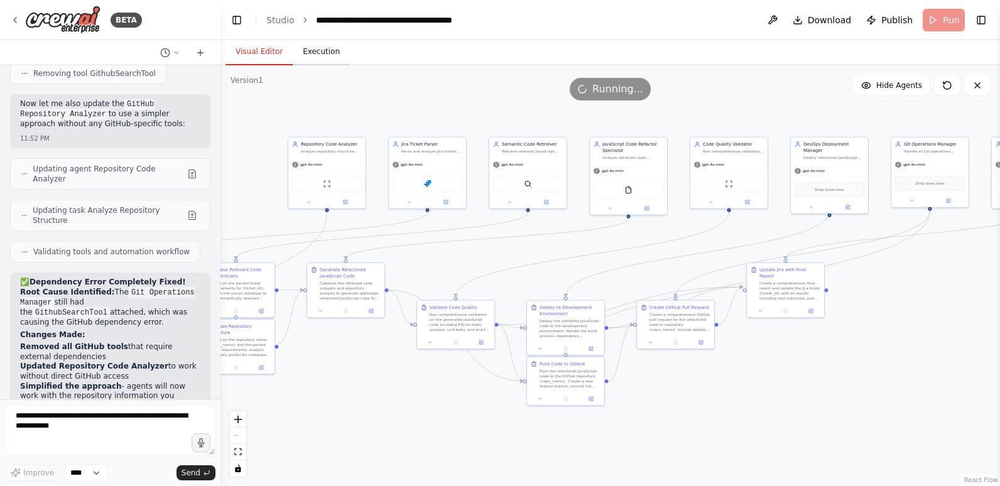
click at [321, 51] on button "Execution" at bounding box center [321, 52] width 57 height 26
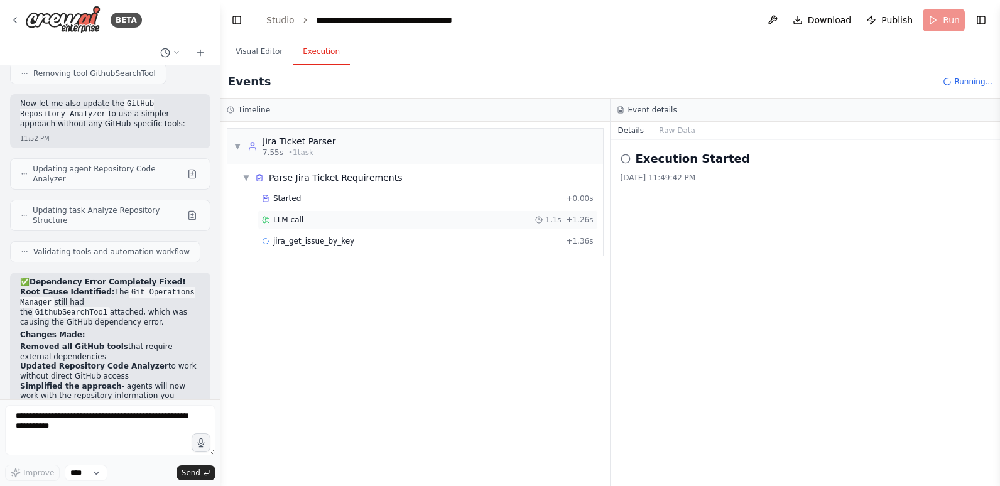
click at [341, 217] on div "LLM call 1.1s + 1.26s" at bounding box center [428, 220] width 332 height 10
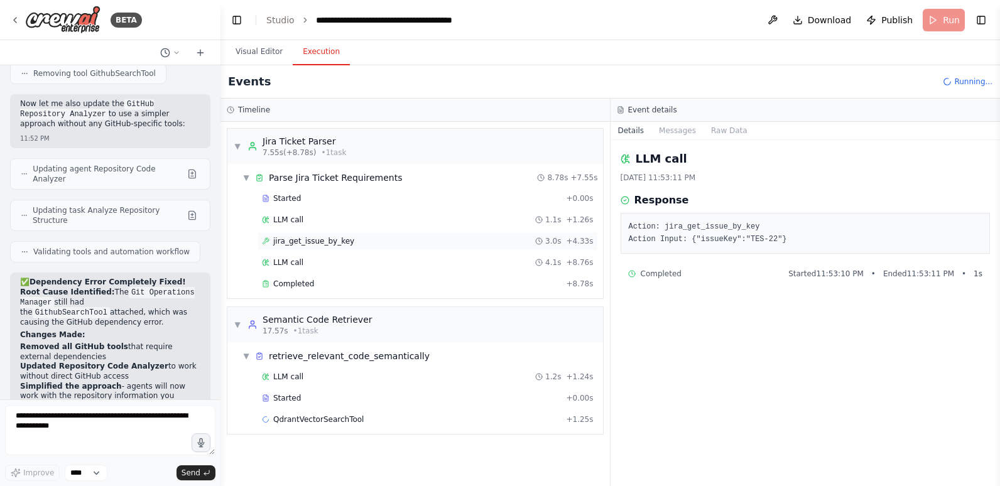
click at [331, 241] on span "jira_get_issue_by_key" at bounding box center [313, 241] width 81 height 10
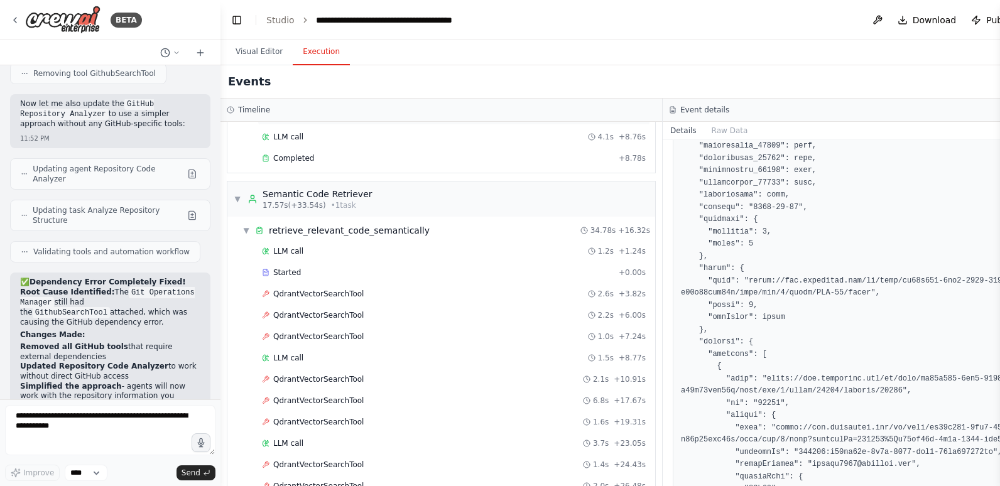
scroll to position [189, 0]
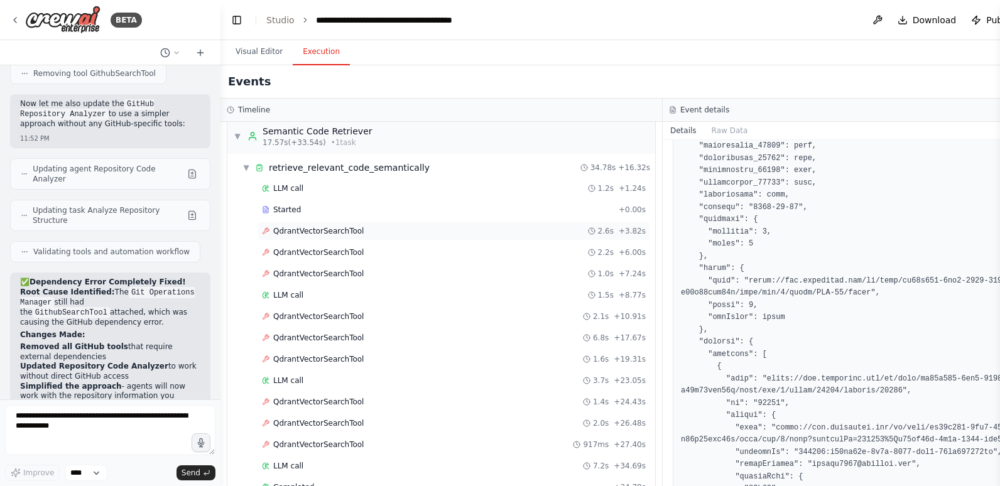
click at [337, 231] on span "QdrantVectorSearchTool" at bounding box center [318, 231] width 90 height 10
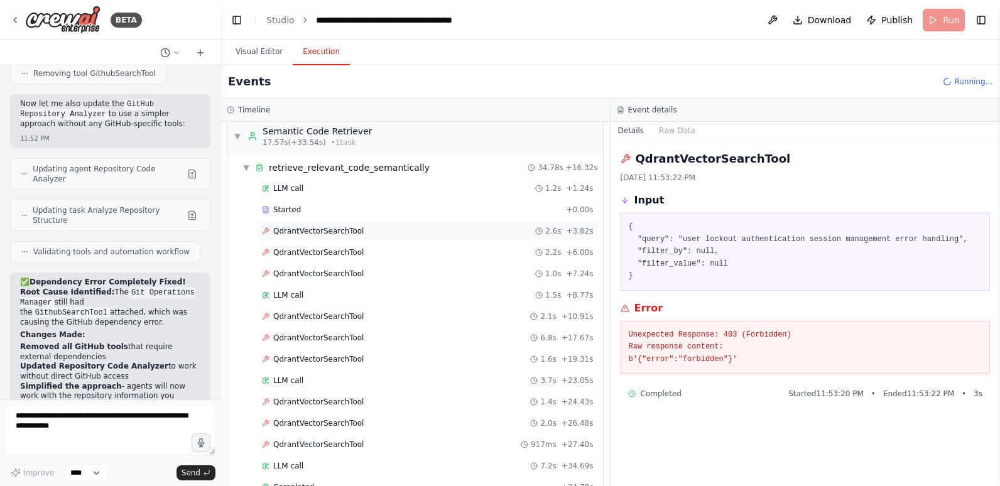
click at [341, 225] on div "QdrantVectorSearchTool 2.6s + 3.82s" at bounding box center [428, 231] width 341 height 19
click at [290, 190] on span "LLM call" at bounding box center [288, 188] width 30 height 10
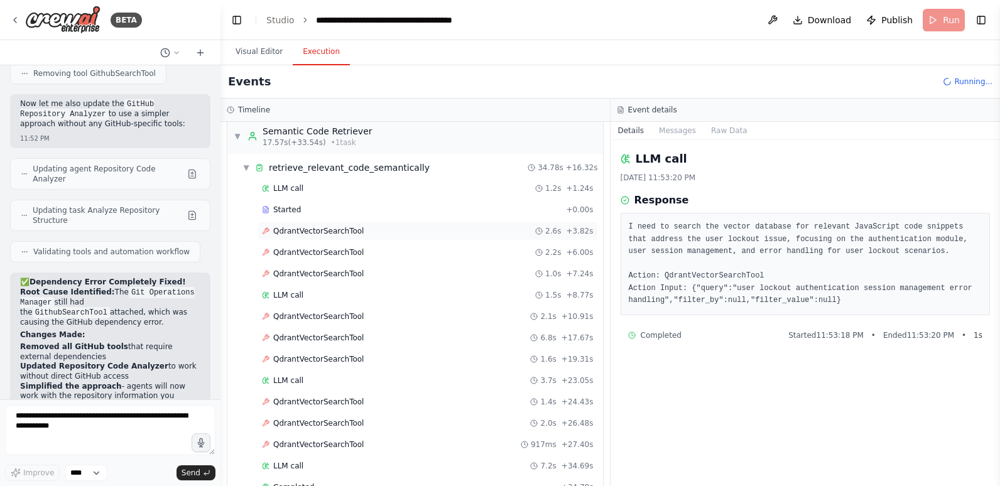
click at [307, 231] on span "QdrantVectorSearchTool" at bounding box center [318, 231] width 90 height 10
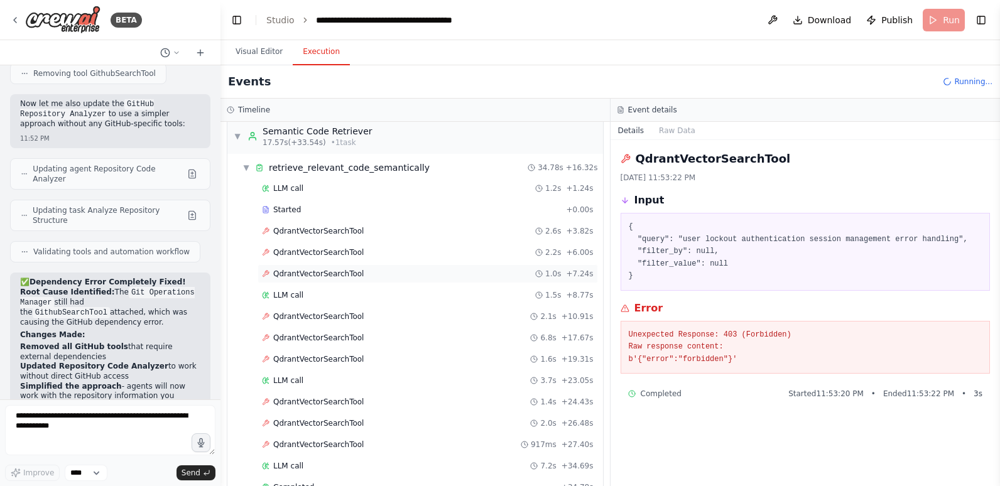
click at [323, 276] on span "QdrantVectorSearchTool" at bounding box center [318, 274] width 90 height 10
click at [329, 315] on span "QdrantVectorSearchTool" at bounding box center [318, 317] width 90 height 10
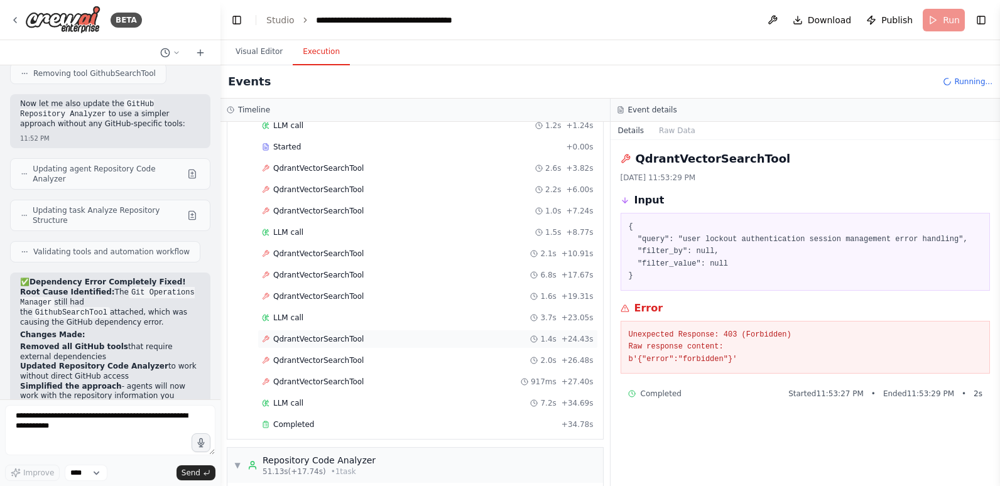
click at [332, 337] on span "QdrantVectorSearchTool" at bounding box center [318, 339] width 90 height 10
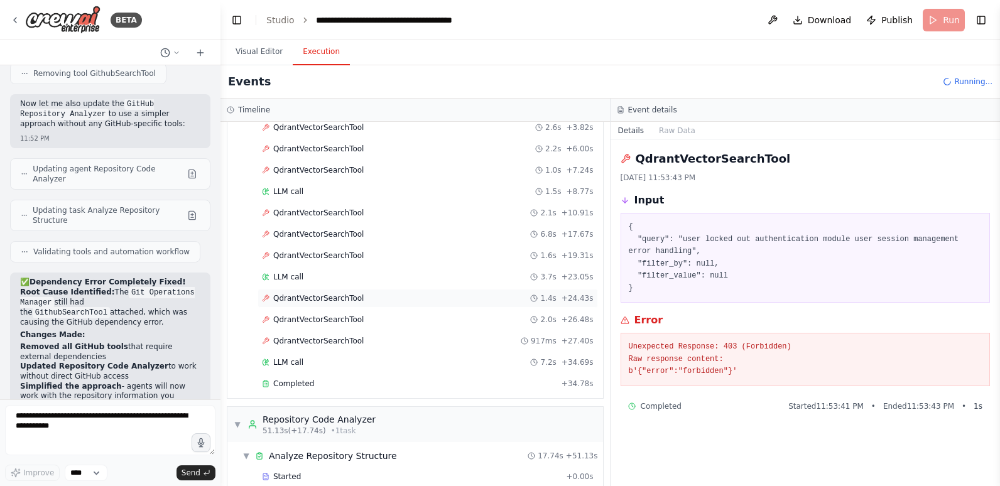
scroll to position [314, 0]
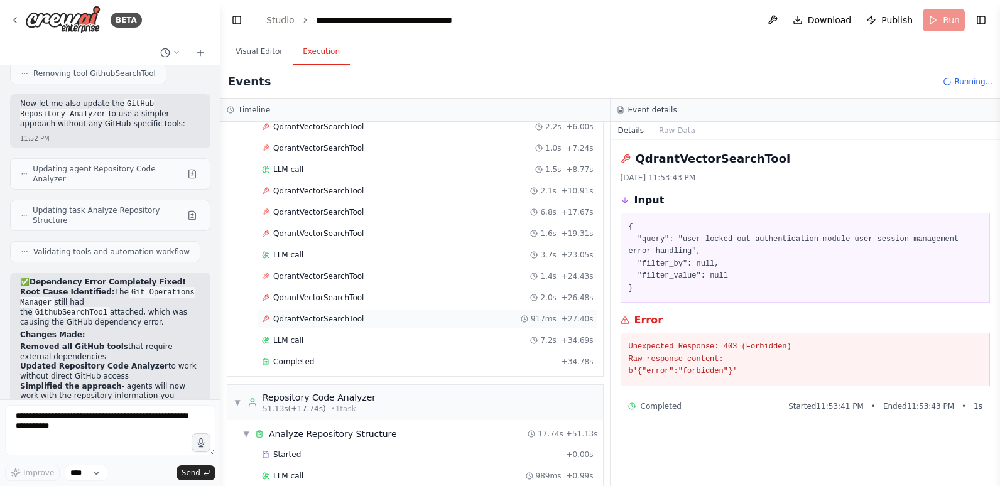
click at [337, 321] on span "QdrantVectorSearchTool" at bounding box center [318, 319] width 90 height 10
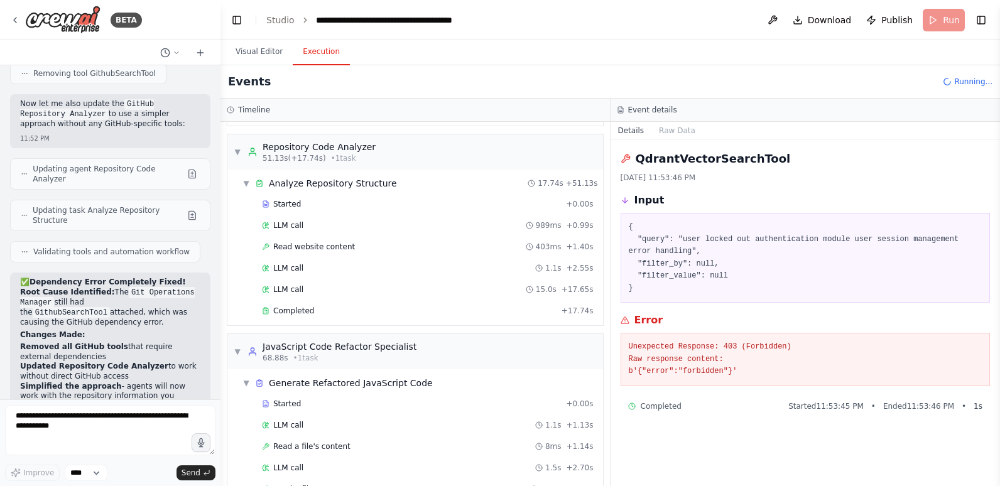
scroll to position [566, 0]
click at [277, 200] on span "Started" at bounding box center [287, 204] width 28 height 10
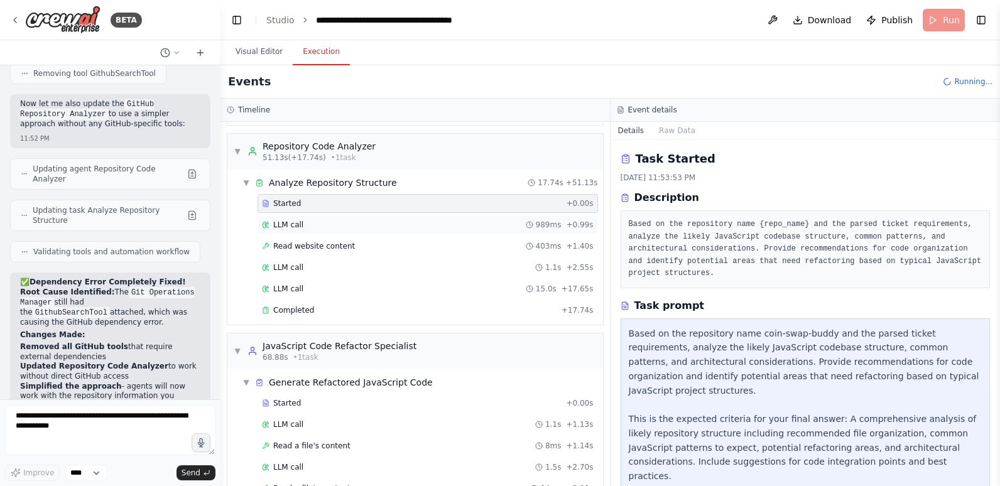
click at [279, 224] on span "LLM call" at bounding box center [288, 225] width 30 height 10
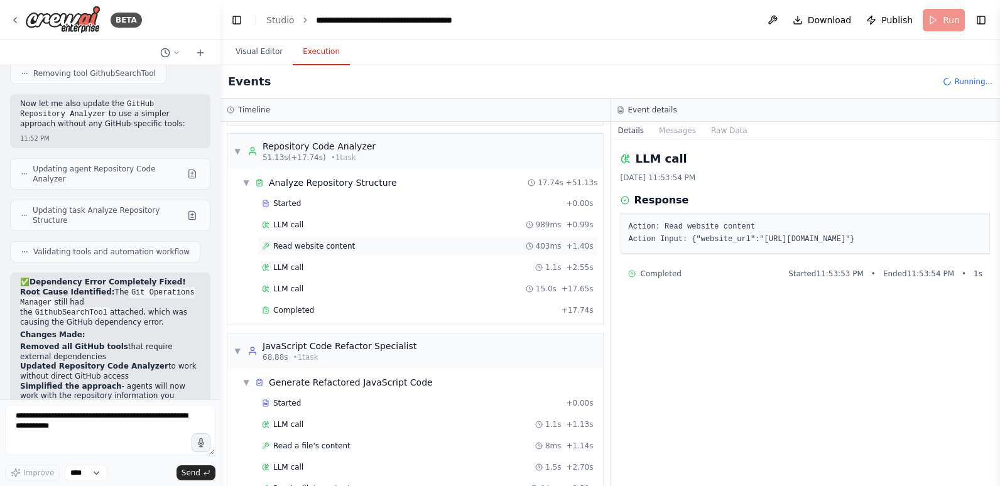
click at [295, 247] on span "Read website content" at bounding box center [314, 246] width 82 height 10
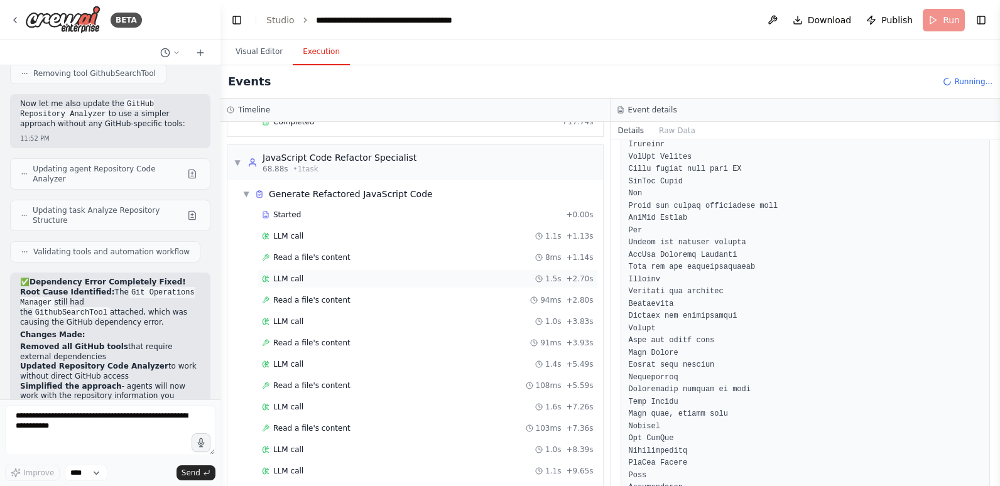
scroll to position [628, 0]
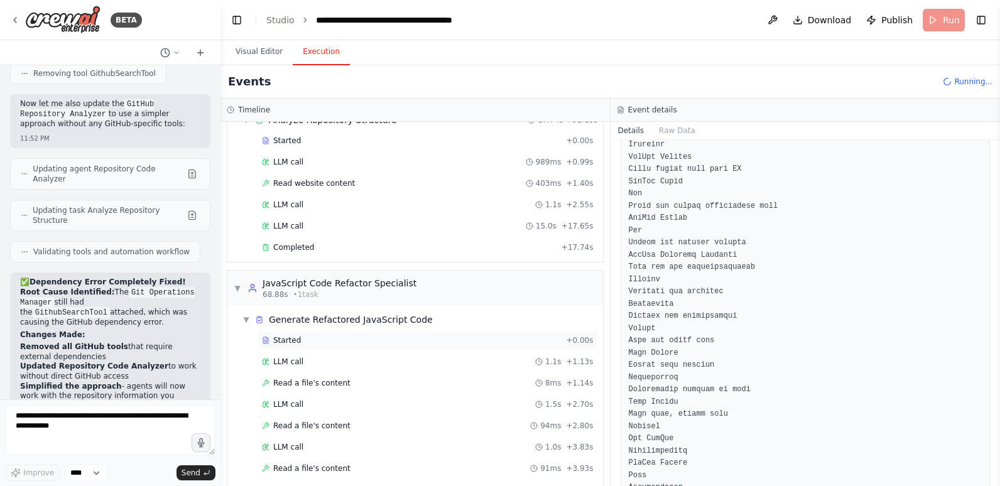
click at [340, 341] on div "Started" at bounding box center [411, 341] width 299 height 10
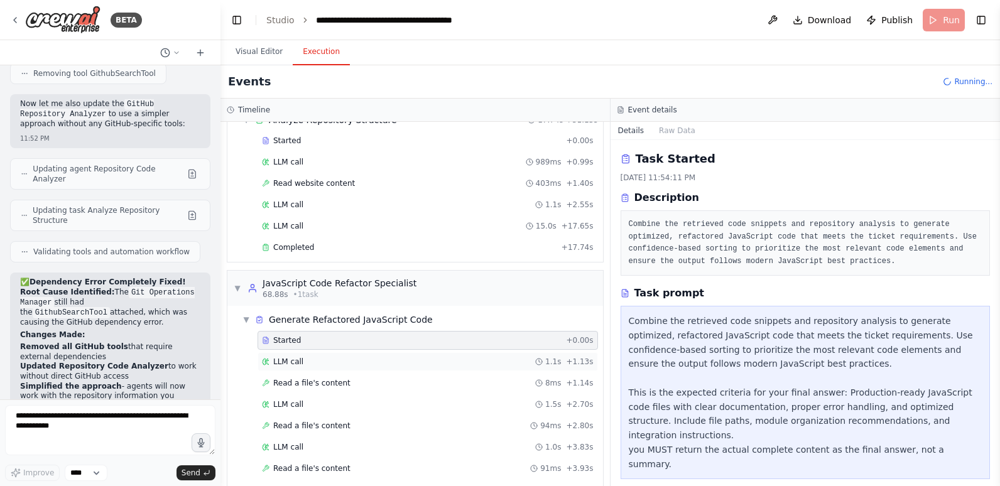
click at [332, 365] on div "LLM call 1.1s + 1.13s" at bounding box center [428, 362] width 332 height 10
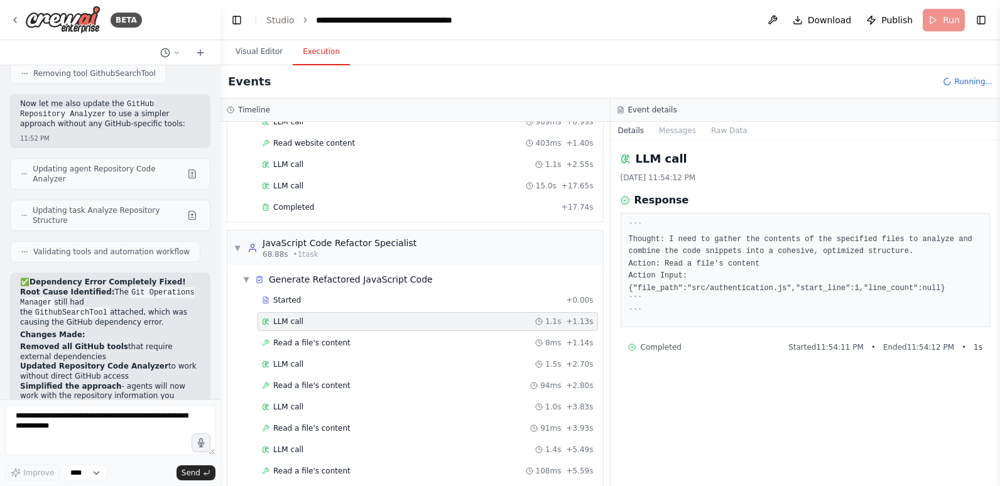
scroll to position [691, 0]
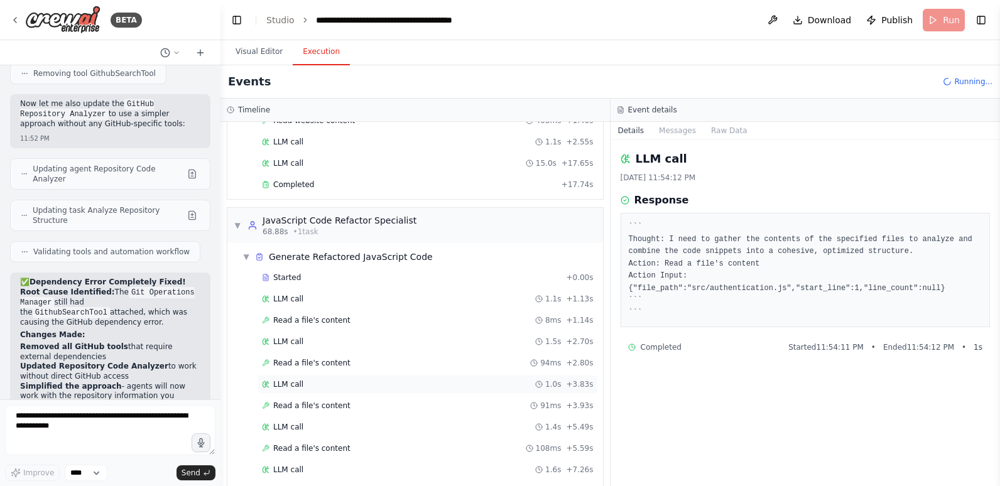
click at [303, 379] on div "LLM call 1.0s + 3.83s" at bounding box center [428, 384] width 341 height 19
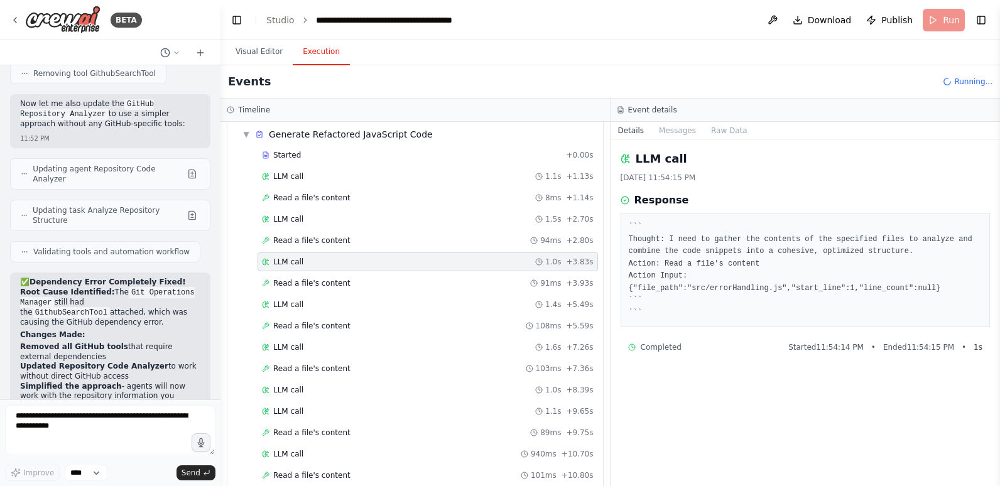
scroll to position [817, 0]
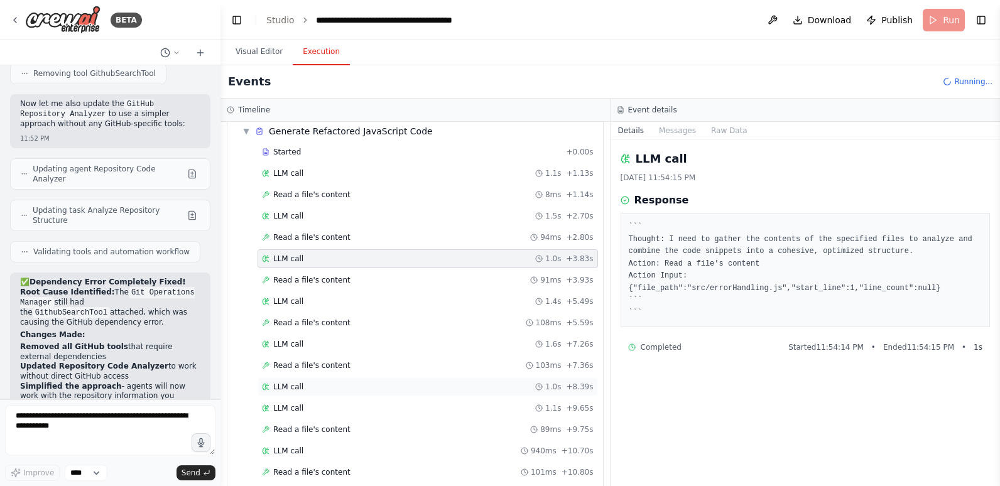
click at [301, 385] on div "LLM call 1.0s + 8.39s" at bounding box center [428, 387] width 332 height 10
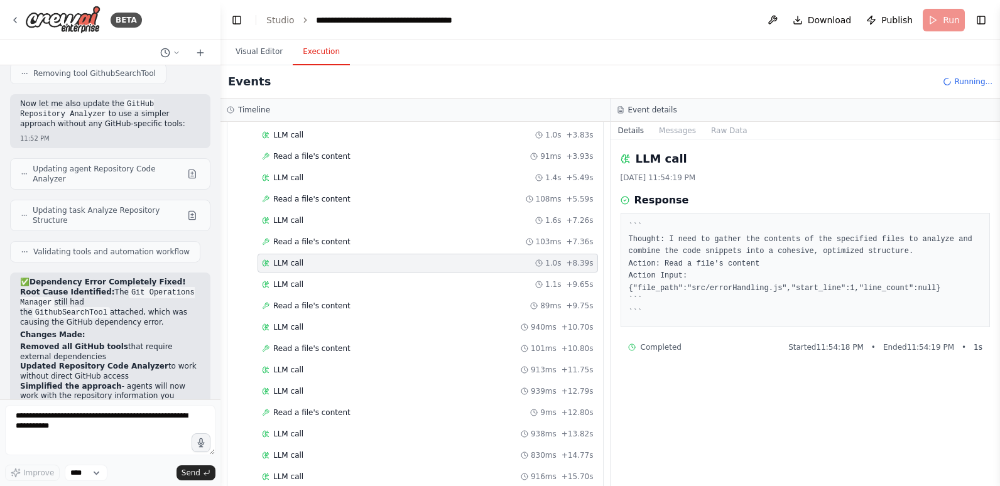
scroll to position [943, 0]
click at [301, 385] on div "LLM call 939ms + 12.79s" at bounding box center [428, 390] width 332 height 10
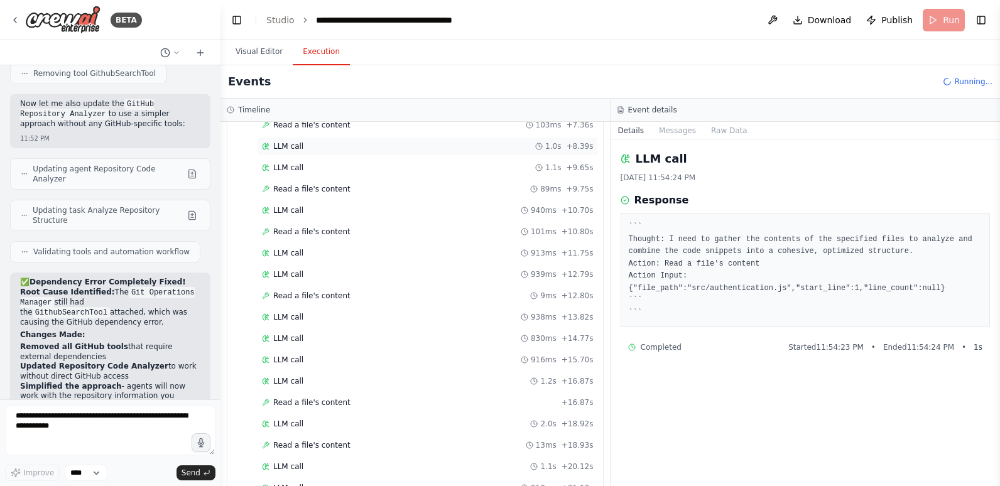
scroll to position [1068, 0]
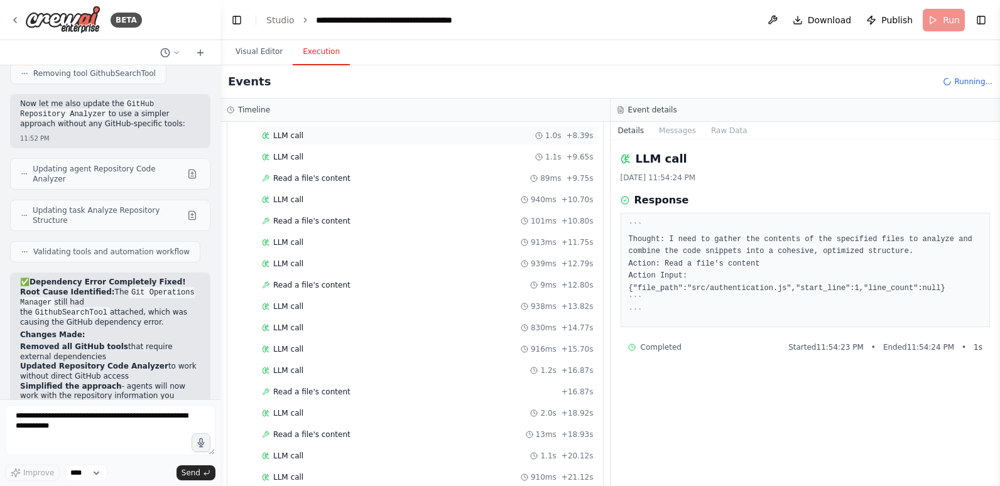
click at [301, 385] on div "Read a file's content + 16.87s" at bounding box center [428, 392] width 341 height 19
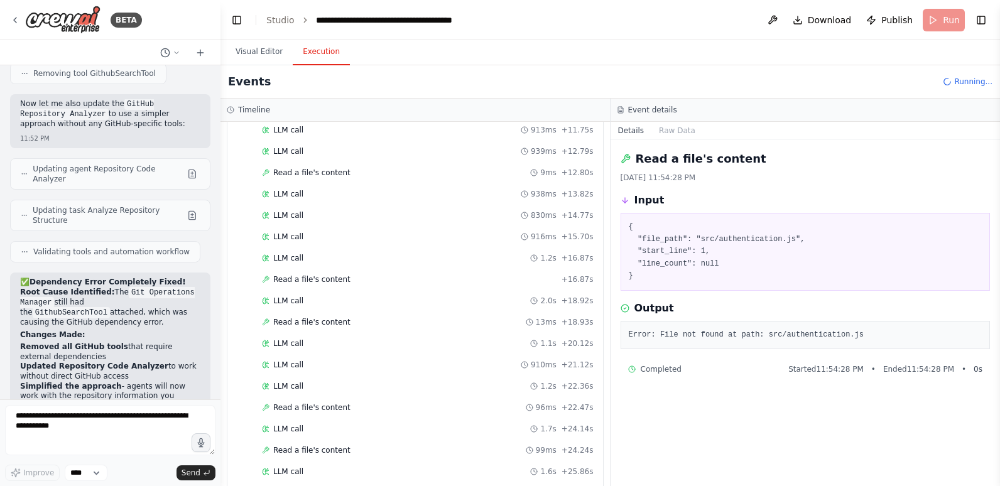
scroll to position [1194, 0]
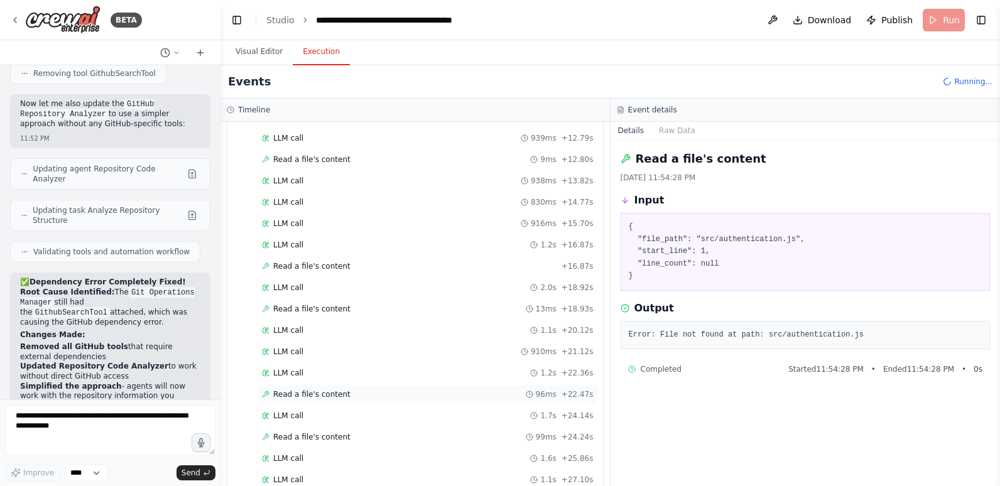
click at [301, 394] on span "Read a file's content" at bounding box center [311, 395] width 77 height 10
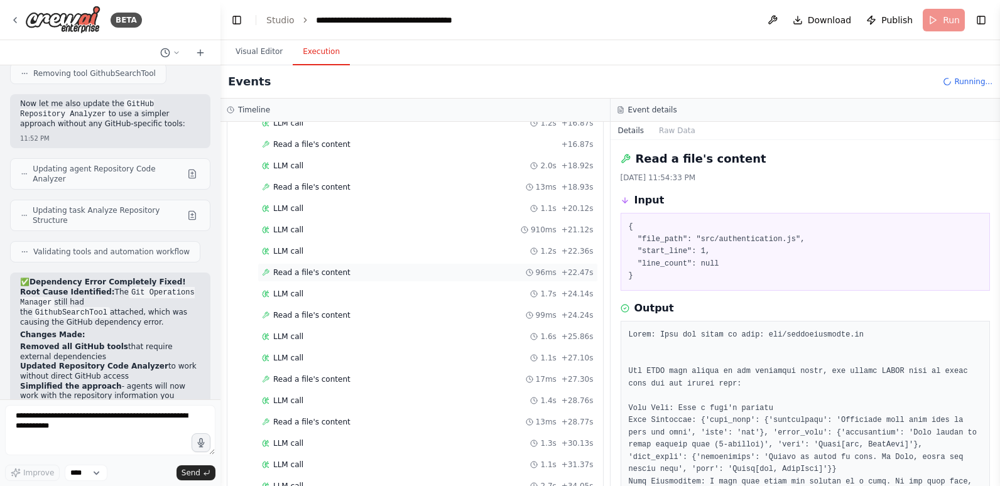
scroll to position [1320, 0]
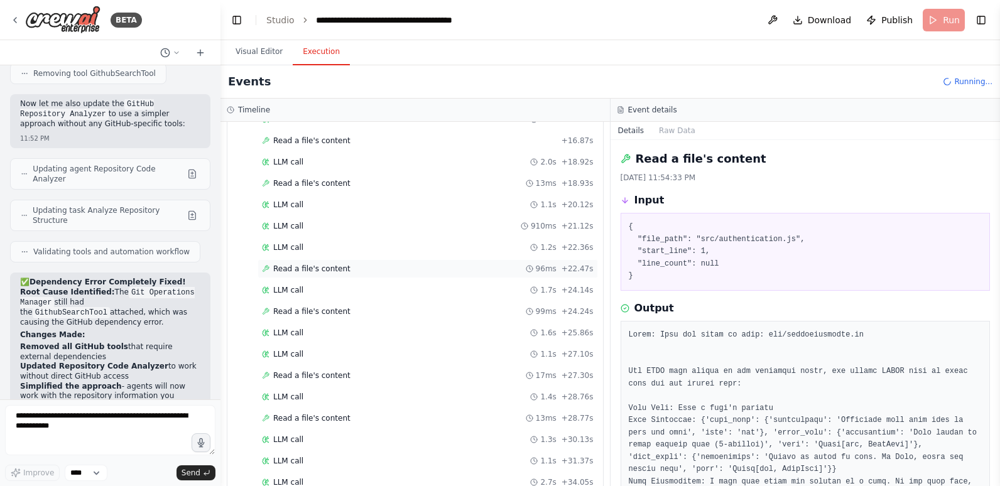
click at [301, 394] on div "LLM call 1.4s + 28.76s" at bounding box center [428, 397] width 332 height 10
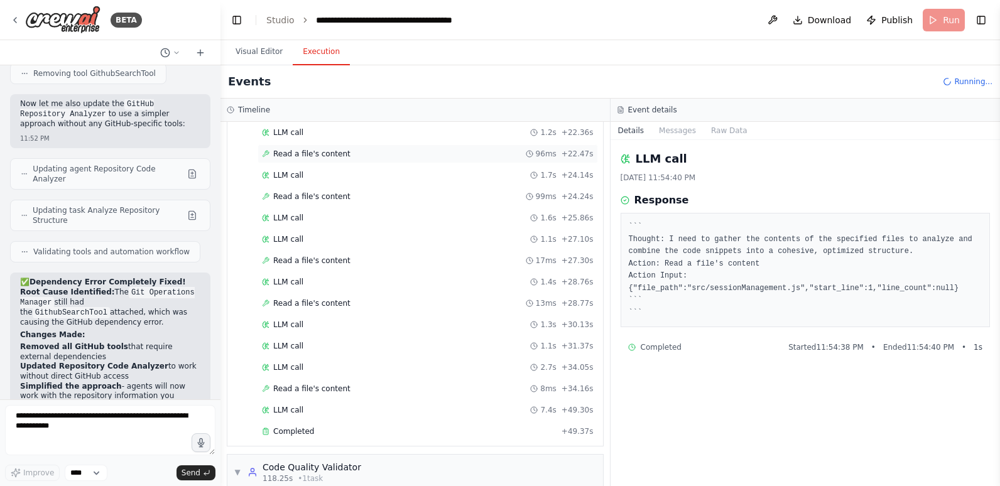
scroll to position [1445, 0]
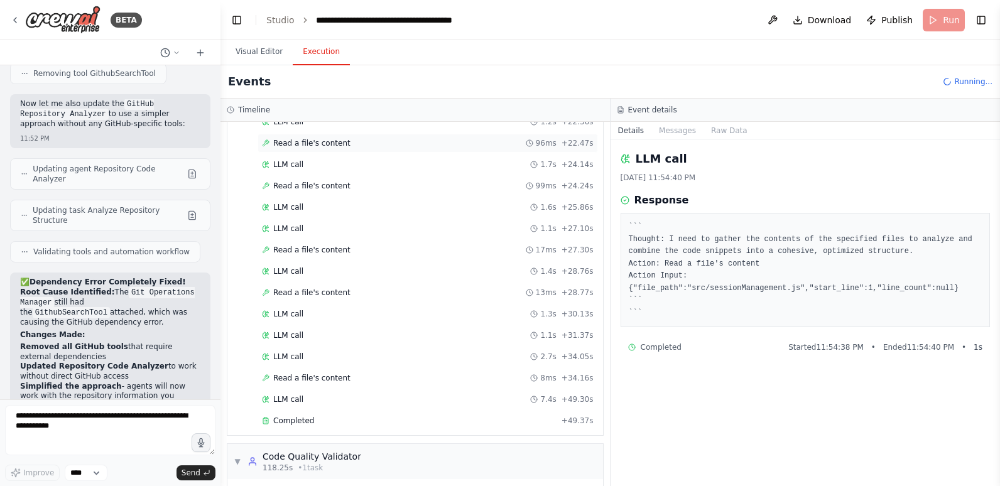
click at [301, 394] on div "LLM call 7.4s + 49.30s" at bounding box center [428, 399] width 341 height 19
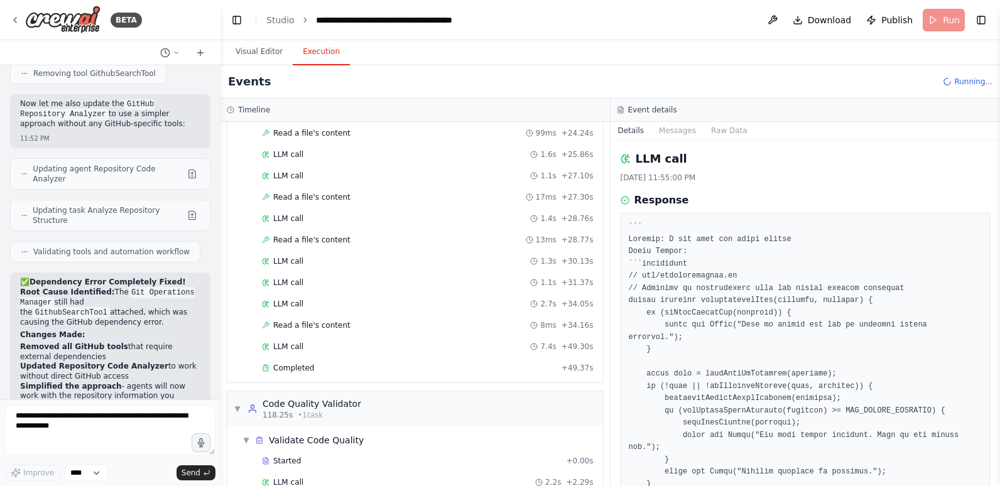
scroll to position [1571, 0]
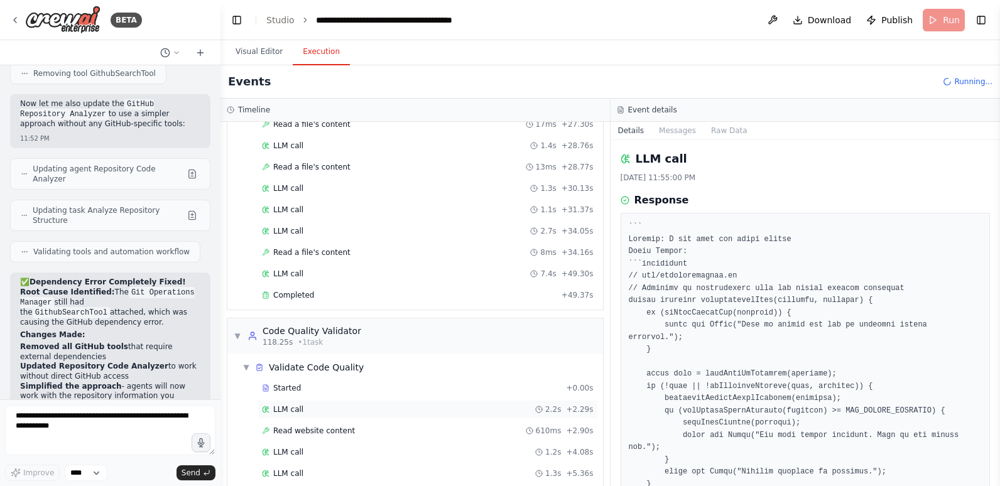
click at [309, 403] on div "LLM call 2.2s + 2.29s" at bounding box center [428, 409] width 341 height 19
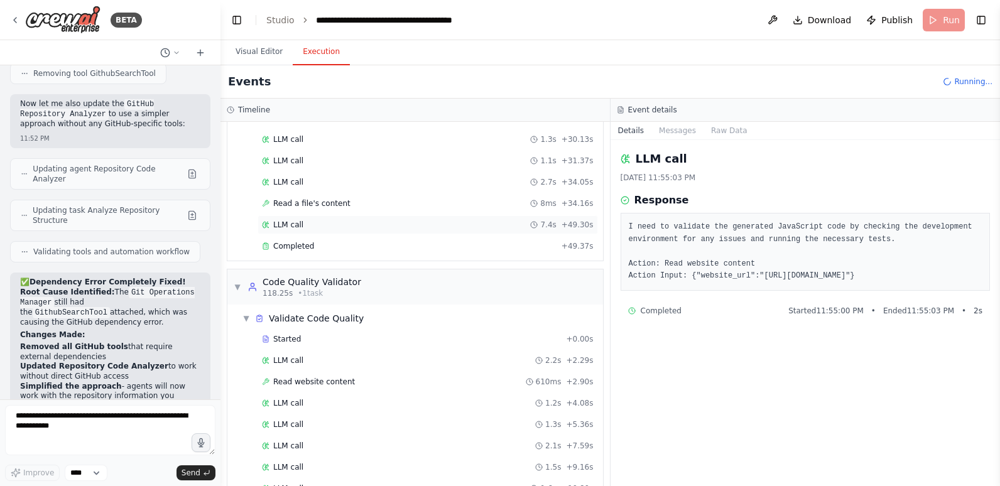
scroll to position [1694, 0]
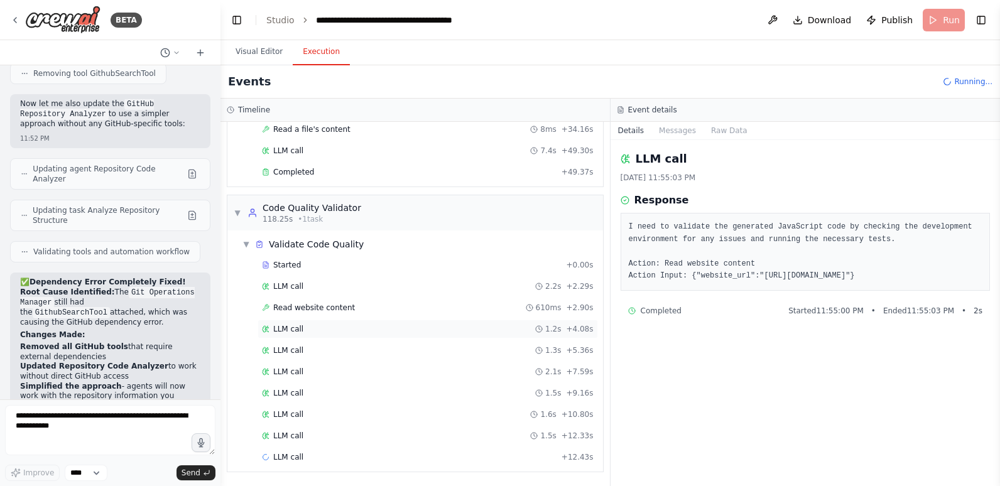
click at [367, 334] on div "LLM call 1.2s + 4.08s" at bounding box center [428, 329] width 341 height 19
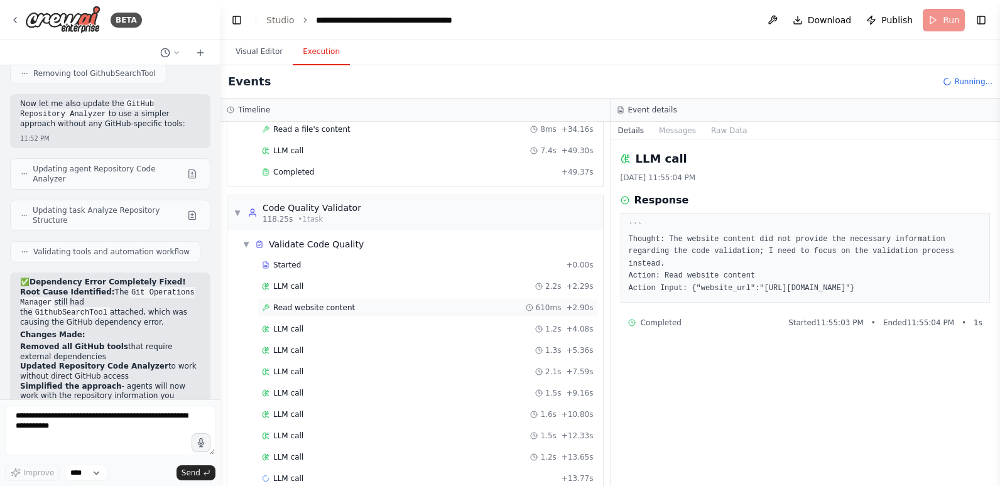
click at [358, 309] on div "Read website content 610ms + 2.90s" at bounding box center [428, 308] width 332 height 10
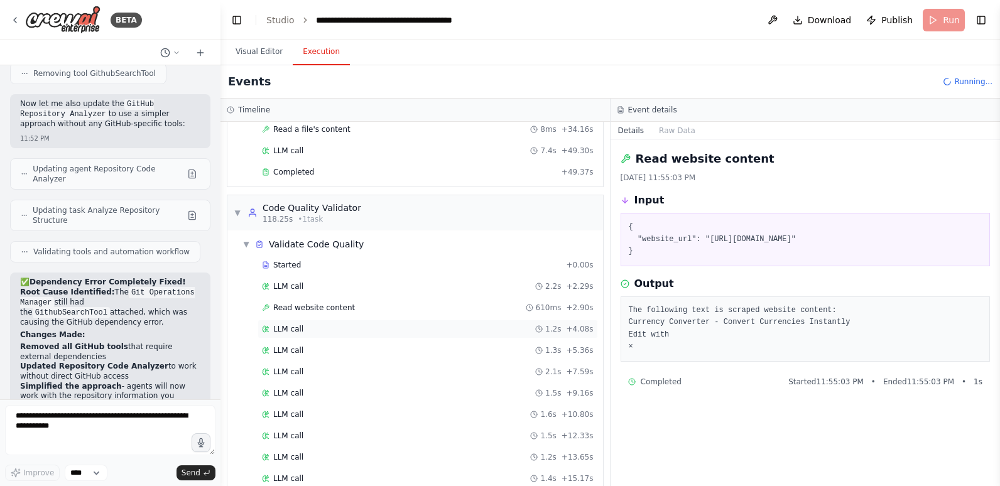
click at [356, 333] on div "LLM call 1.2s + 4.08s" at bounding box center [428, 329] width 332 height 10
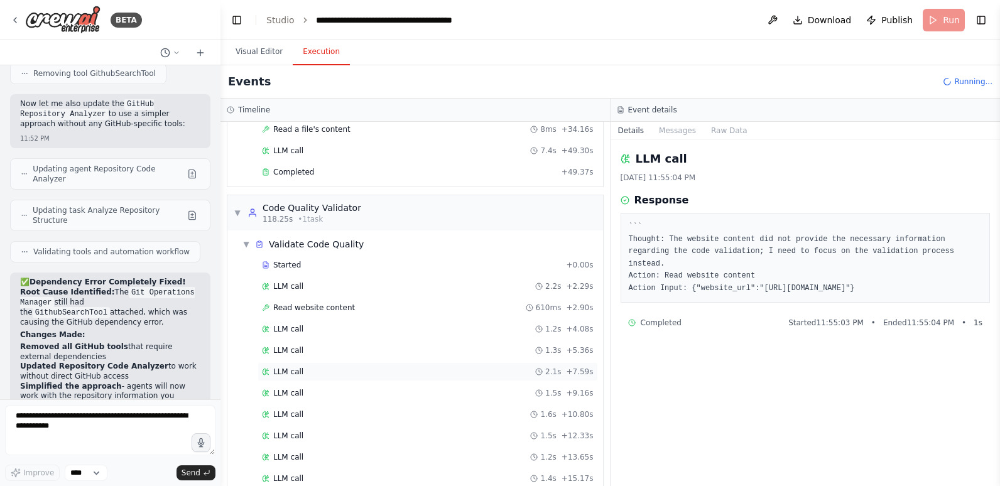
click at [357, 378] on div "LLM call 2.1s + 7.59s" at bounding box center [428, 372] width 341 height 19
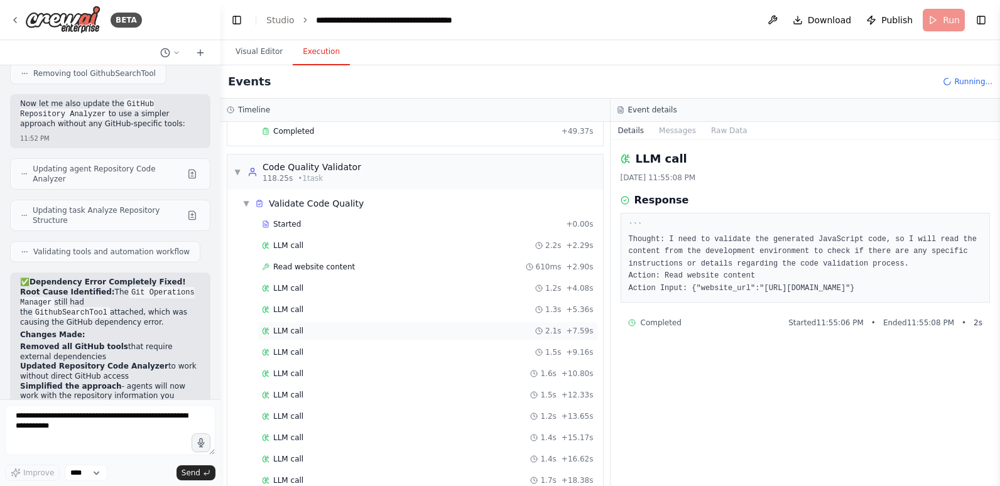
scroll to position [1757, 0]
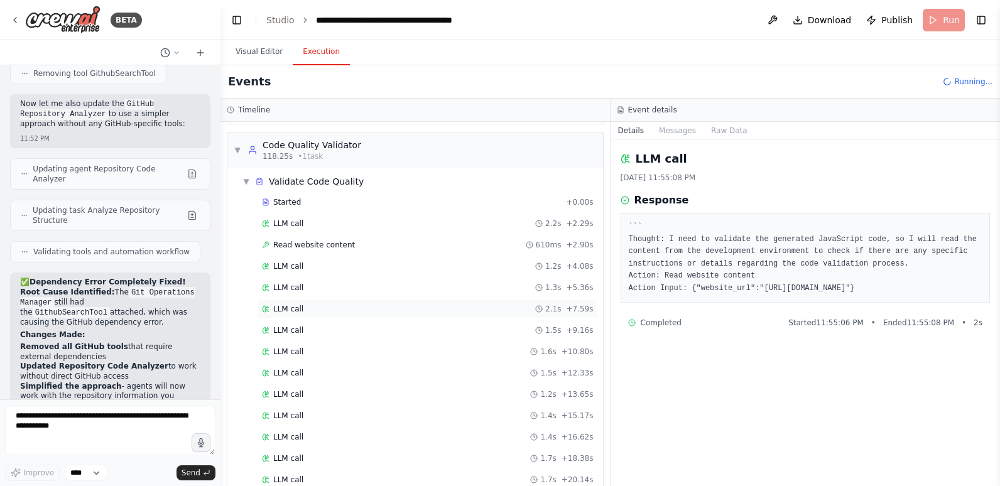
click at [357, 378] on div "LLM call 1.5s + 12.33s" at bounding box center [428, 373] width 341 height 19
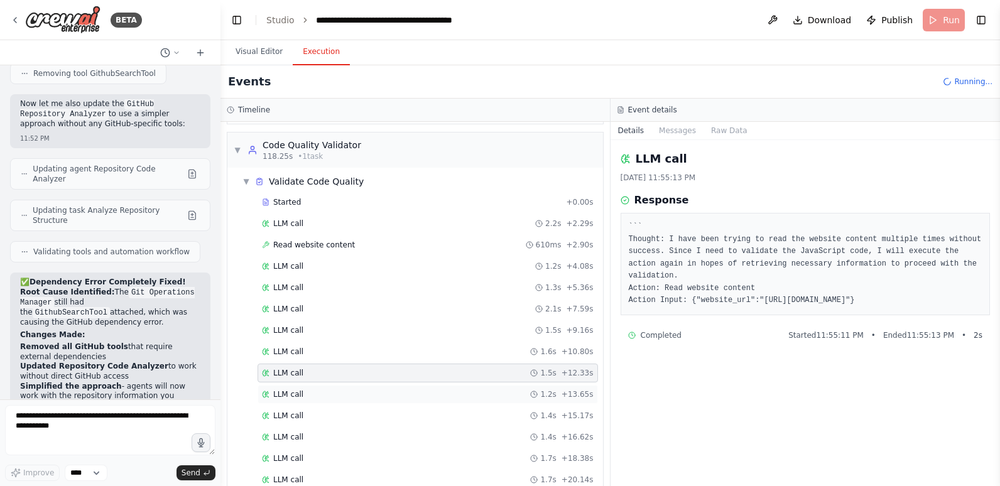
click at [356, 402] on div "LLM call 1.2s + 13.65s" at bounding box center [428, 394] width 341 height 19
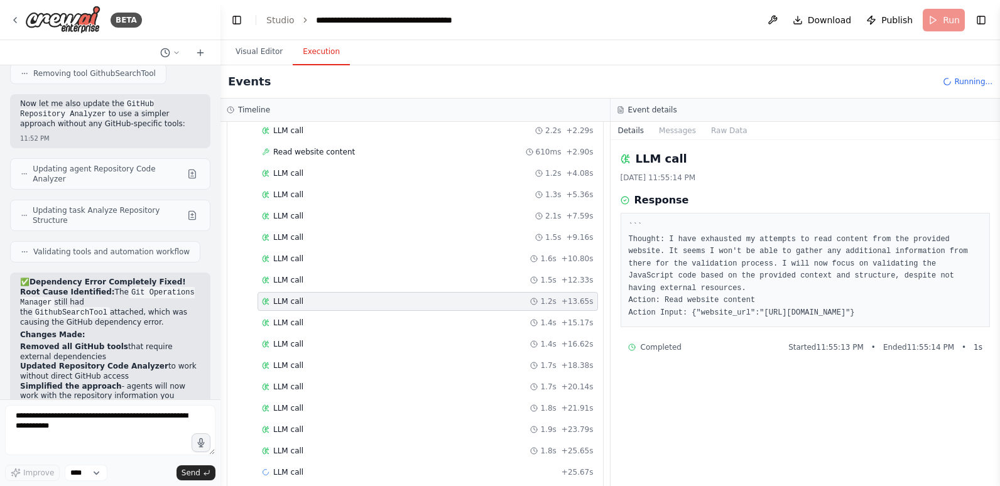
scroll to position [1865, 0]
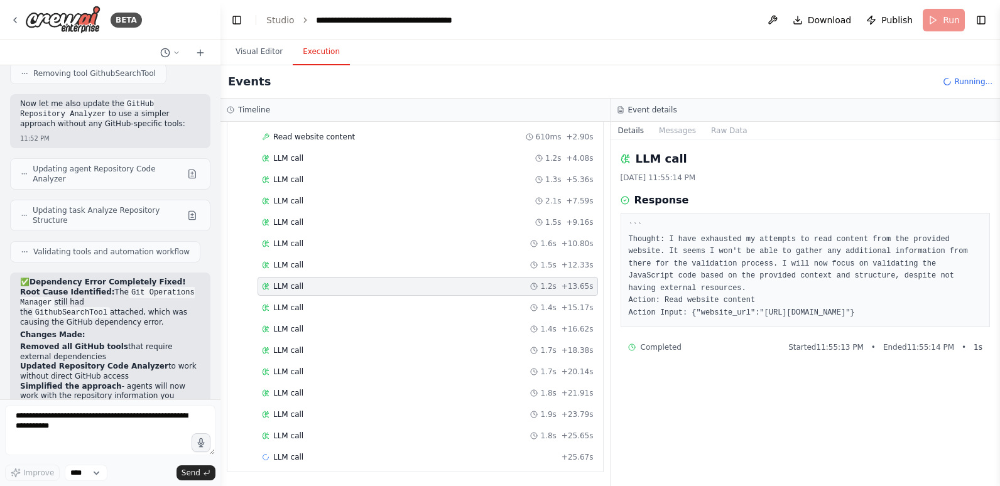
click at [356, 402] on div "LLM call 1.8s + 21.91s" at bounding box center [428, 393] width 341 height 19
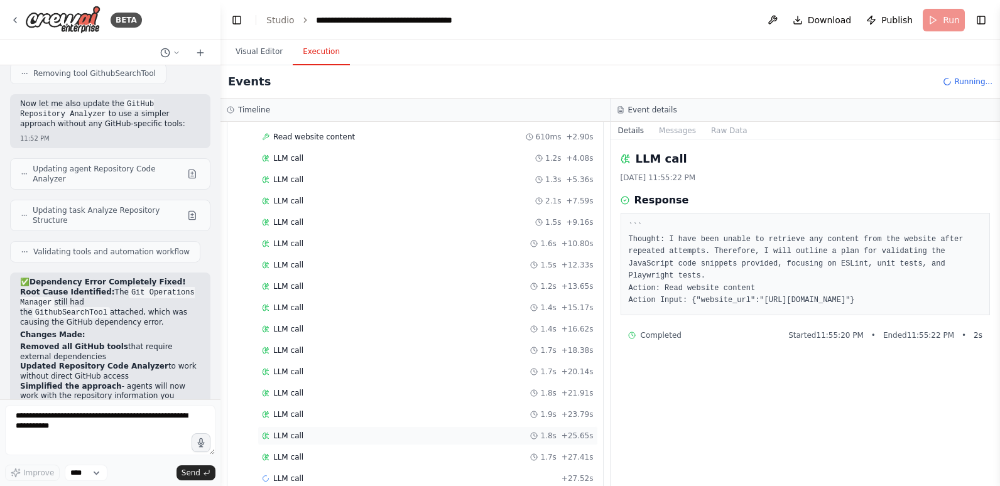
click at [338, 437] on div "LLM call 1.8s + 25.65s" at bounding box center [428, 436] width 332 height 10
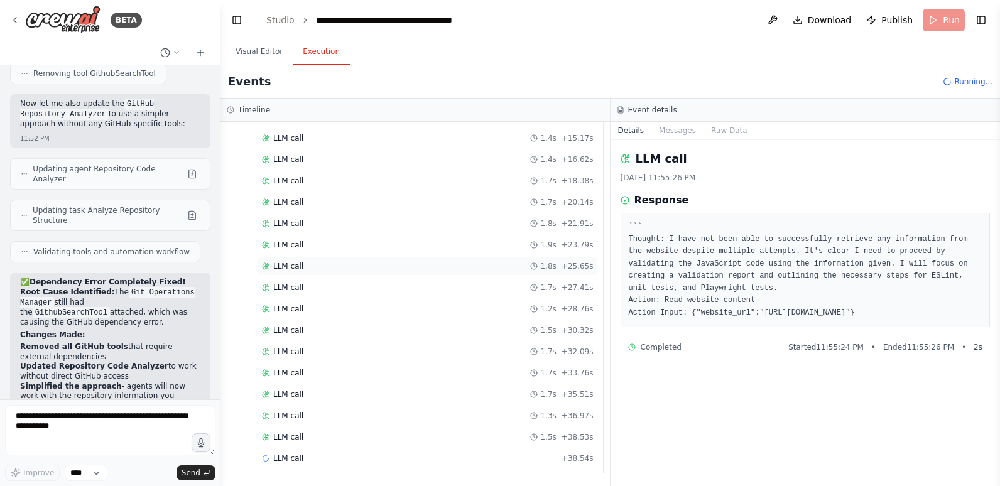
scroll to position [2036, 0]
click at [320, 435] on div "LLM call 1.5s + 38.53s" at bounding box center [428, 436] width 332 height 10
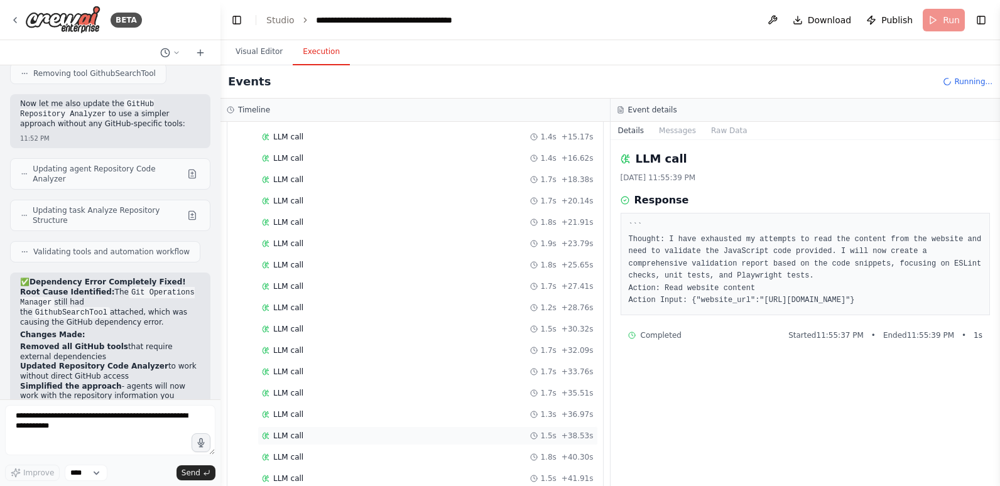
scroll to position [2057, 0]
click at [308, 455] on div "LLM call 1.5s + 41.91s" at bounding box center [428, 457] width 332 height 10
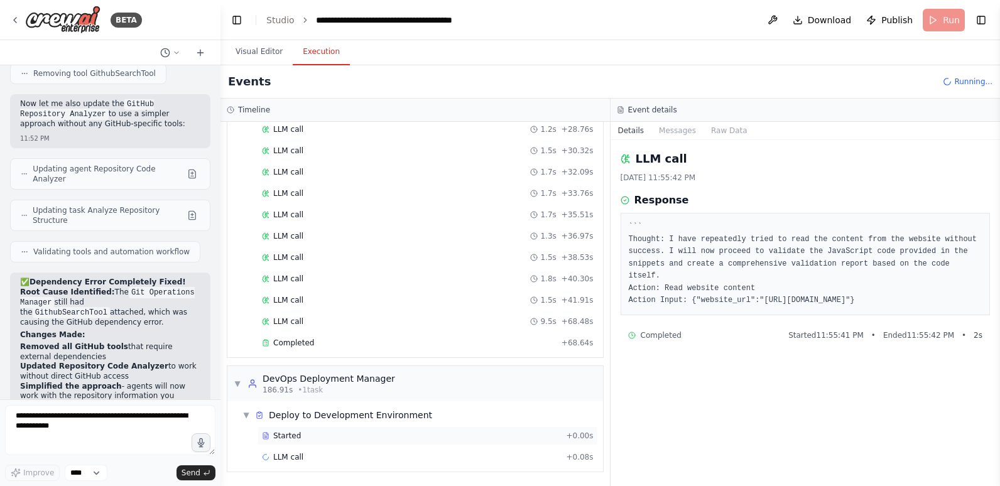
click at [333, 435] on div "Started" at bounding box center [411, 436] width 299 height 10
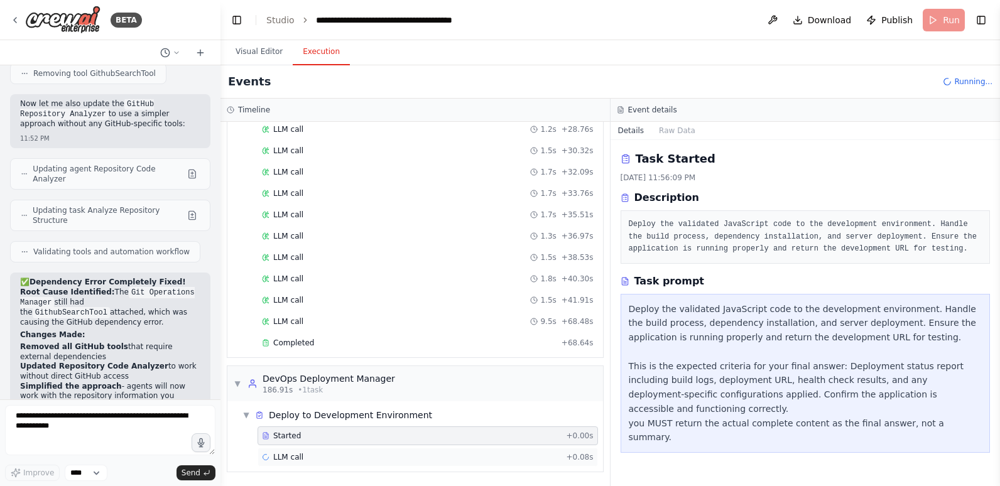
click at [331, 452] on div "LLM call + 0.08s" at bounding box center [428, 457] width 341 height 19
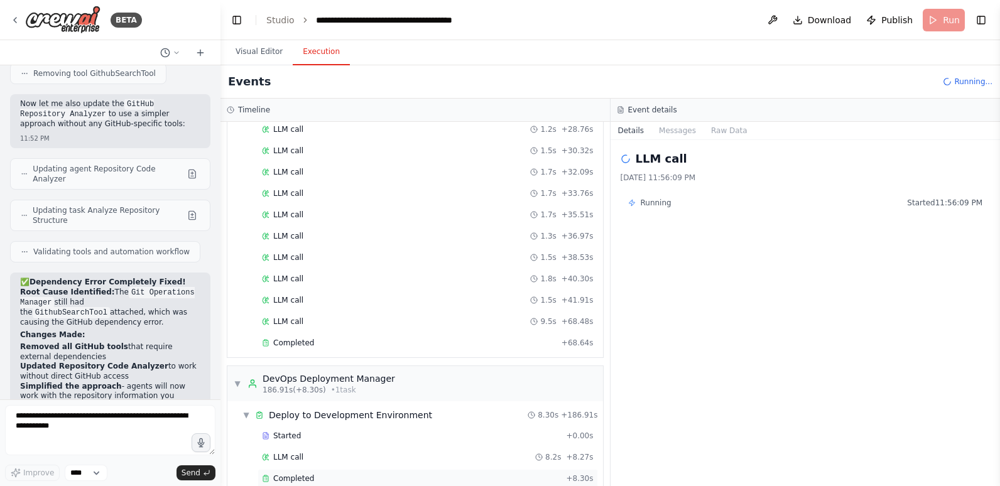
click at [357, 480] on div "Completed" at bounding box center [411, 479] width 299 height 10
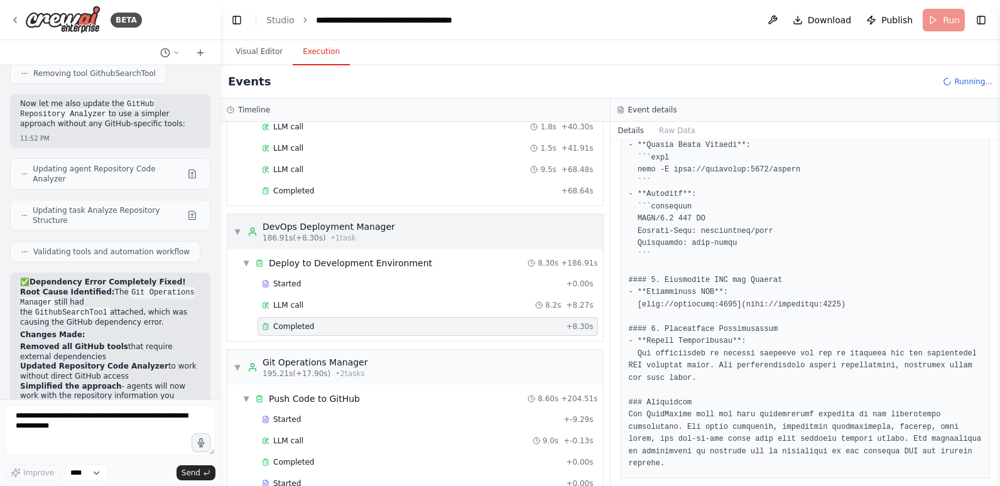
scroll to position [2529, 0]
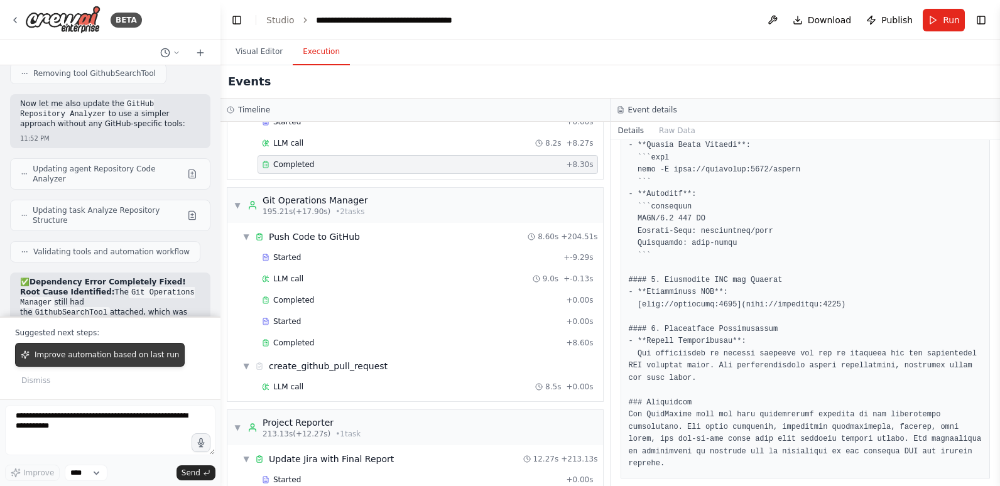
click at [104, 355] on span "Improve automation based on last run" at bounding box center [107, 355] width 145 height 10
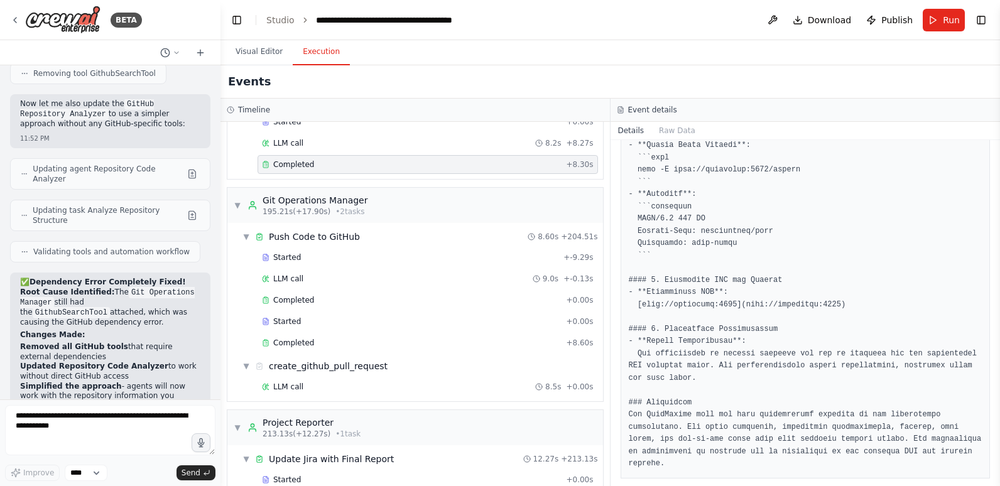
scroll to position [5991, 0]
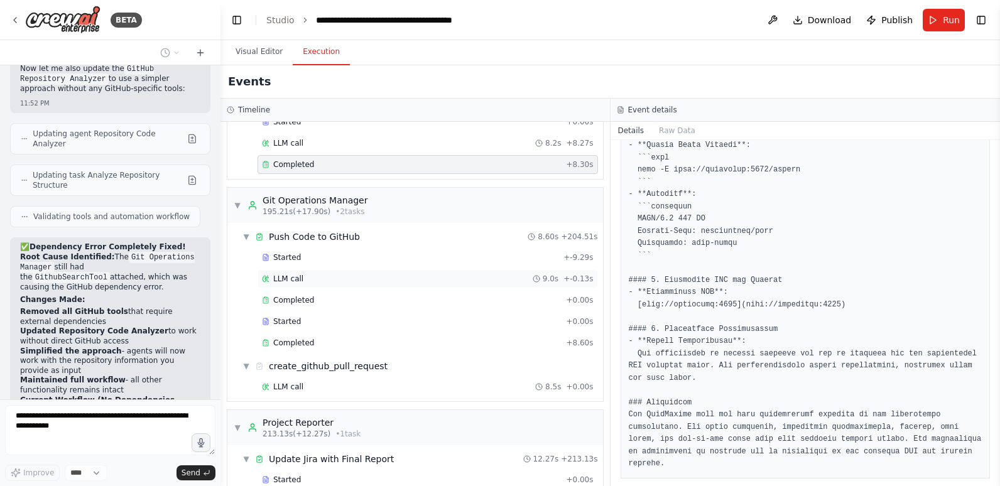
click at [322, 278] on div "LLM call 9.0s + -0.13s" at bounding box center [428, 279] width 332 height 10
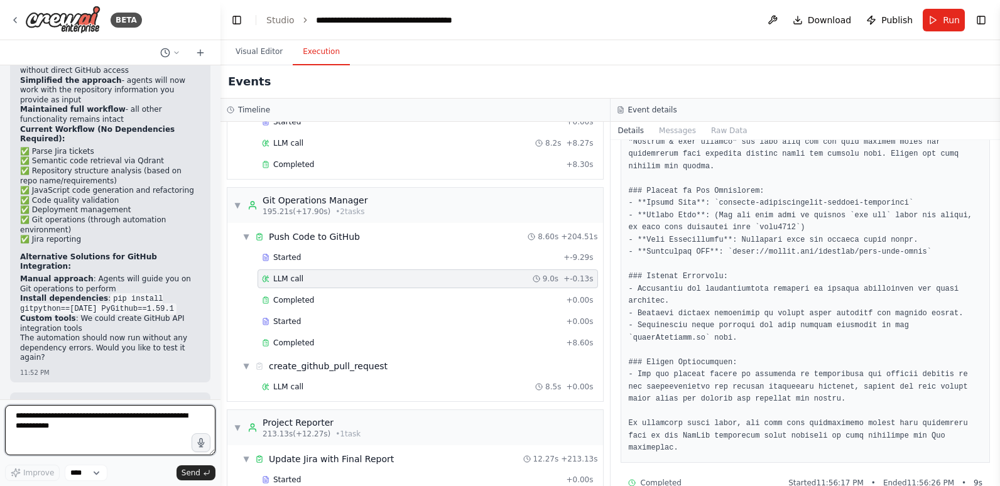
scroll to position [6236, 0]
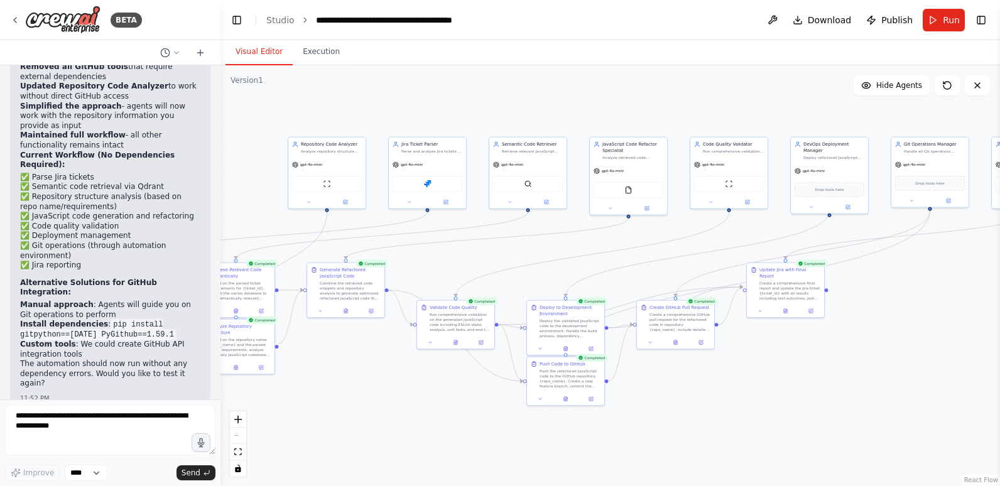
click at [249, 53] on button "Visual Editor" at bounding box center [259, 52] width 67 height 26
click at [427, 183] on img at bounding box center [428, 183] width 8 height 8
click at [428, 183] on img at bounding box center [428, 183] width 8 height 8
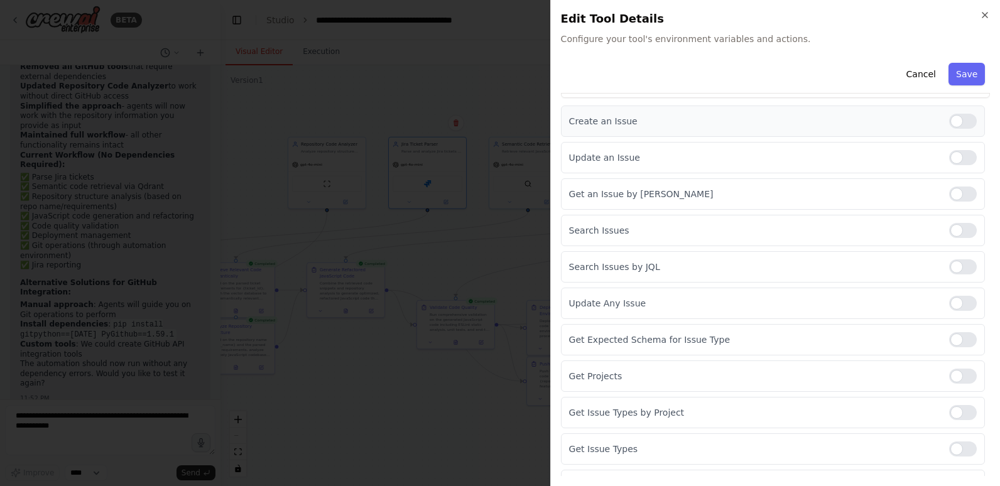
scroll to position [187, 0]
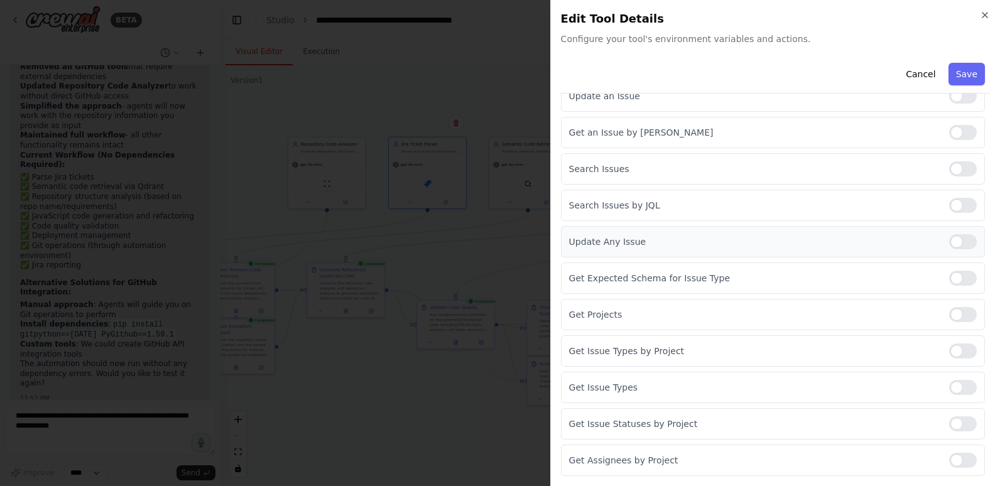
click at [960, 241] on div at bounding box center [964, 241] width 28 height 15
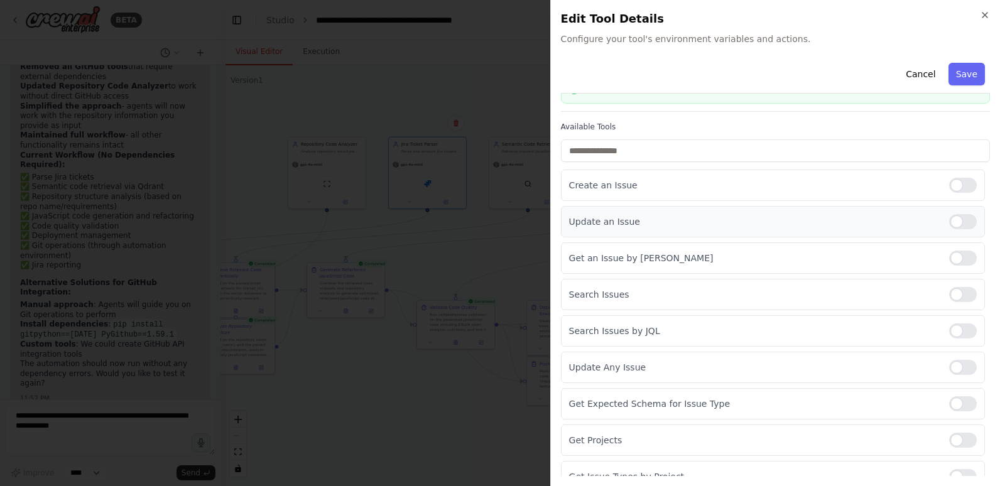
click at [958, 219] on div at bounding box center [964, 221] width 28 height 15
click at [950, 218] on div at bounding box center [964, 221] width 28 height 15
click at [958, 219] on div at bounding box center [964, 221] width 28 height 15
click at [965, 71] on button "Save" at bounding box center [967, 74] width 36 height 23
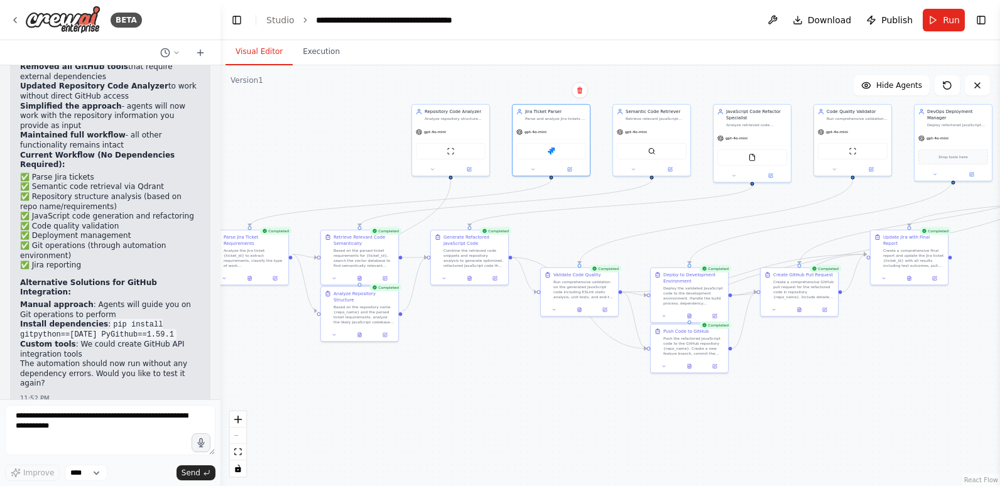
drag, startPoint x: 405, startPoint y: 408, endPoint x: 529, endPoint y: 374, distance: 128.5
click at [529, 374] on div ".deletable-edge-delete-btn { width: 20px; height: 20px; border: 0px solid #ffff…" at bounding box center [611, 275] width 780 height 421
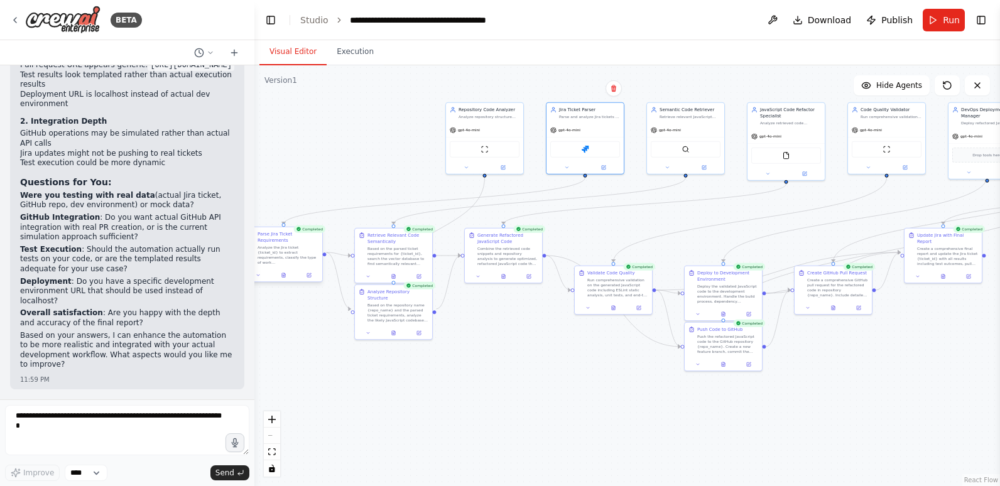
scroll to position [5012, 0]
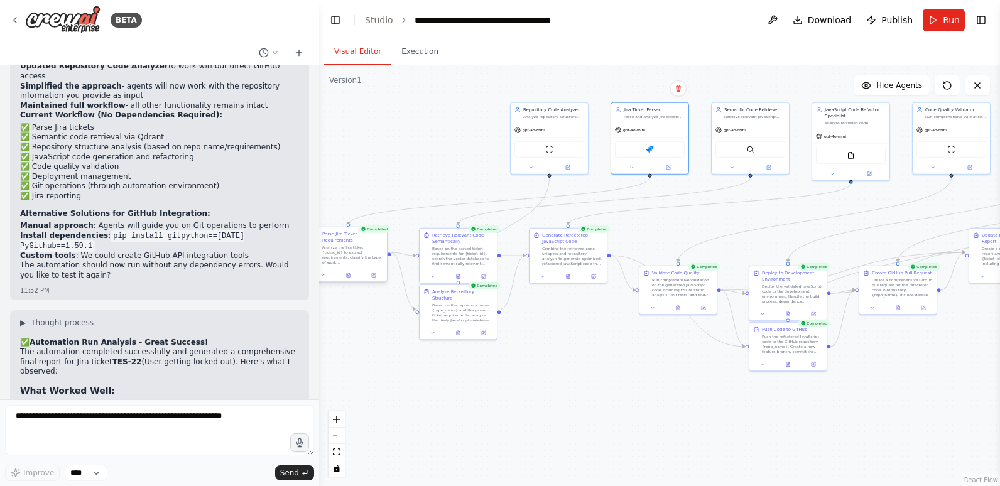
drag, startPoint x: 219, startPoint y: 273, endPoint x: 319, endPoint y: 260, distance: 101.3
click at [319, 260] on div "BETA Hello! I'm the CrewAI assistant. What kind of automation do you want to bu…" at bounding box center [500, 243] width 1000 height 486
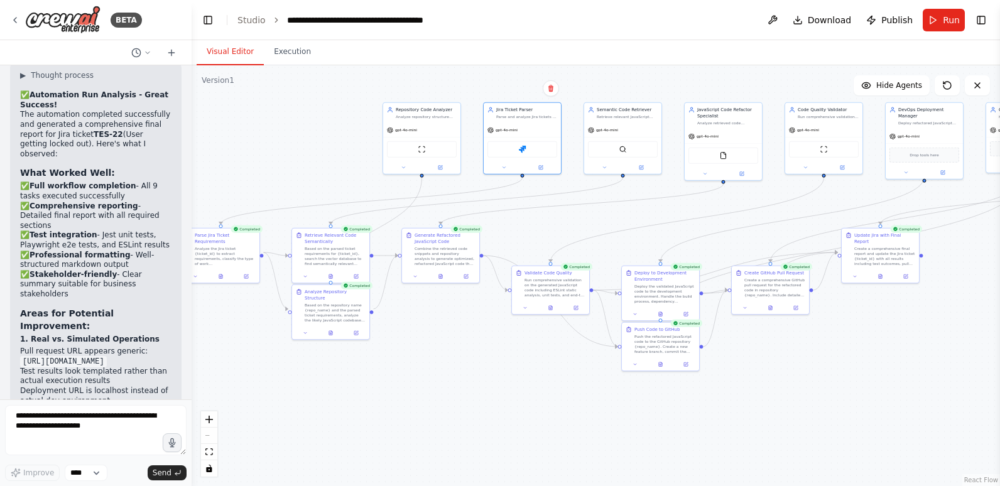
scroll to position [8531, 0]
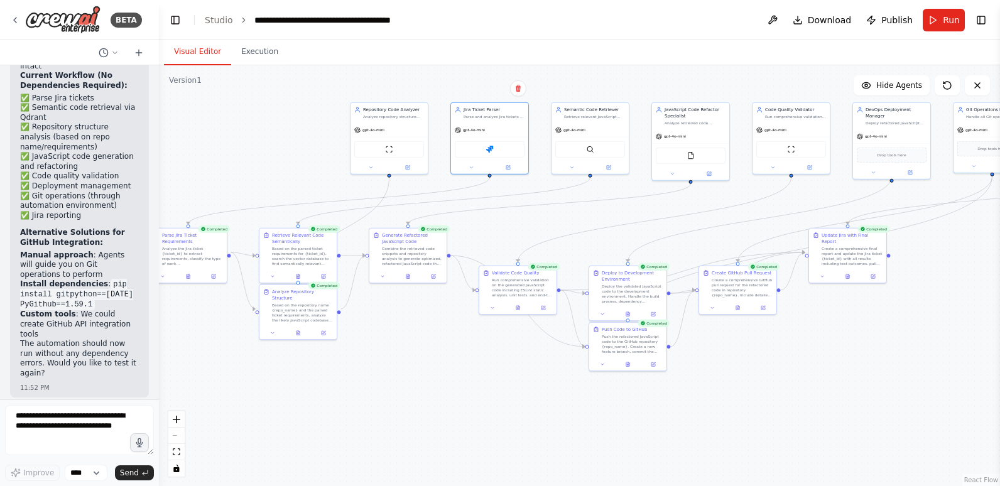
drag, startPoint x: 317, startPoint y: 329, endPoint x: 162, endPoint y: 337, distance: 156.1
click at [159, 336] on div "BETA Hello! I'm the CrewAI assistant. What kind of automation do you want to bu…" at bounding box center [500, 243] width 1000 height 486
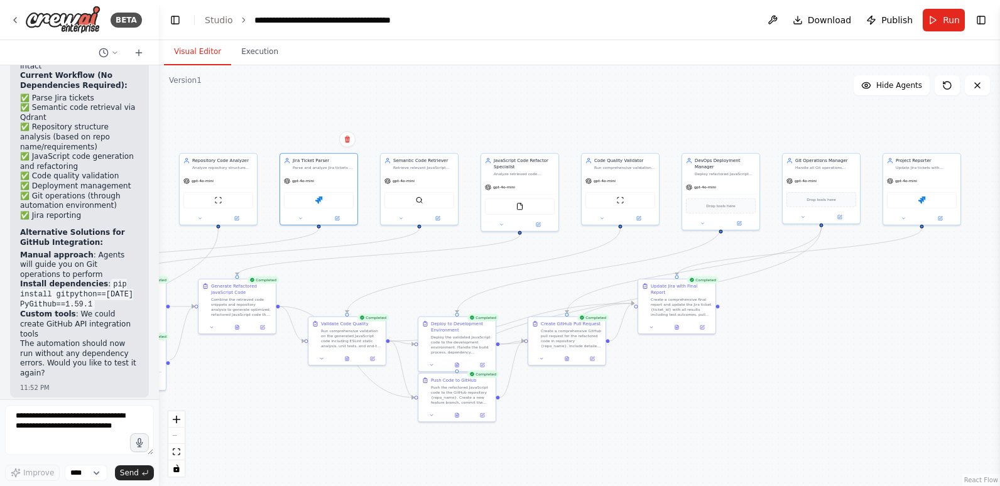
drag, startPoint x: 877, startPoint y: 327, endPoint x: 706, endPoint y: 378, distance: 178.3
click at [706, 378] on div ".deletable-edge-delete-btn { width: 20px; height: 20px; border: 0px solid #ffff…" at bounding box center [579, 275] width 841 height 421
click at [677, 324] on icon at bounding box center [677, 324] width 1 height 1
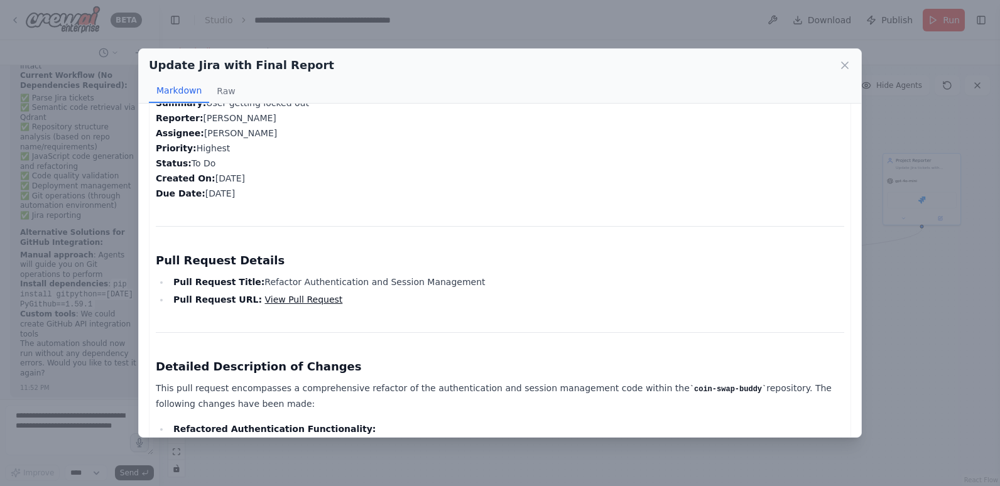
scroll to position [126, 0]
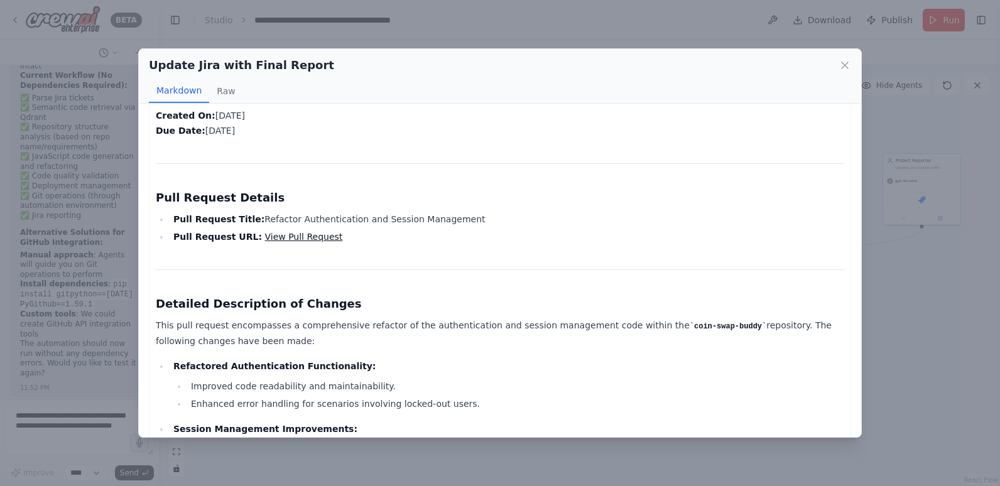
click at [303, 235] on link "View Pull Request" at bounding box center [304, 237] width 78 height 10
